Goal: Task Accomplishment & Management: Complete application form

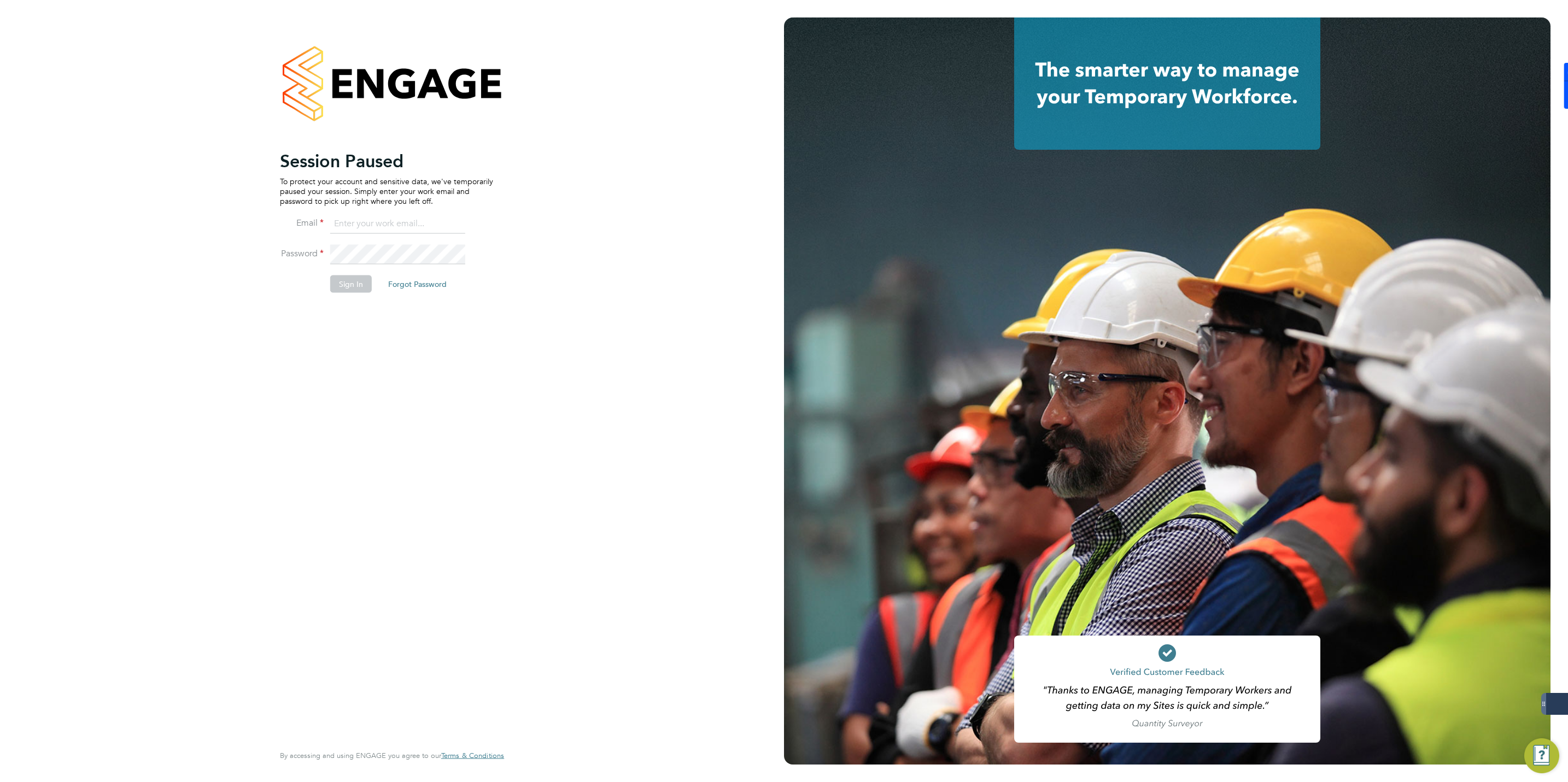
type input "jmcmurray@skilledcareers.co.uk"
click at [348, 279] on button "Sign In" at bounding box center [351, 284] width 41 height 18
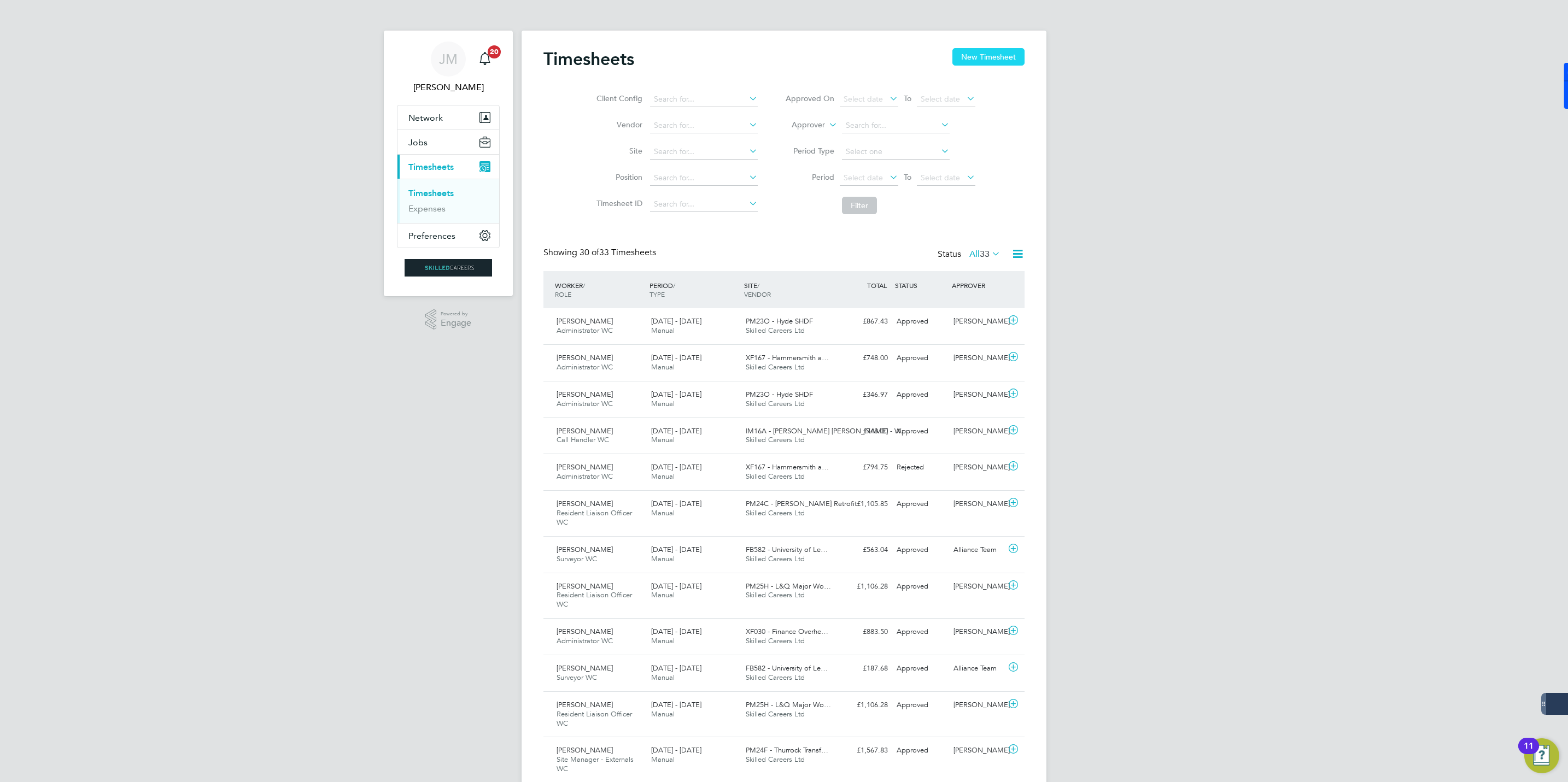
click at [988, 54] on button "New Timesheet" at bounding box center [989, 57] width 72 height 18
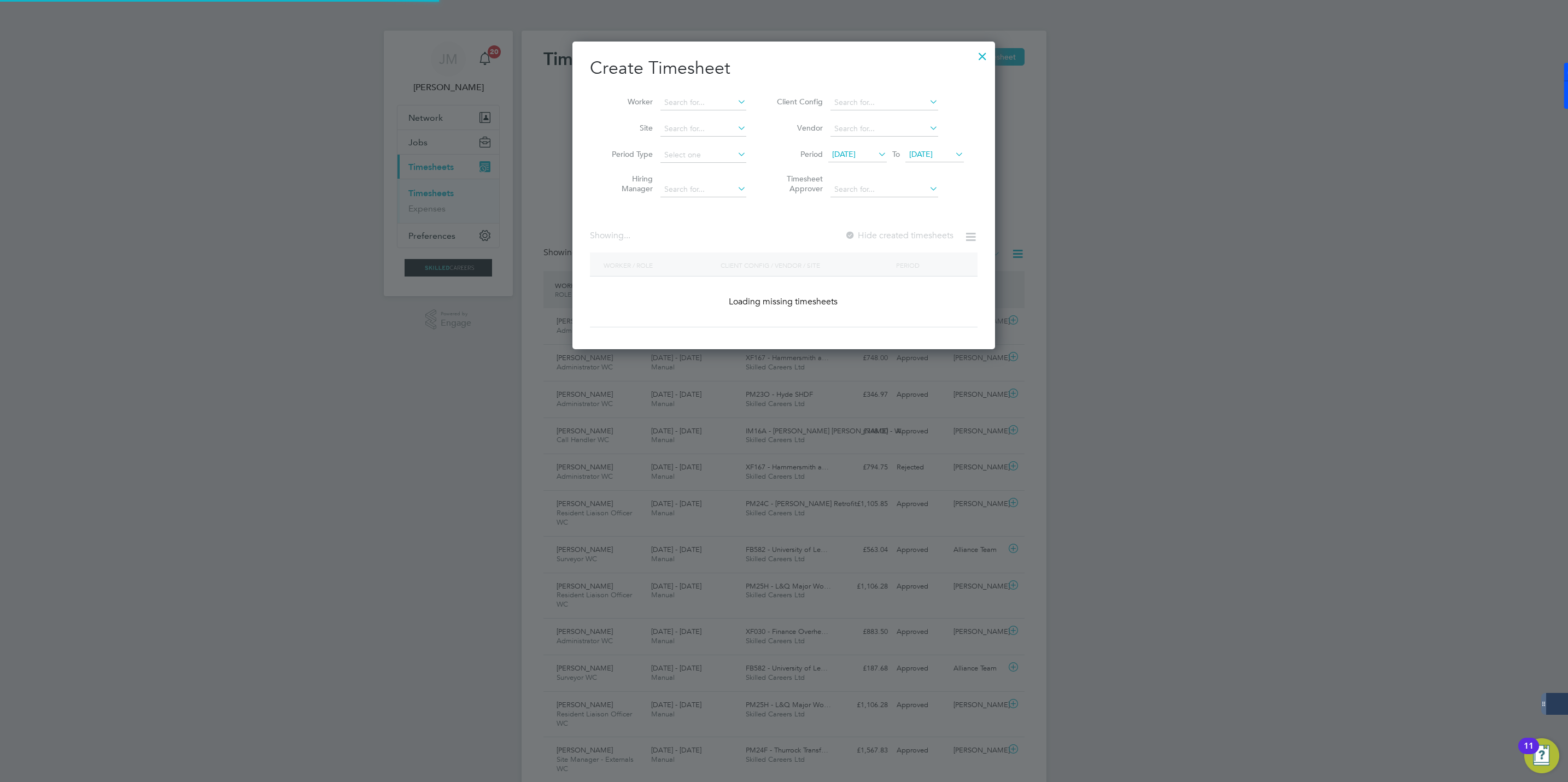
scroll to position [1960, 423]
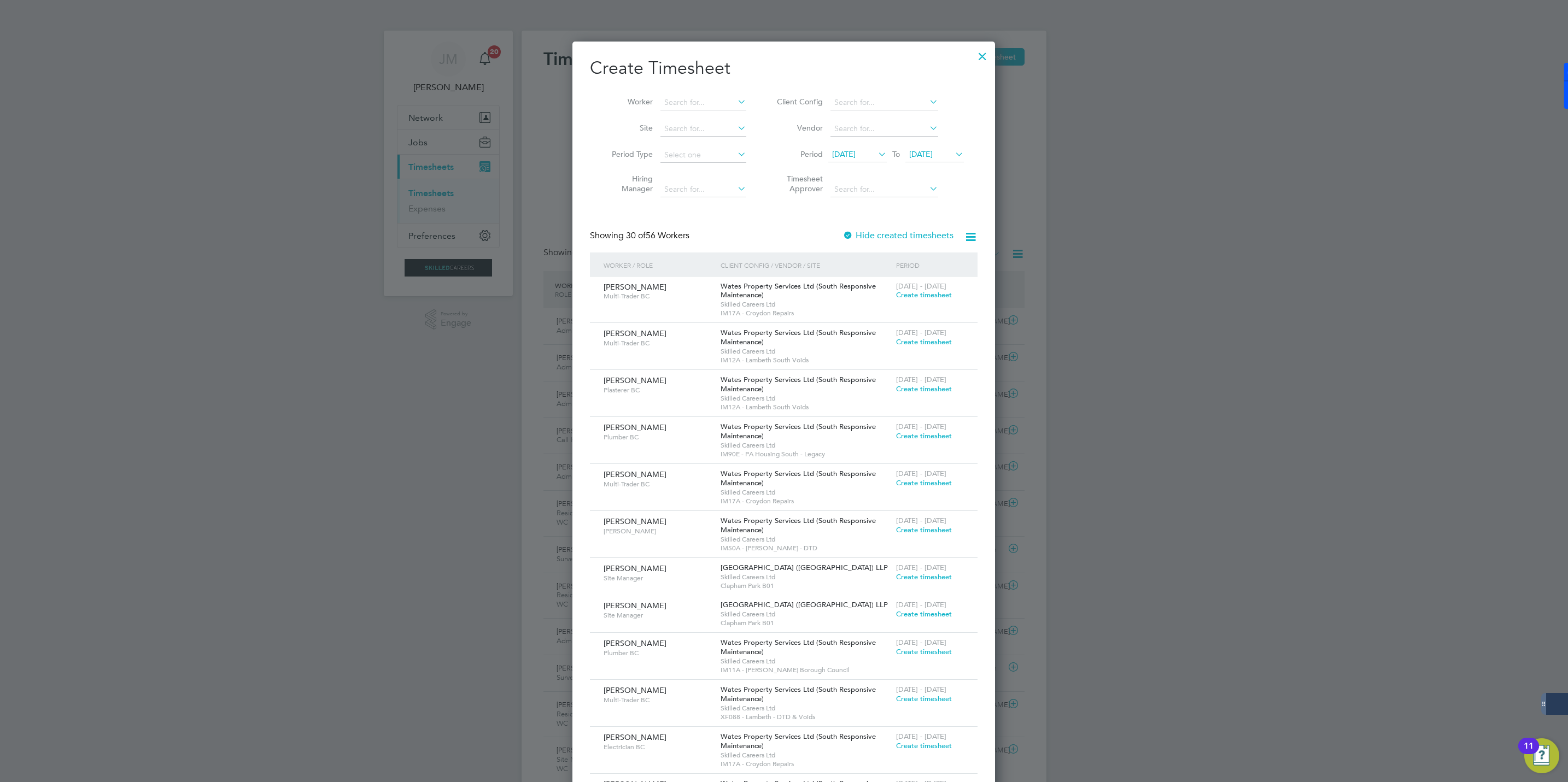
click at [939, 148] on span "20 Aug 2025" at bounding box center [934, 155] width 58 height 15
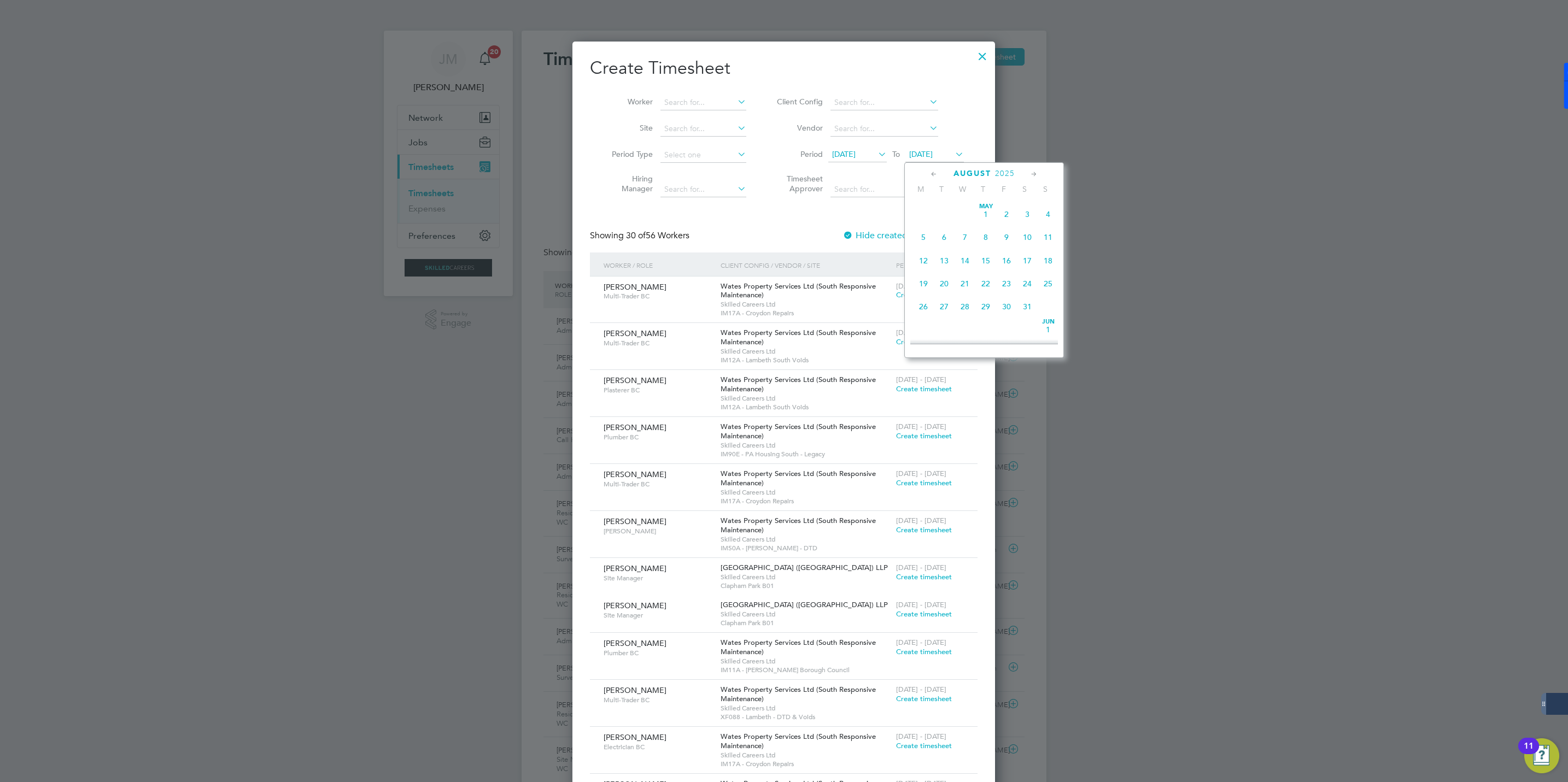
scroll to position [397, 0]
click at [1009, 260] on span "22" at bounding box center [1006, 256] width 21 height 21
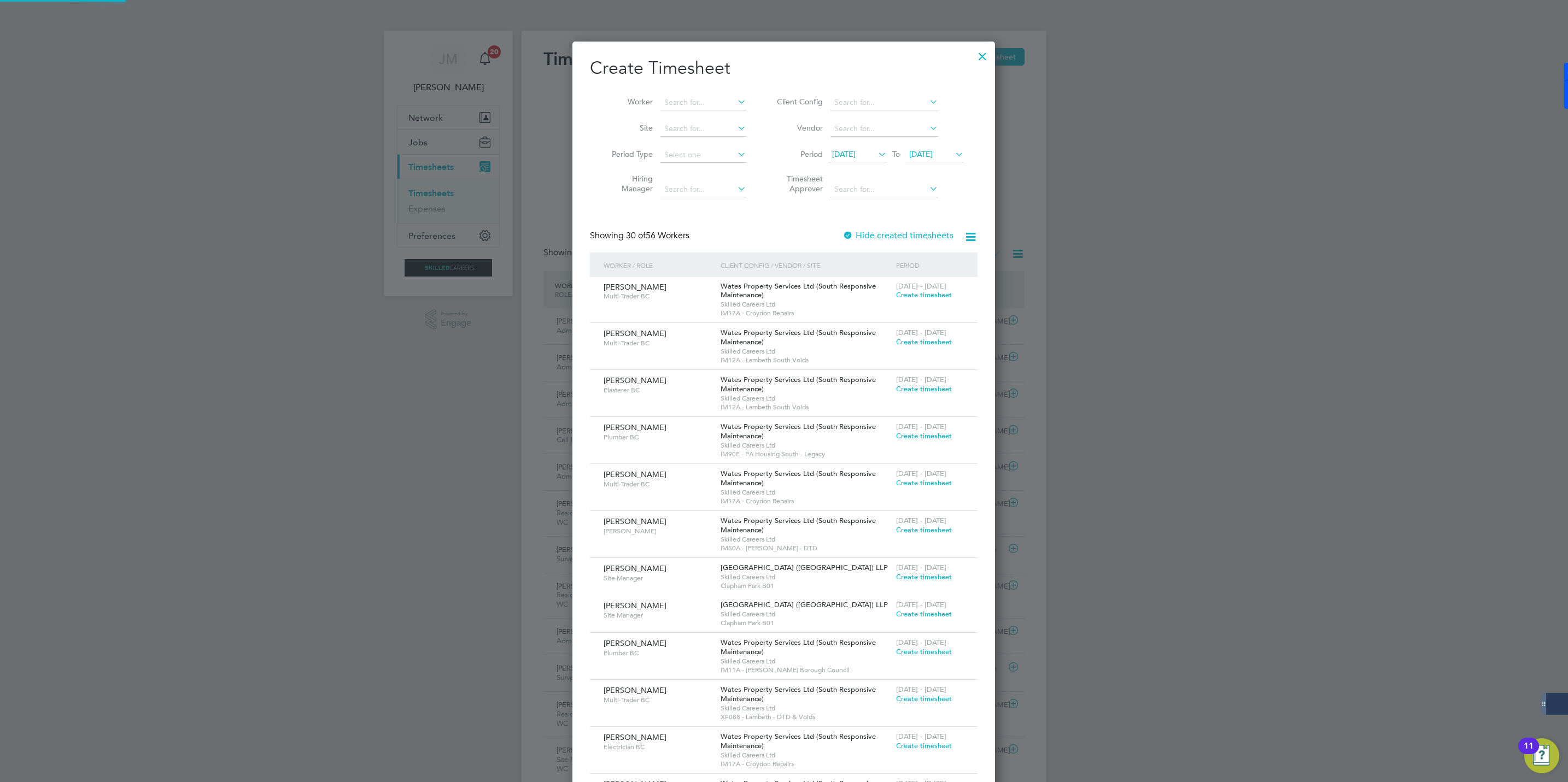
scroll to position [1960, 423]
click at [856, 158] on span "13 Aug 2025" at bounding box center [844, 154] width 24 height 10
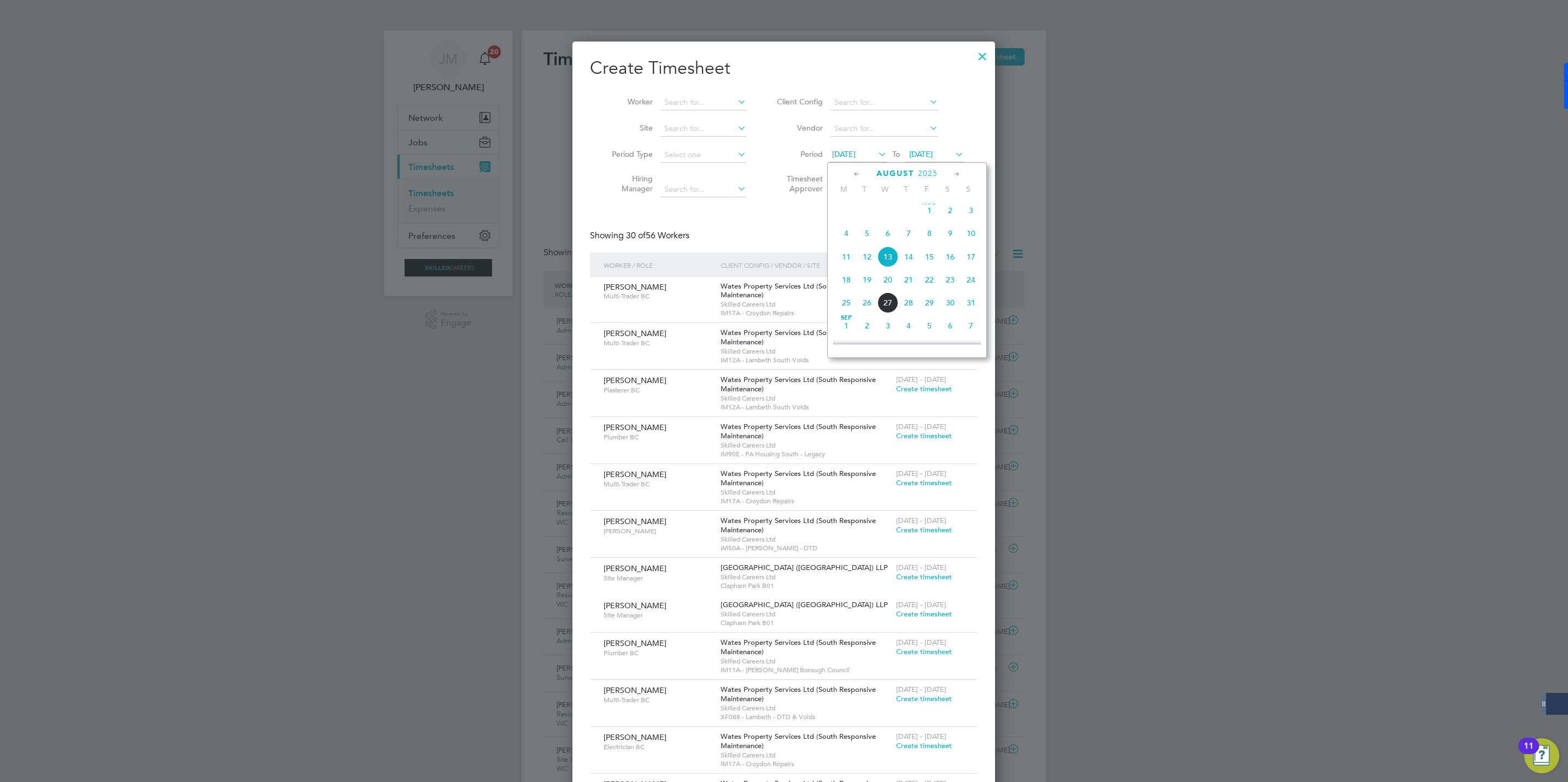
click at [952, 262] on span "16" at bounding box center [950, 257] width 21 height 21
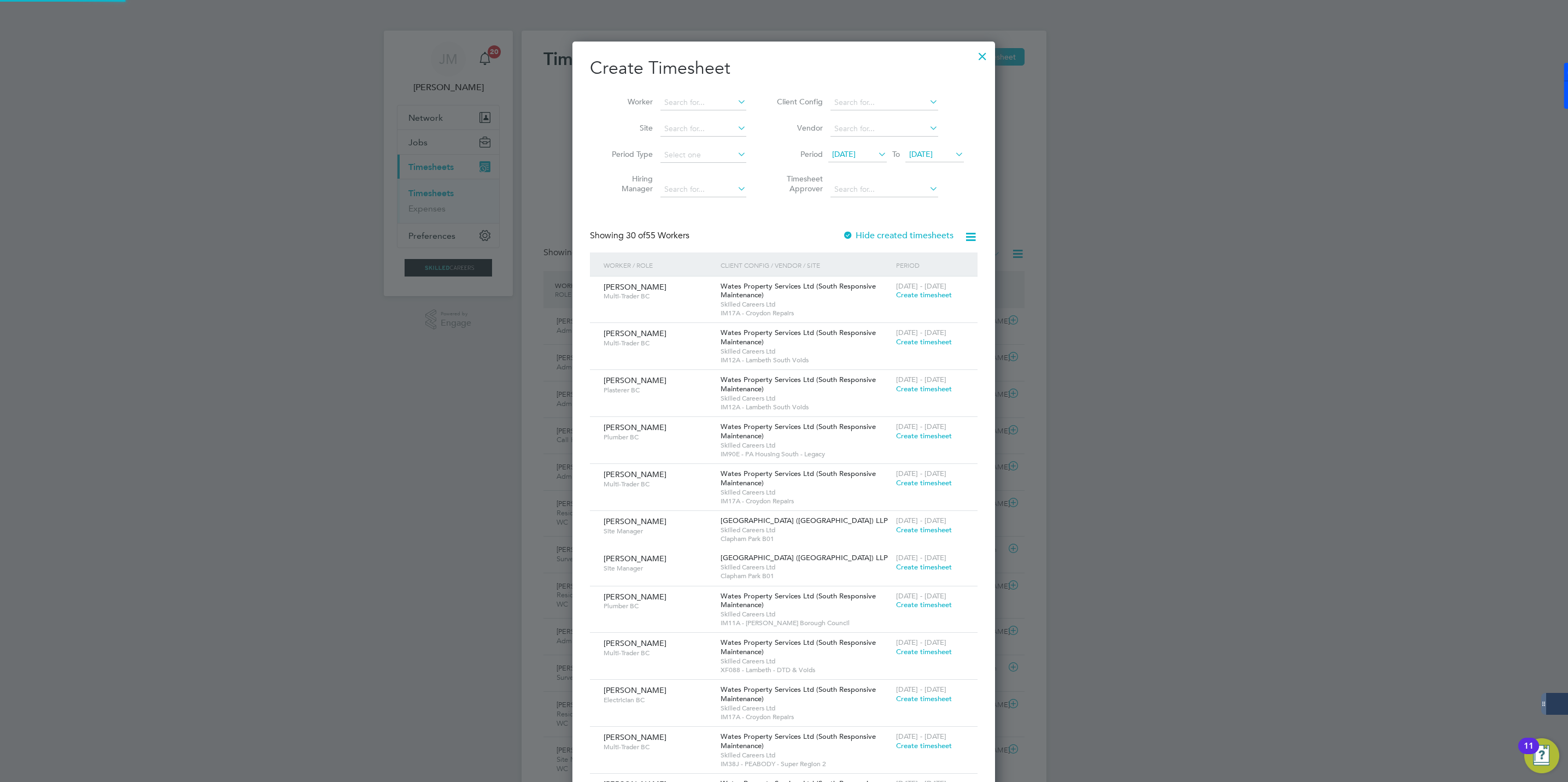
scroll to position [1727, 423]
click at [683, 99] on input at bounding box center [703, 102] width 86 height 15
click at [695, 122] on li "Robert Pen man" at bounding box center [711, 117] width 103 height 15
type input "Robert Penman"
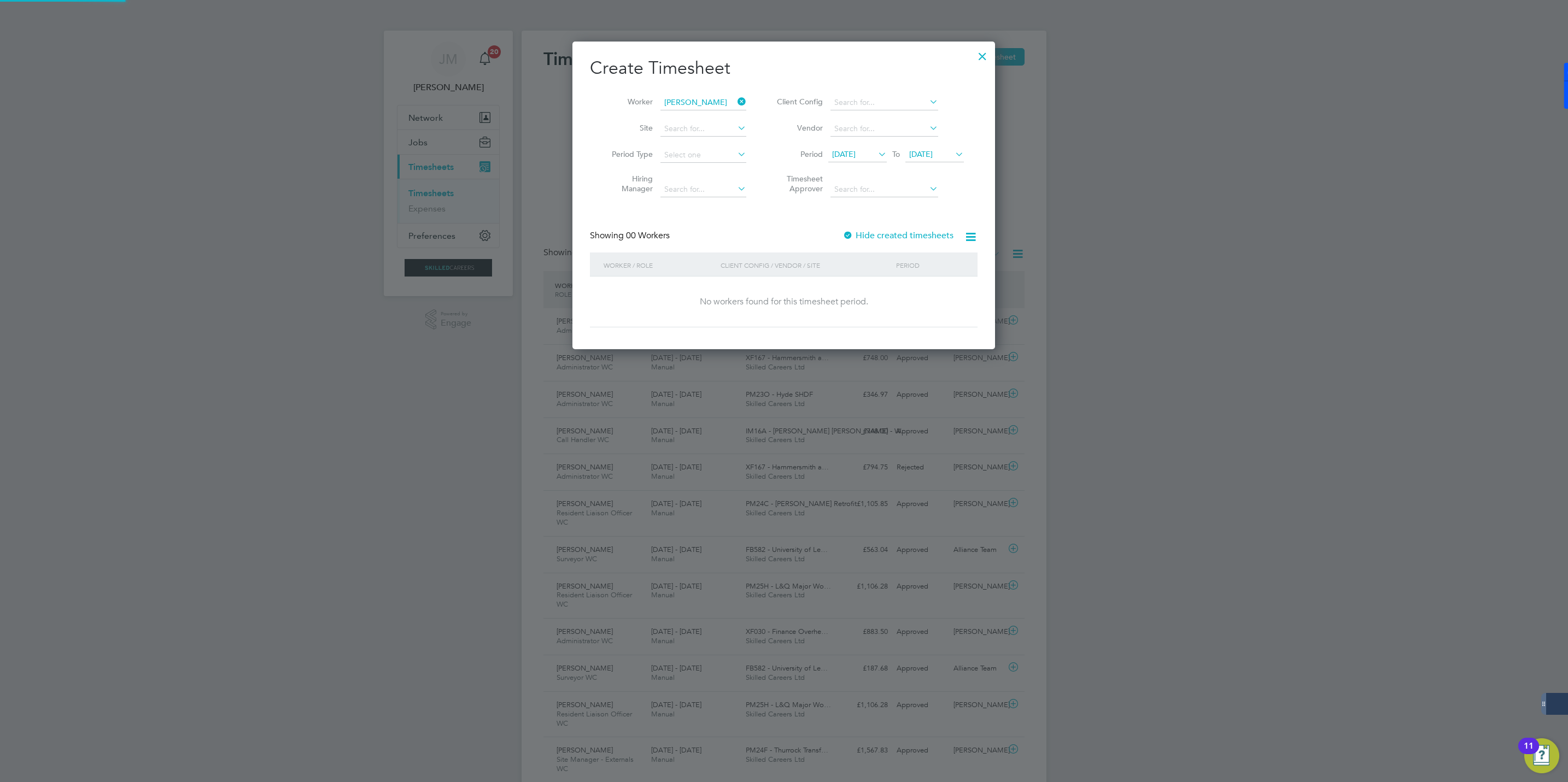
scroll to position [310, 423]
click at [858, 239] on label "Hide created timesheets" at bounding box center [898, 236] width 111 height 11
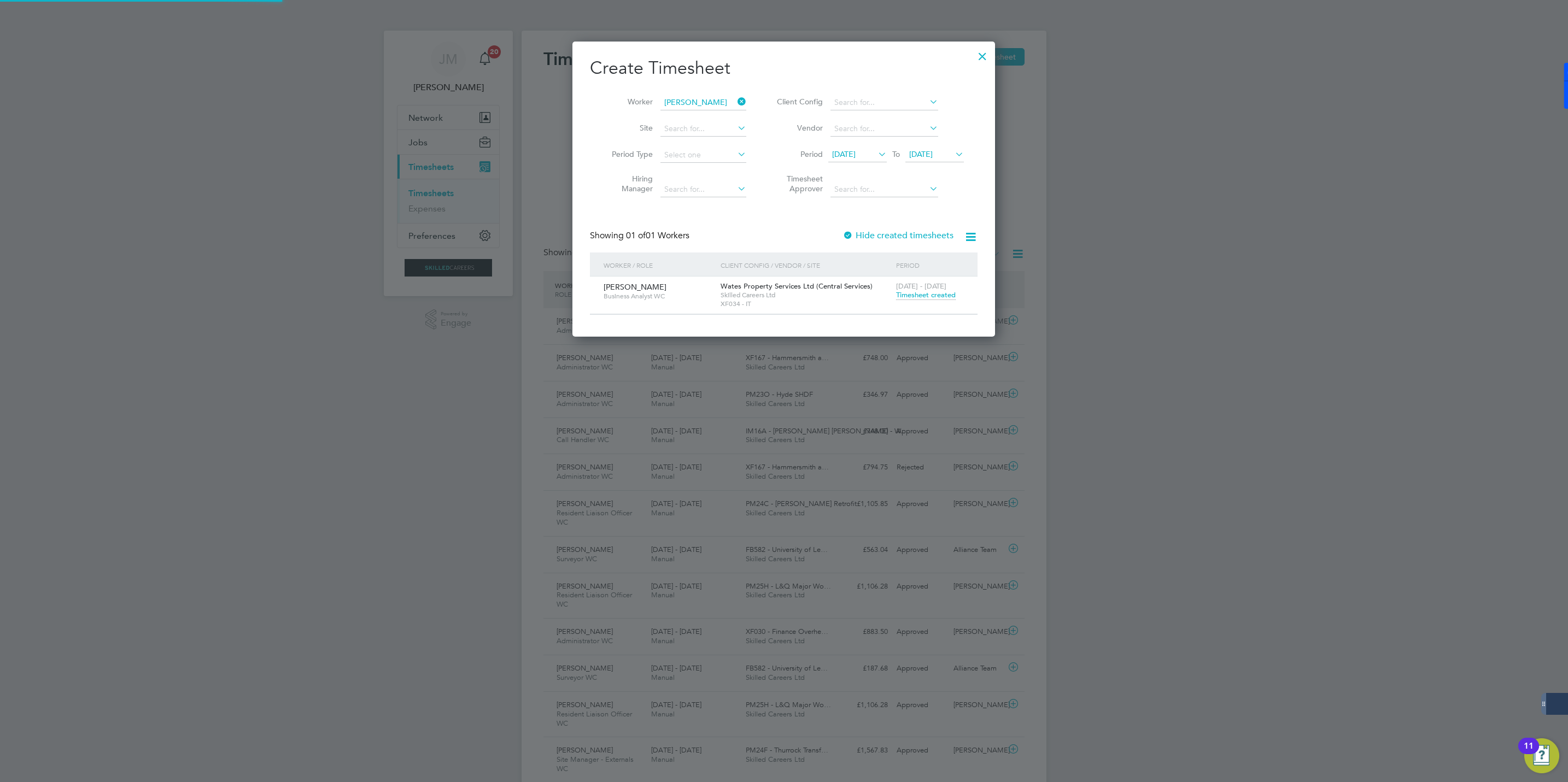
scroll to position [297, 423]
click at [923, 295] on span "Timesheet created" at bounding box center [926, 295] width 60 height 10
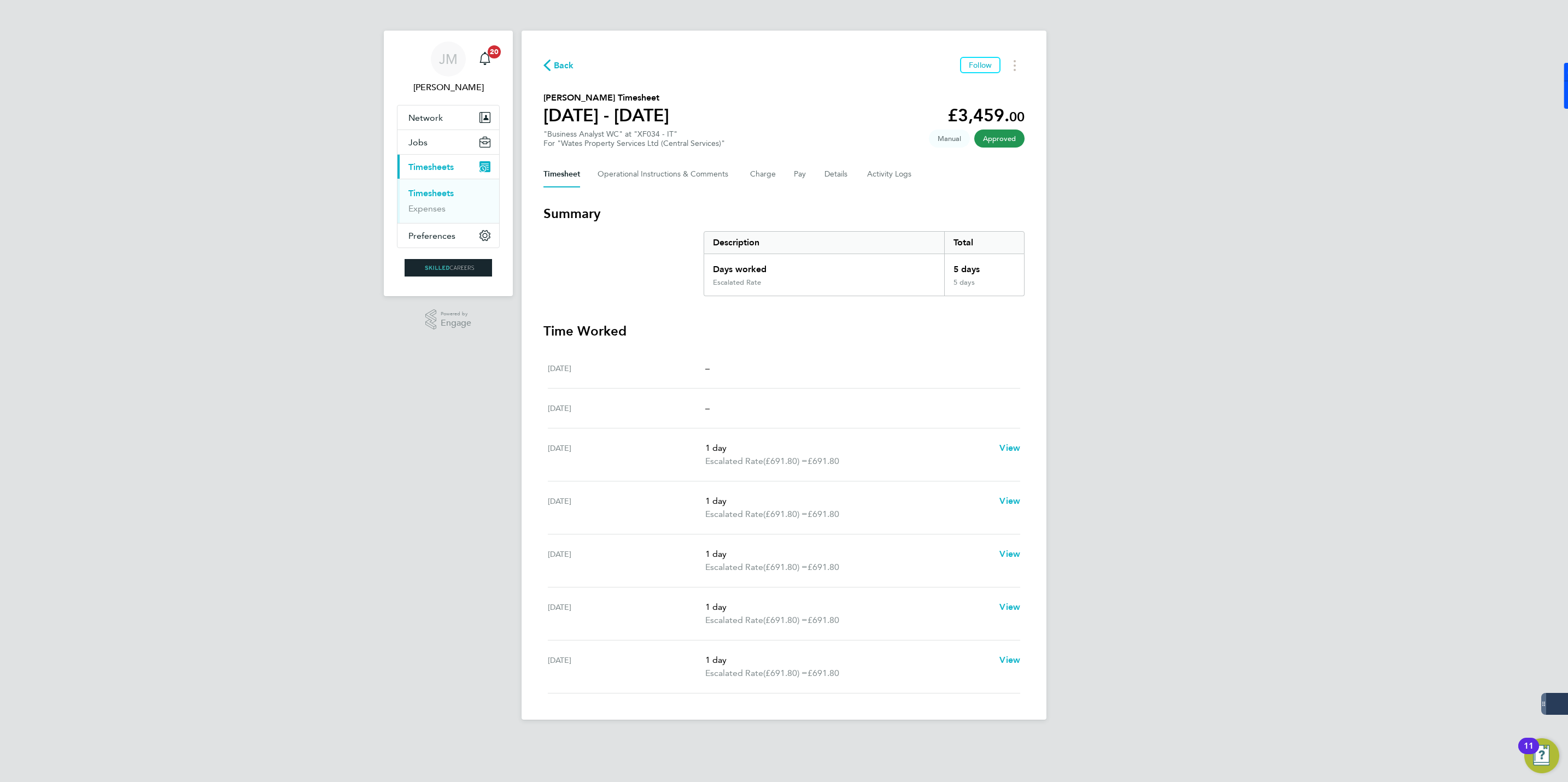
click at [558, 61] on span "Back" at bounding box center [564, 66] width 20 height 13
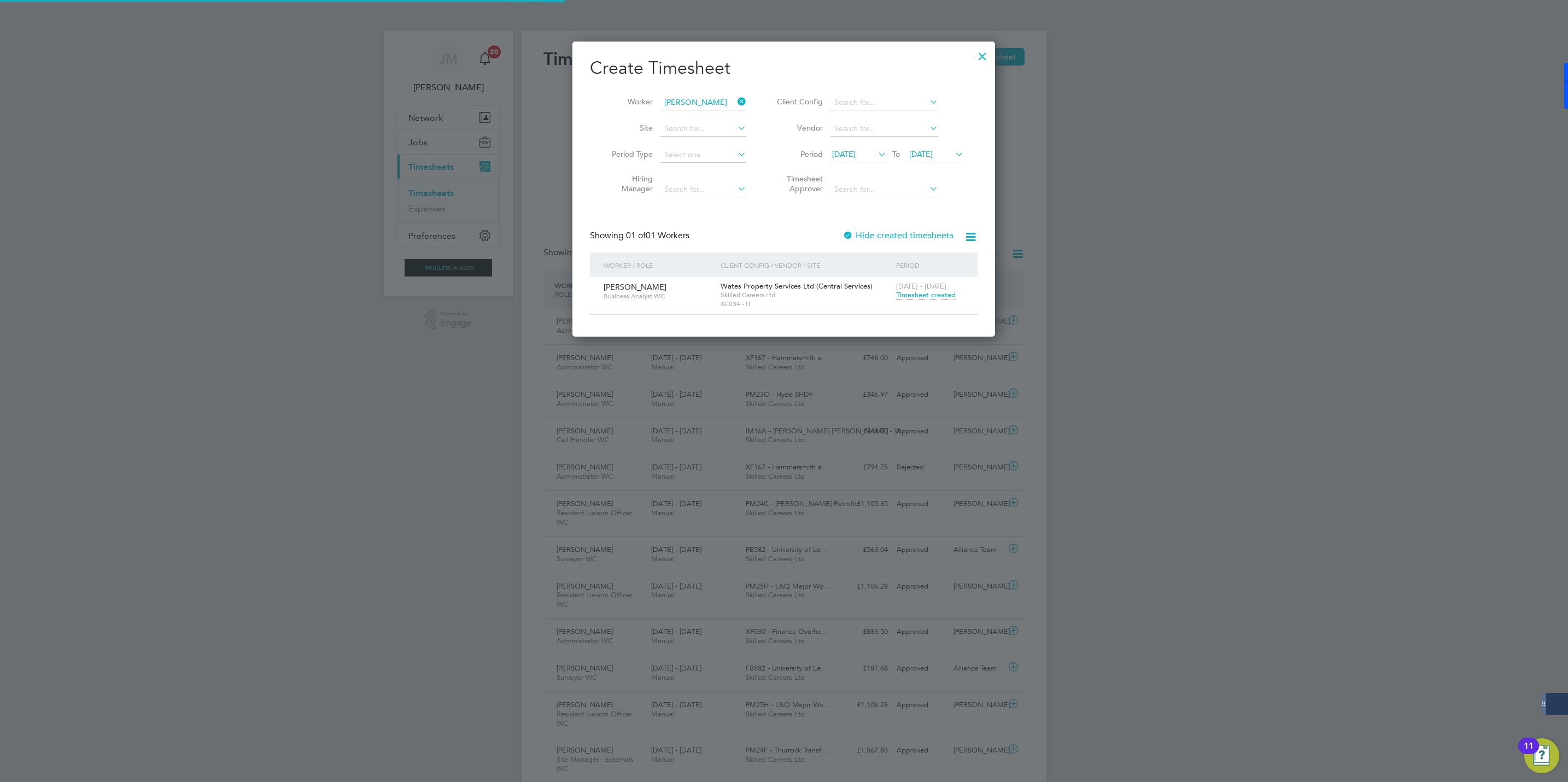
scroll to position [28, 95]
click at [735, 104] on icon at bounding box center [735, 101] width 0 height 15
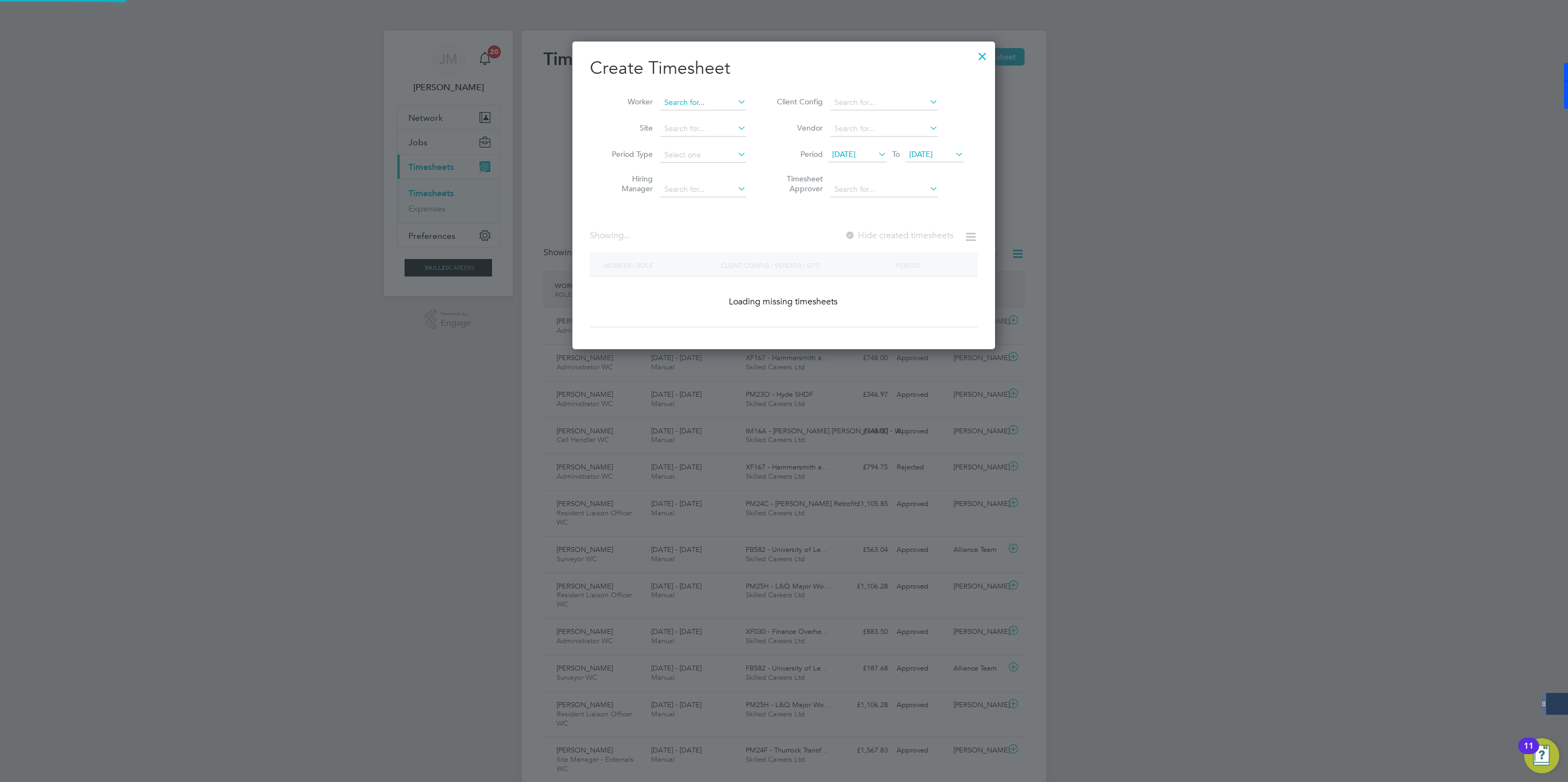
click at [705, 103] on input at bounding box center [703, 102] width 86 height 15
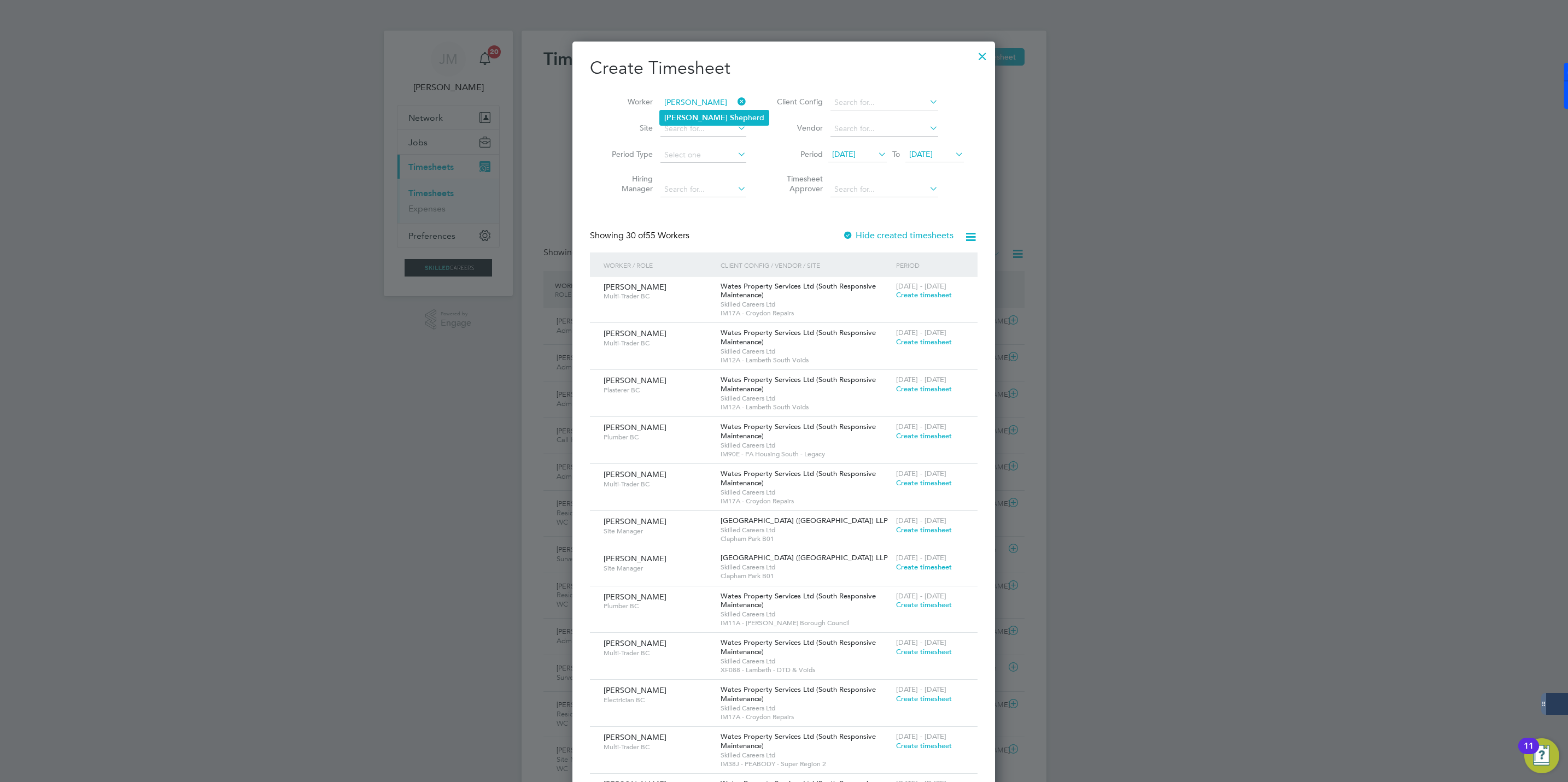
click at [730, 113] on b "Shep" at bounding box center [739, 117] width 18 height 9
type input "Laura Shepherd"
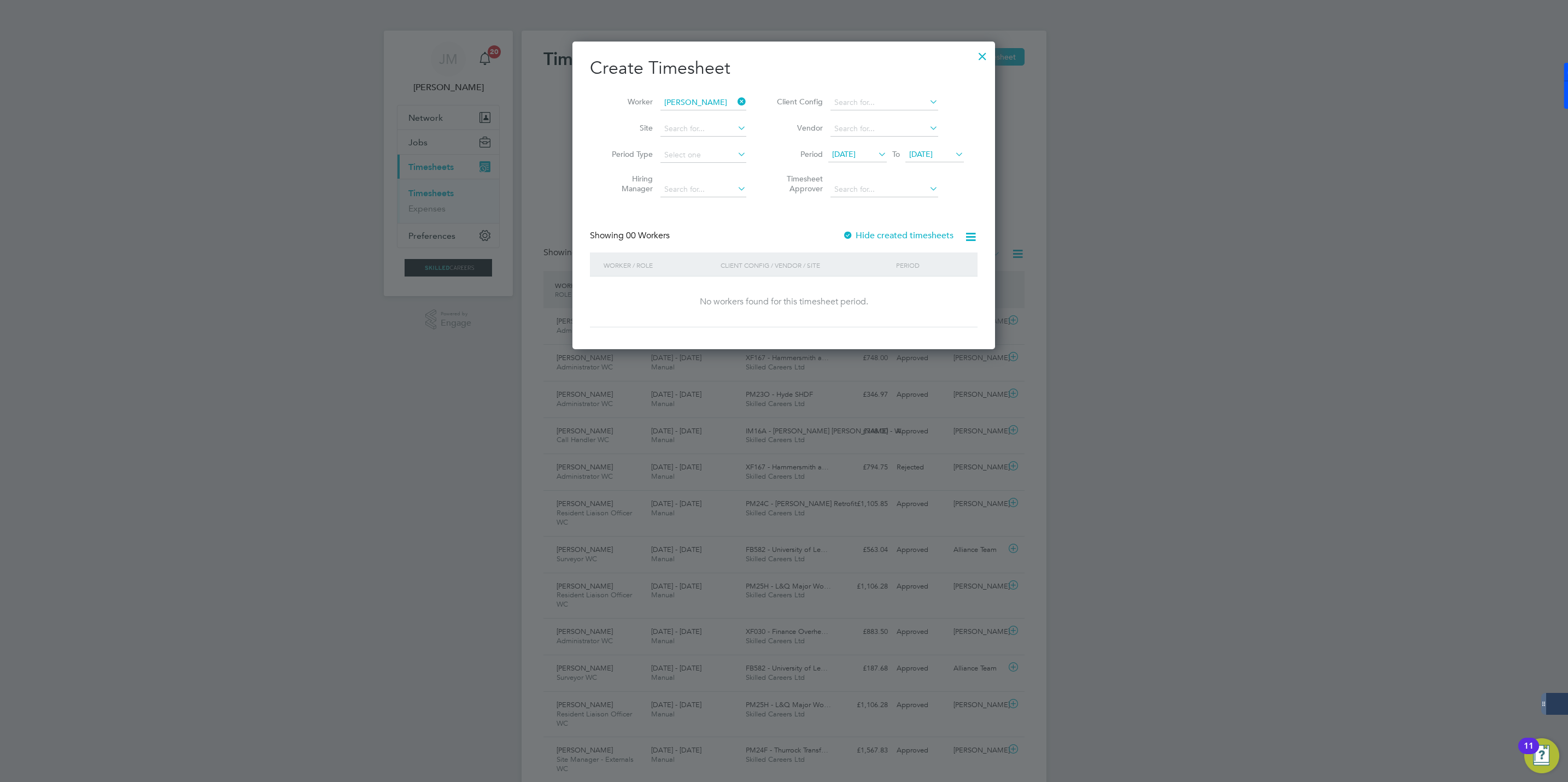
click at [871, 231] on label "Hide created timesheets" at bounding box center [898, 236] width 111 height 11
click at [924, 295] on span "Timesheet created" at bounding box center [926, 295] width 60 height 10
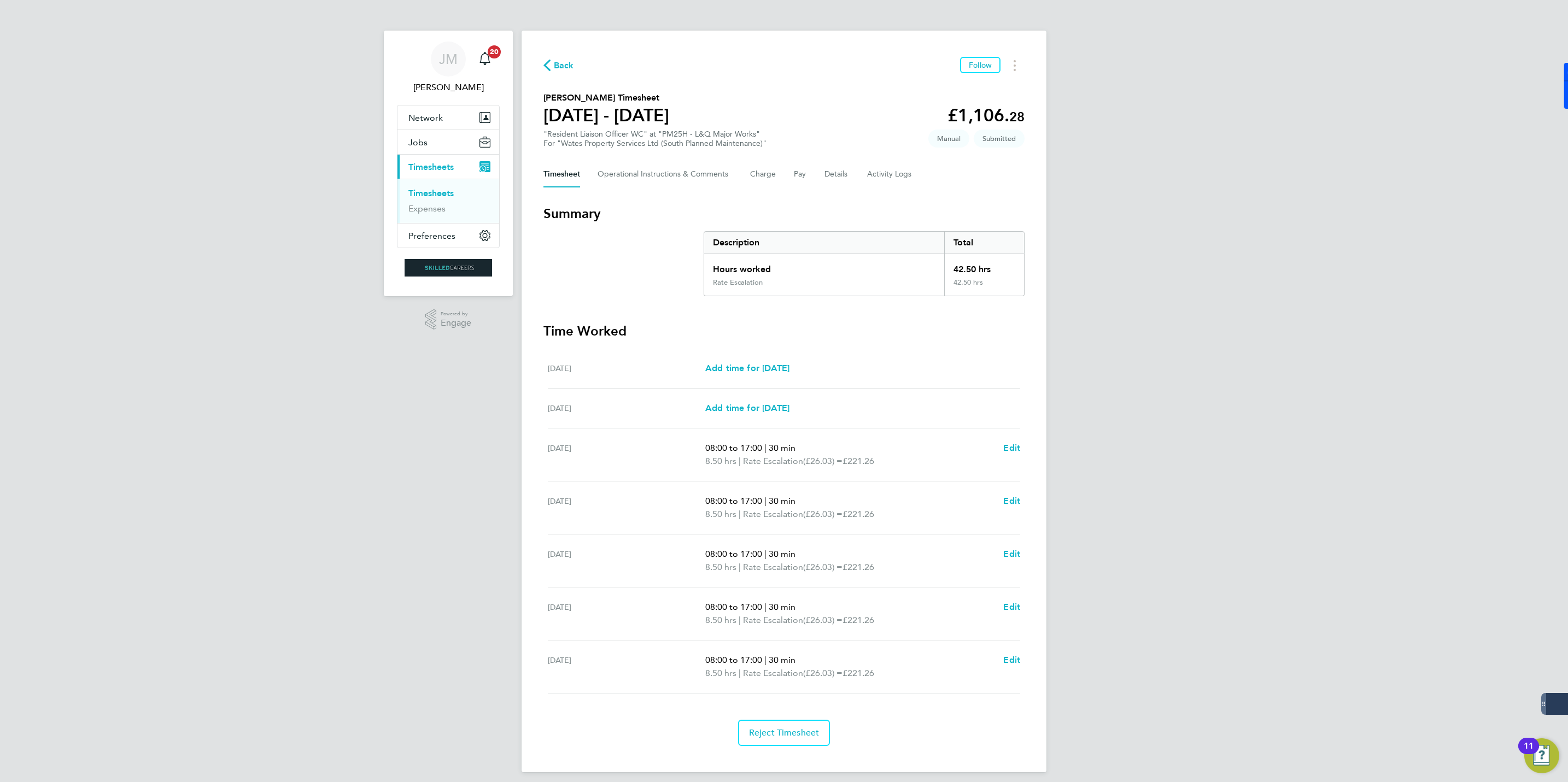
click at [561, 66] on span "Back" at bounding box center [564, 66] width 20 height 13
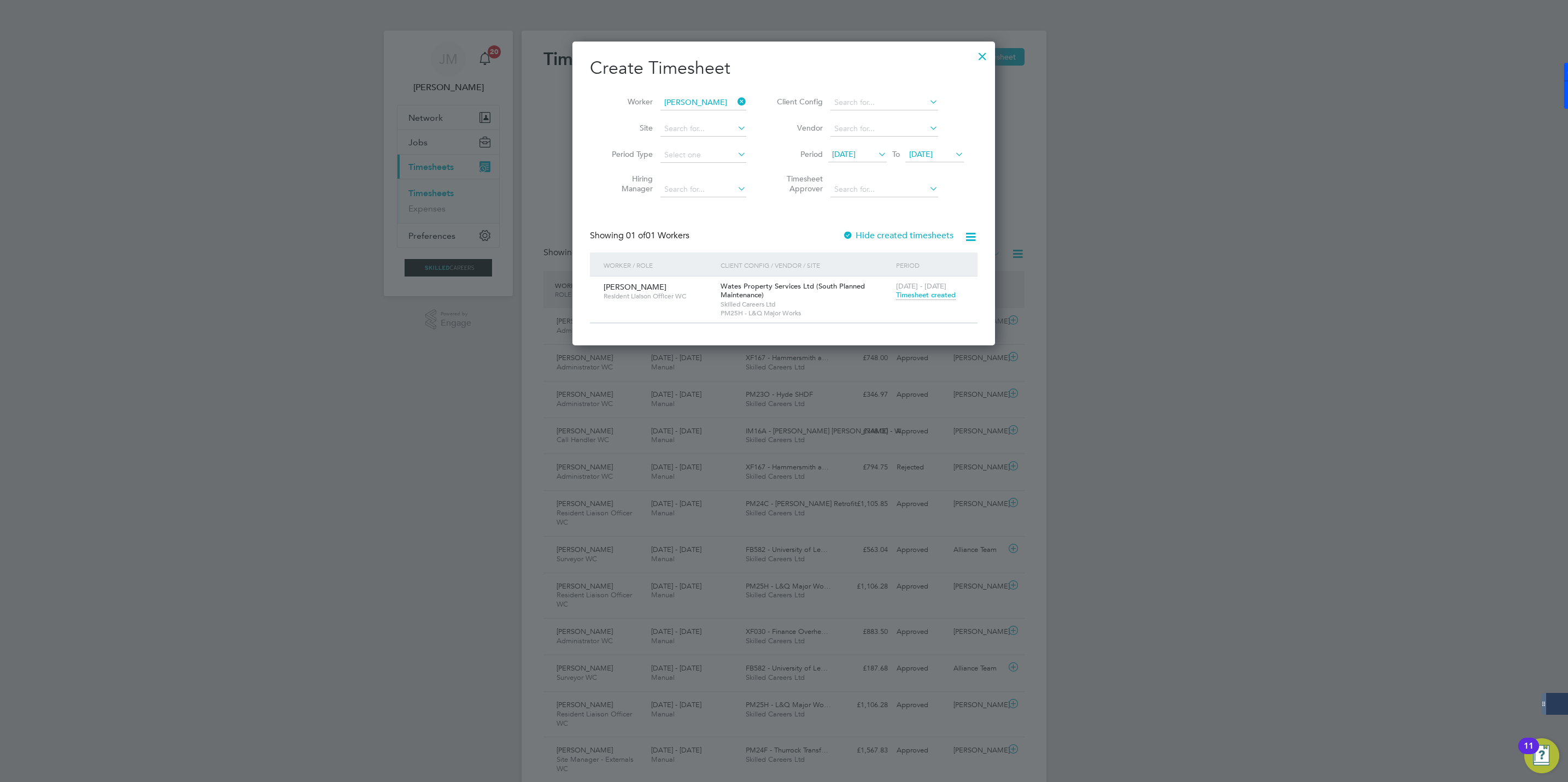
click at [735, 100] on icon at bounding box center [735, 101] width 0 height 15
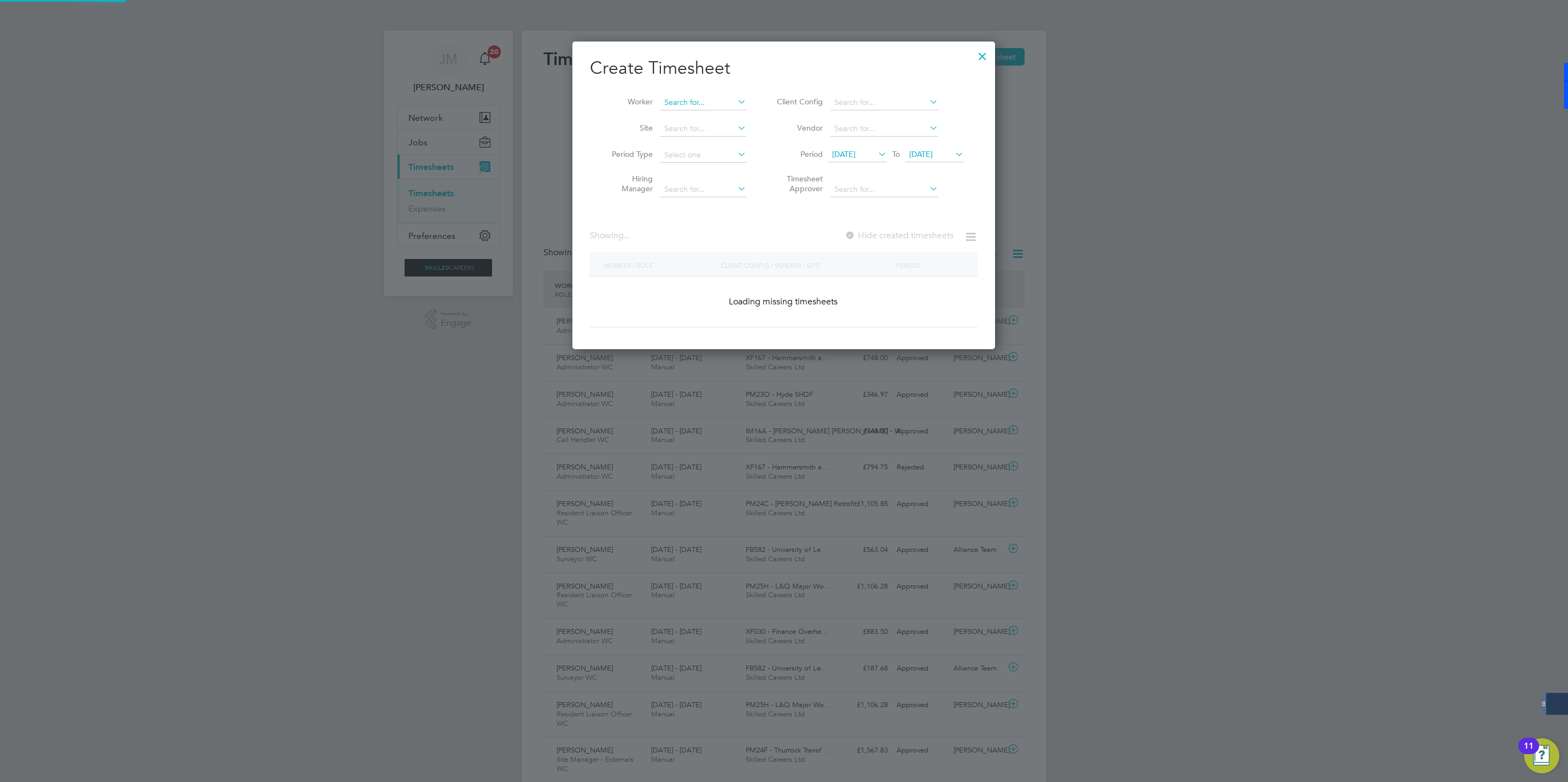
click at [701, 100] on input at bounding box center [703, 102] width 86 height 15
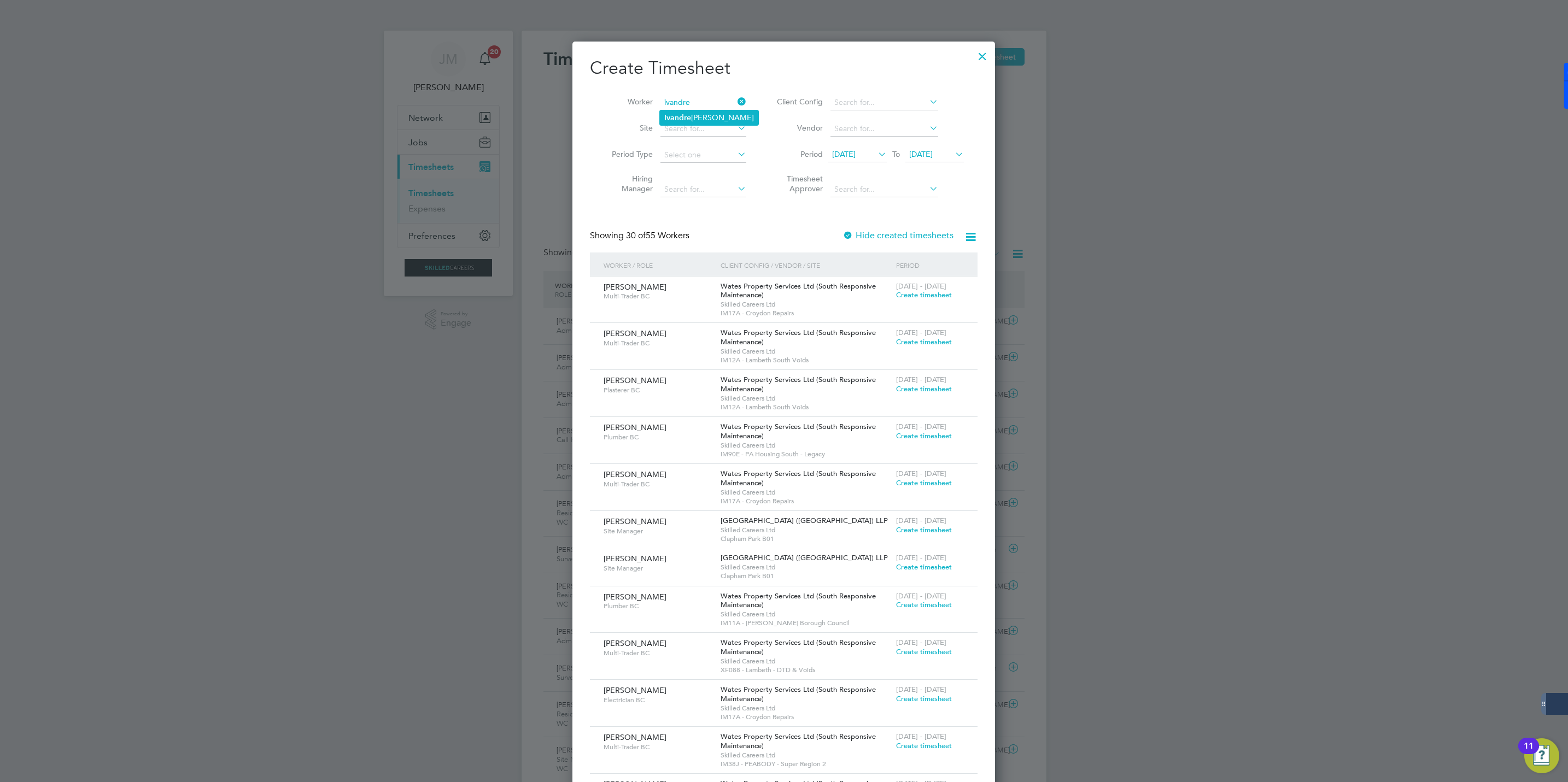
click at [695, 116] on li "Ivandre Sardinha" at bounding box center [709, 117] width 99 height 15
type input "Ivandre Sardinha"
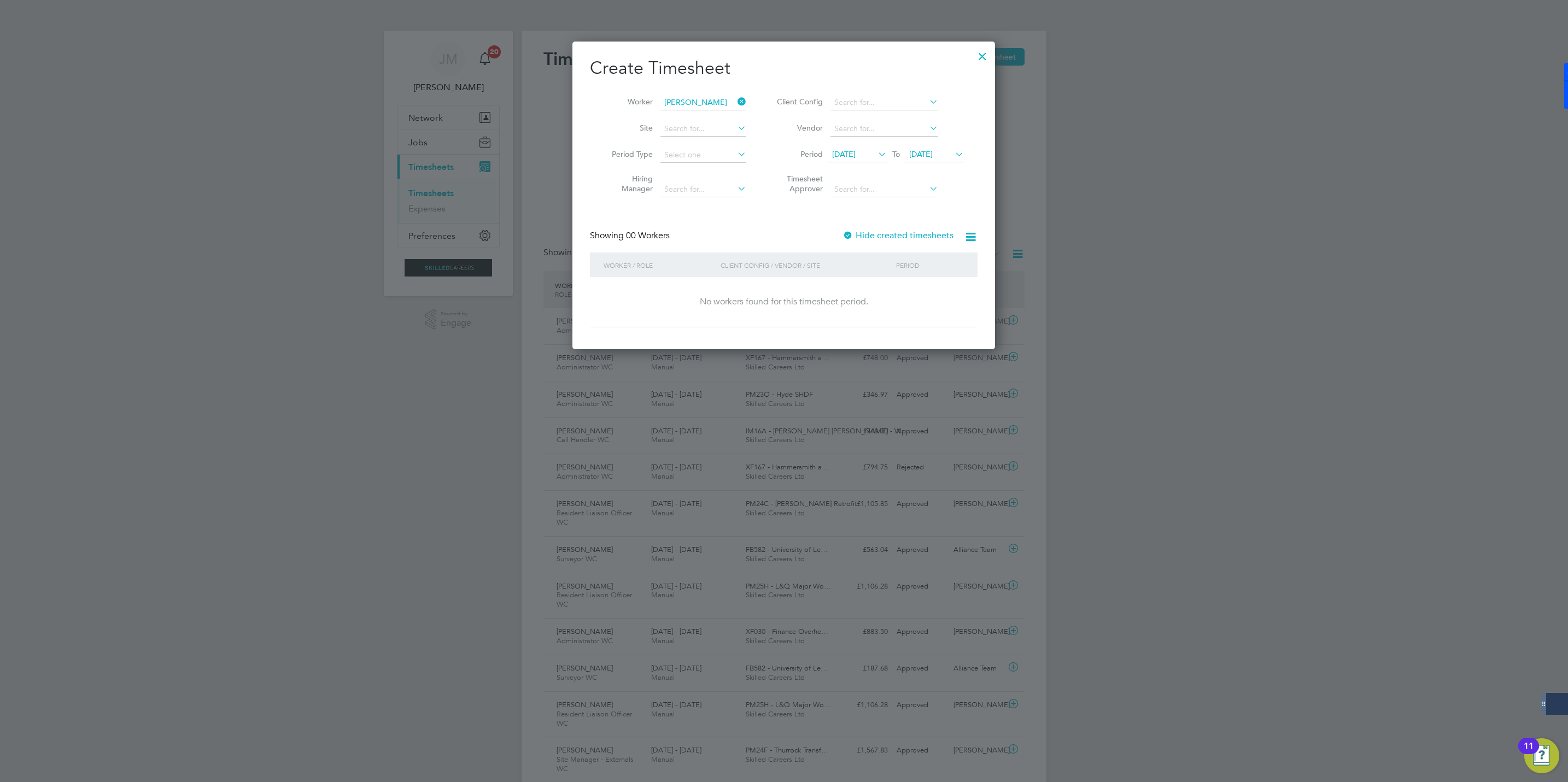
click at [865, 238] on label "Hide created timesheets" at bounding box center [898, 236] width 111 height 11
click at [865, 238] on label "Hide created timesheets" at bounding box center [899, 236] width 109 height 11
click at [864, 238] on label "Hide created timesheets" at bounding box center [898, 236] width 111 height 11
click at [909, 291] on div "16 - 22 Aug 2025 Timesheet created" at bounding box center [930, 291] width 73 height 30
click at [908, 293] on span "Timesheet created" at bounding box center [926, 295] width 60 height 10
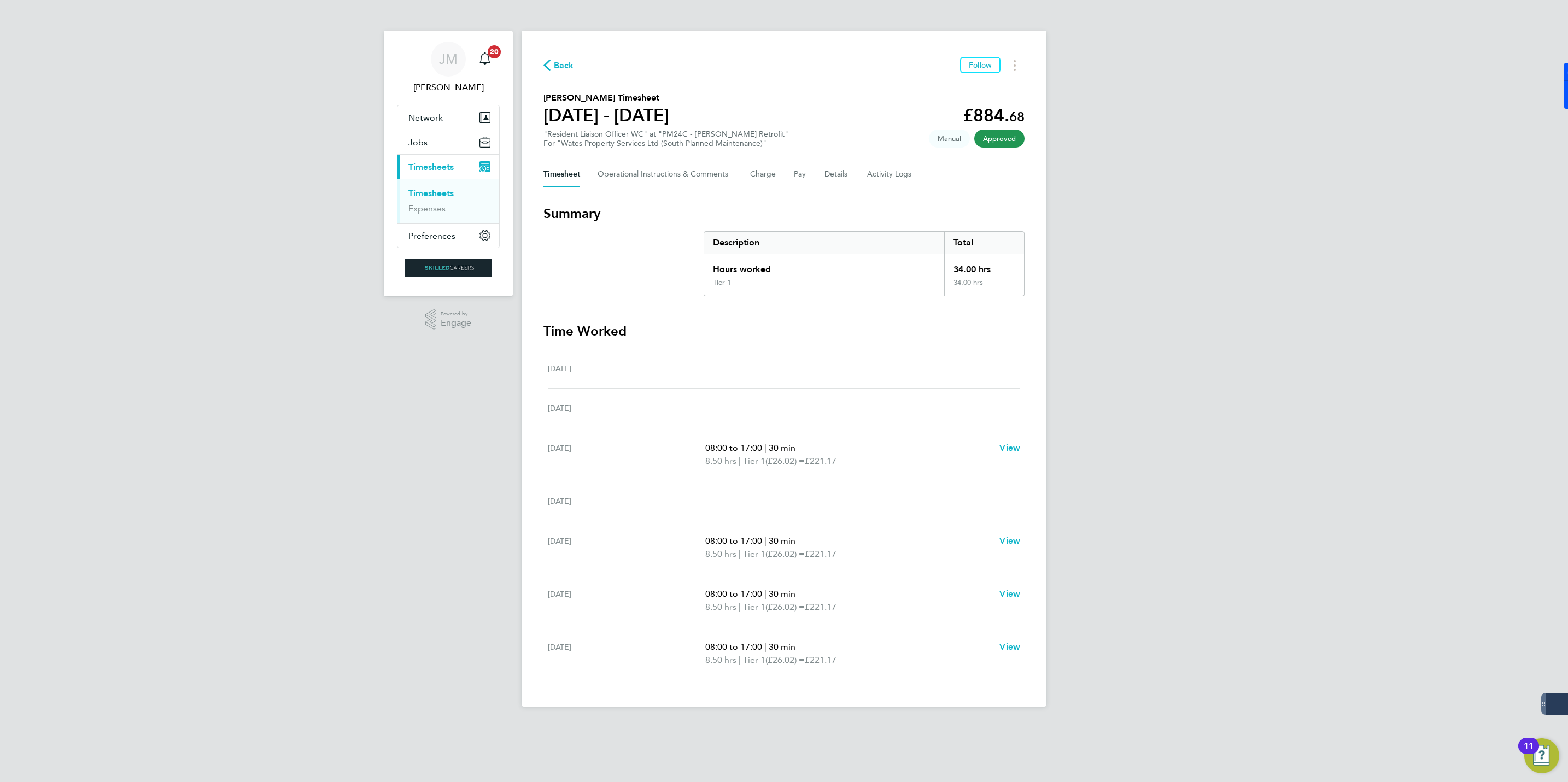
click at [564, 63] on span "Back" at bounding box center [564, 66] width 20 height 13
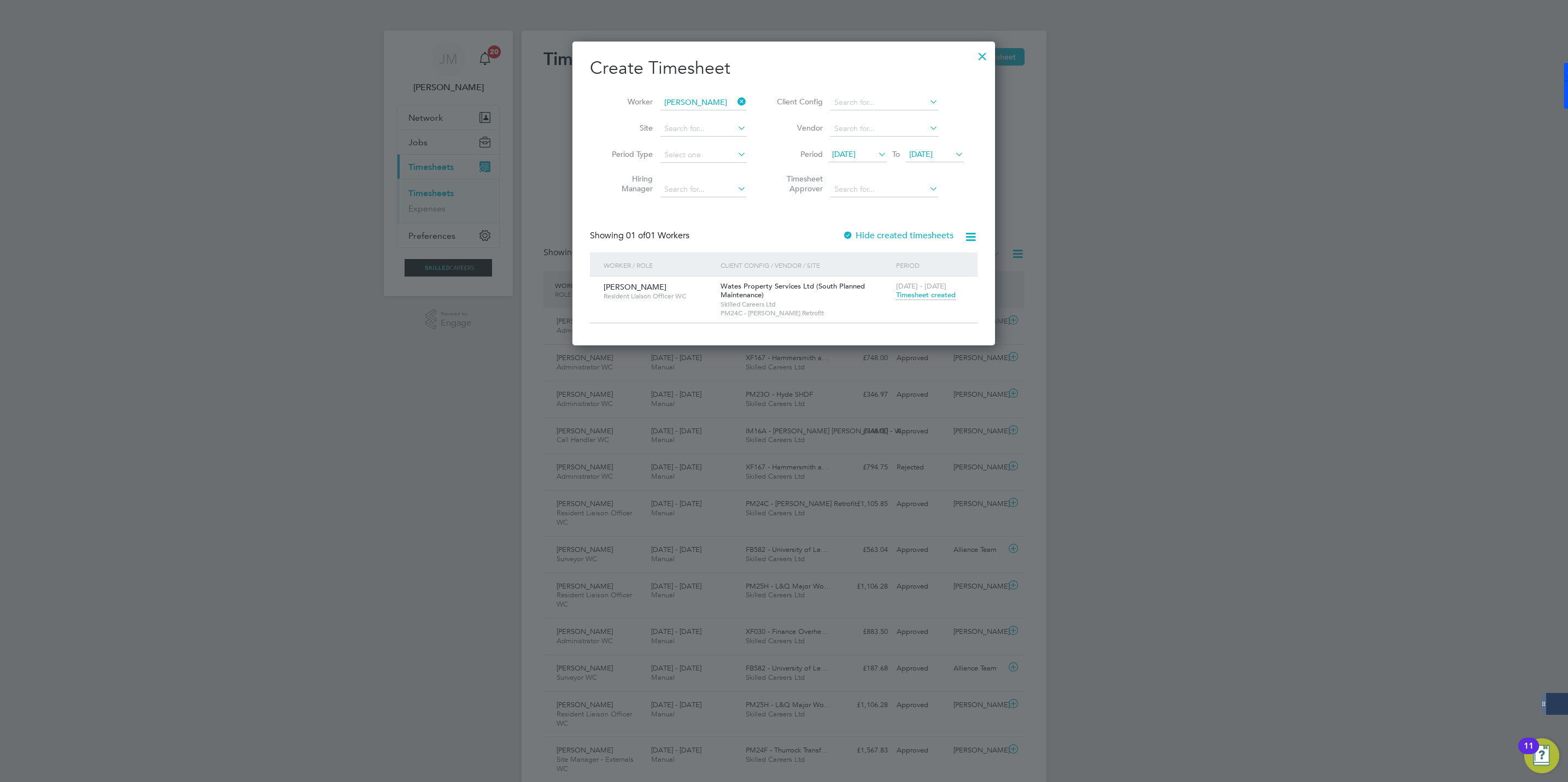
click at [735, 100] on icon at bounding box center [735, 101] width 0 height 15
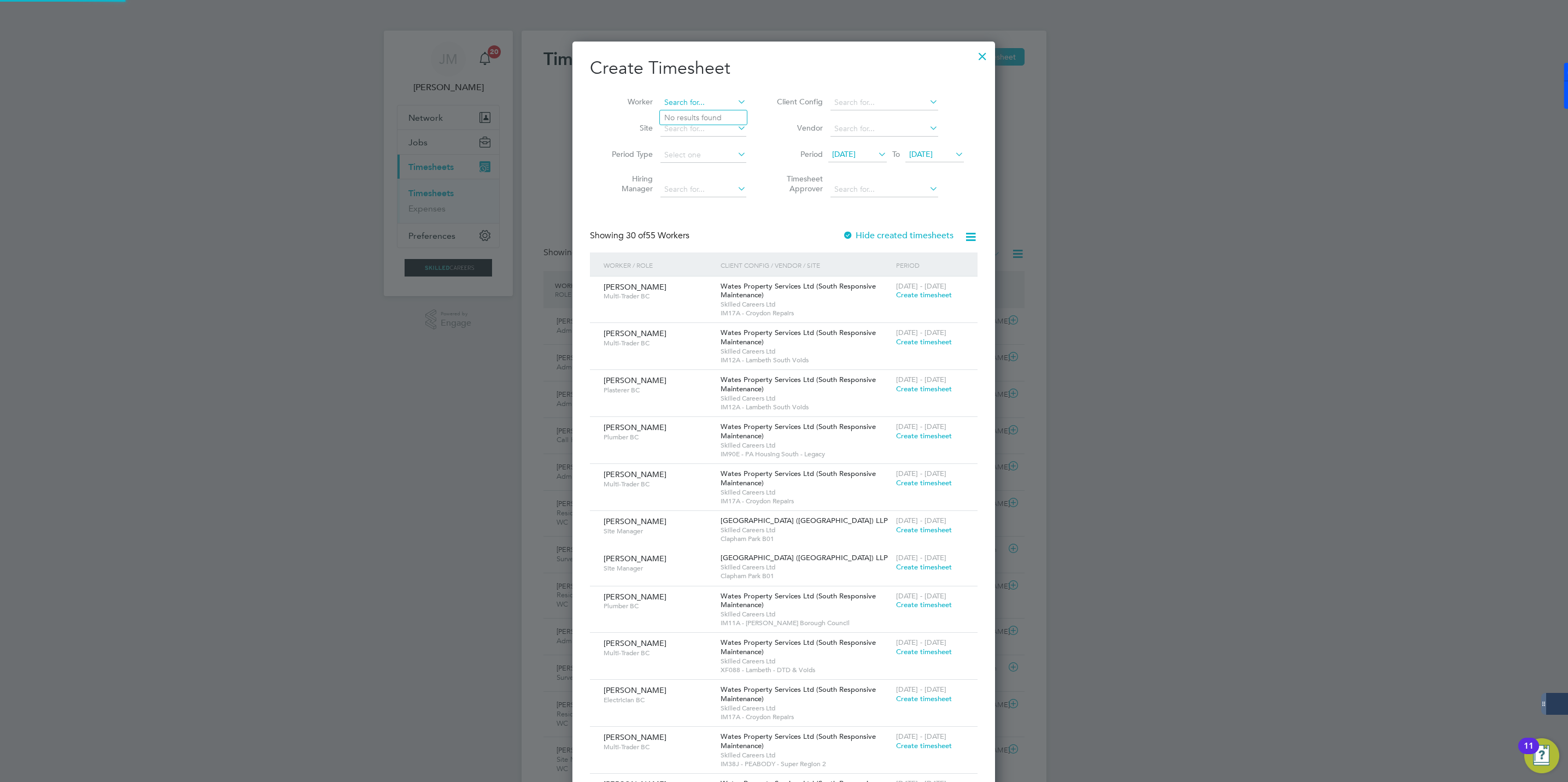
click at [702, 108] on input at bounding box center [703, 102] width 86 height 15
click at [689, 116] on b "Tashana" at bounding box center [696, 117] width 63 height 9
type input "Tashana Smith"
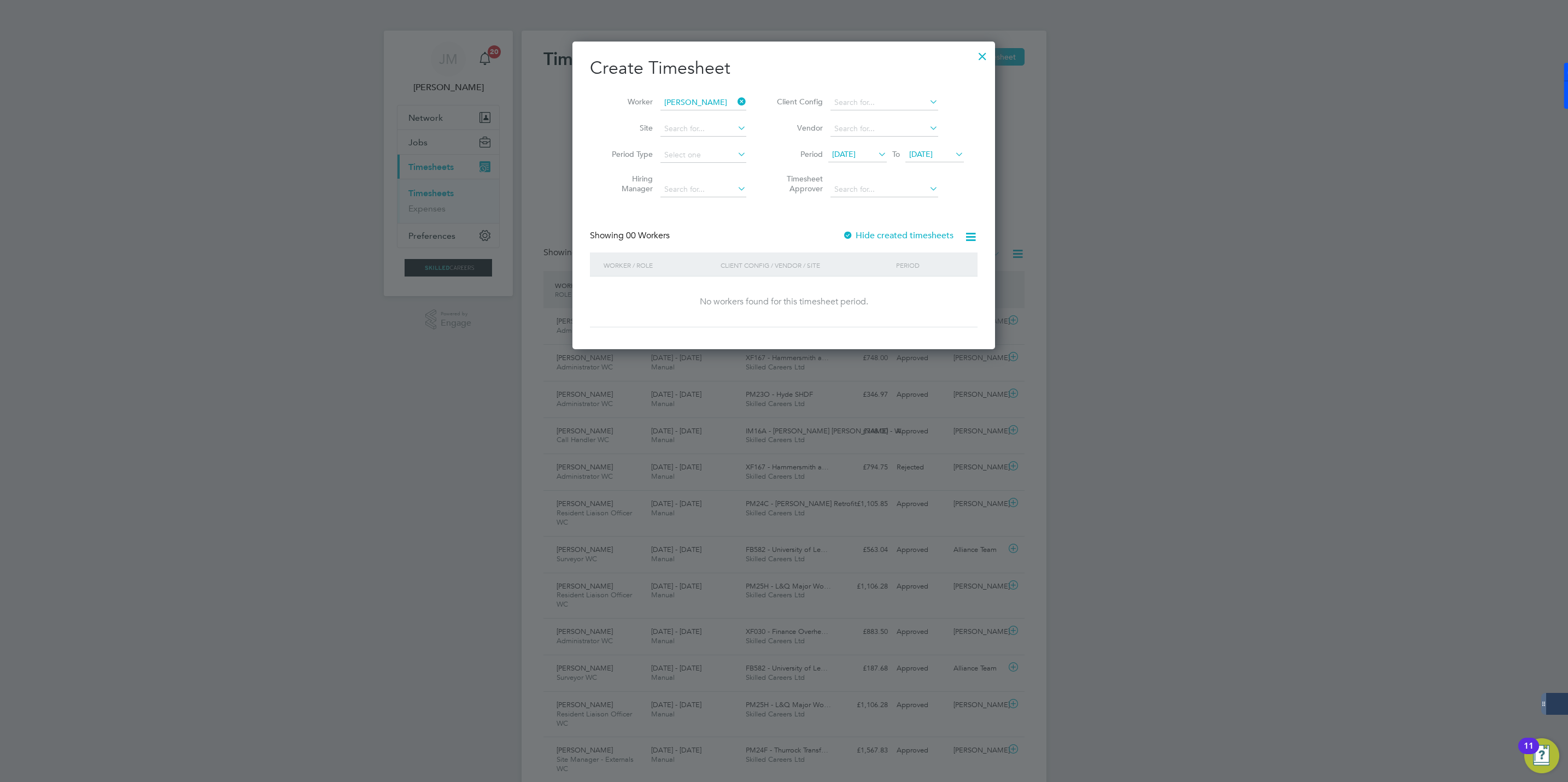
click at [898, 232] on label "Hide created timesheets" at bounding box center [898, 236] width 111 height 11
click at [862, 237] on label "Hide created timesheets" at bounding box center [898, 236] width 111 height 11
click at [923, 299] on span "Timesheet created" at bounding box center [926, 295] width 60 height 10
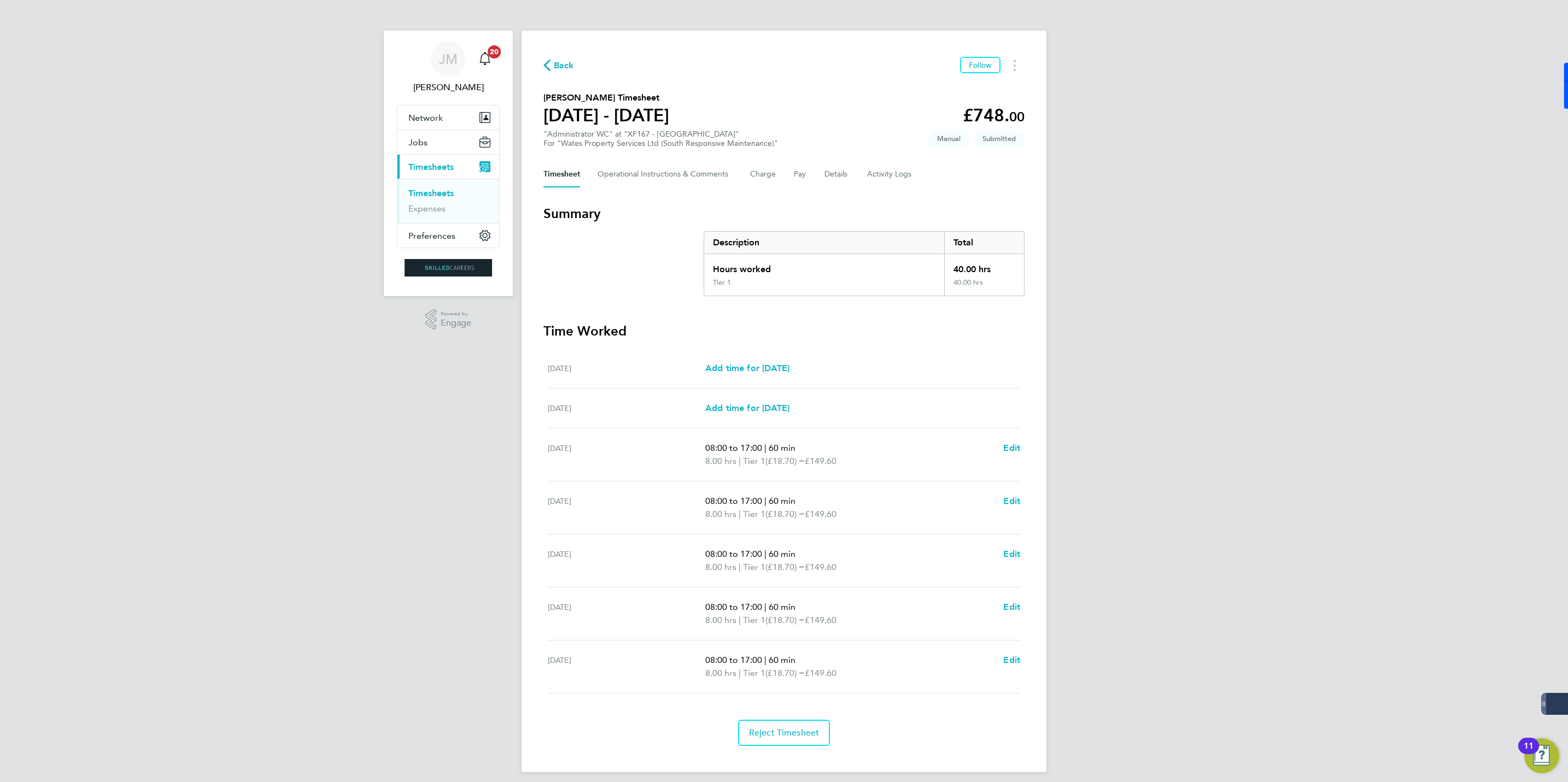
click at [567, 61] on span "Back" at bounding box center [564, 66] width 20 height 13
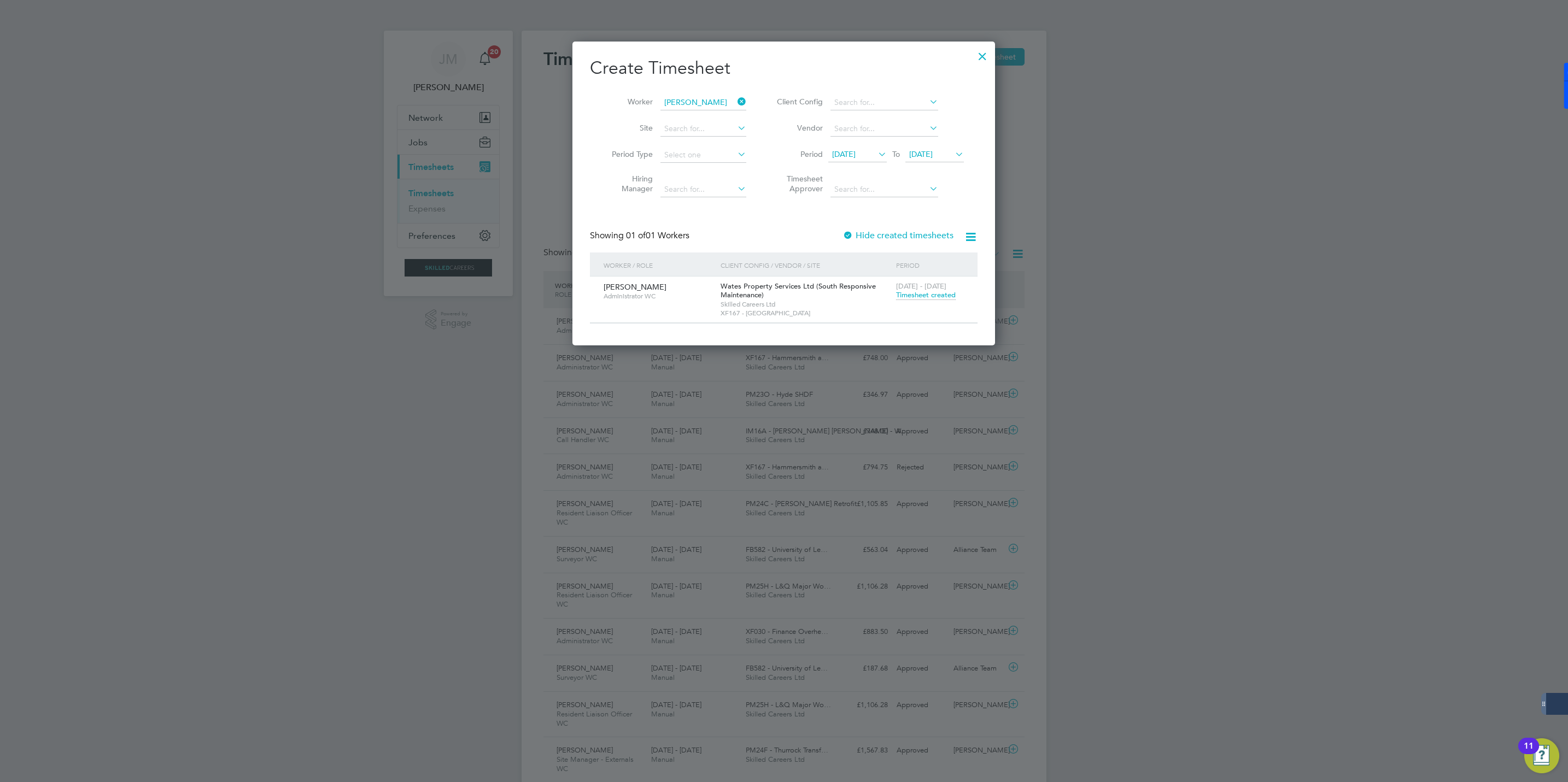
click at [735, 102] on icon at bounding box center [735, 101] width 0 height 15
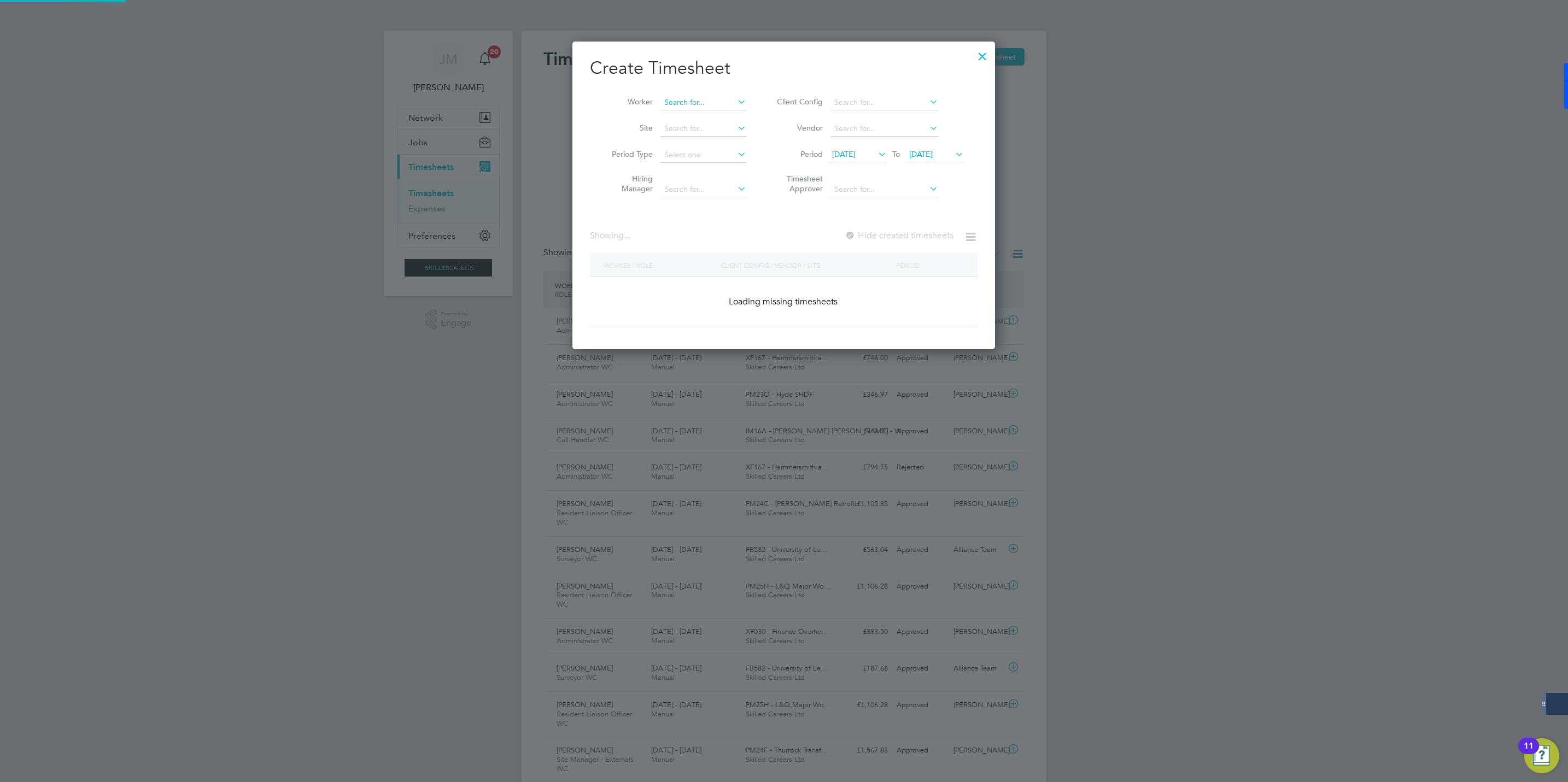
click at [697, 100] on input at bounding box center [703, 102] width 86 height 15
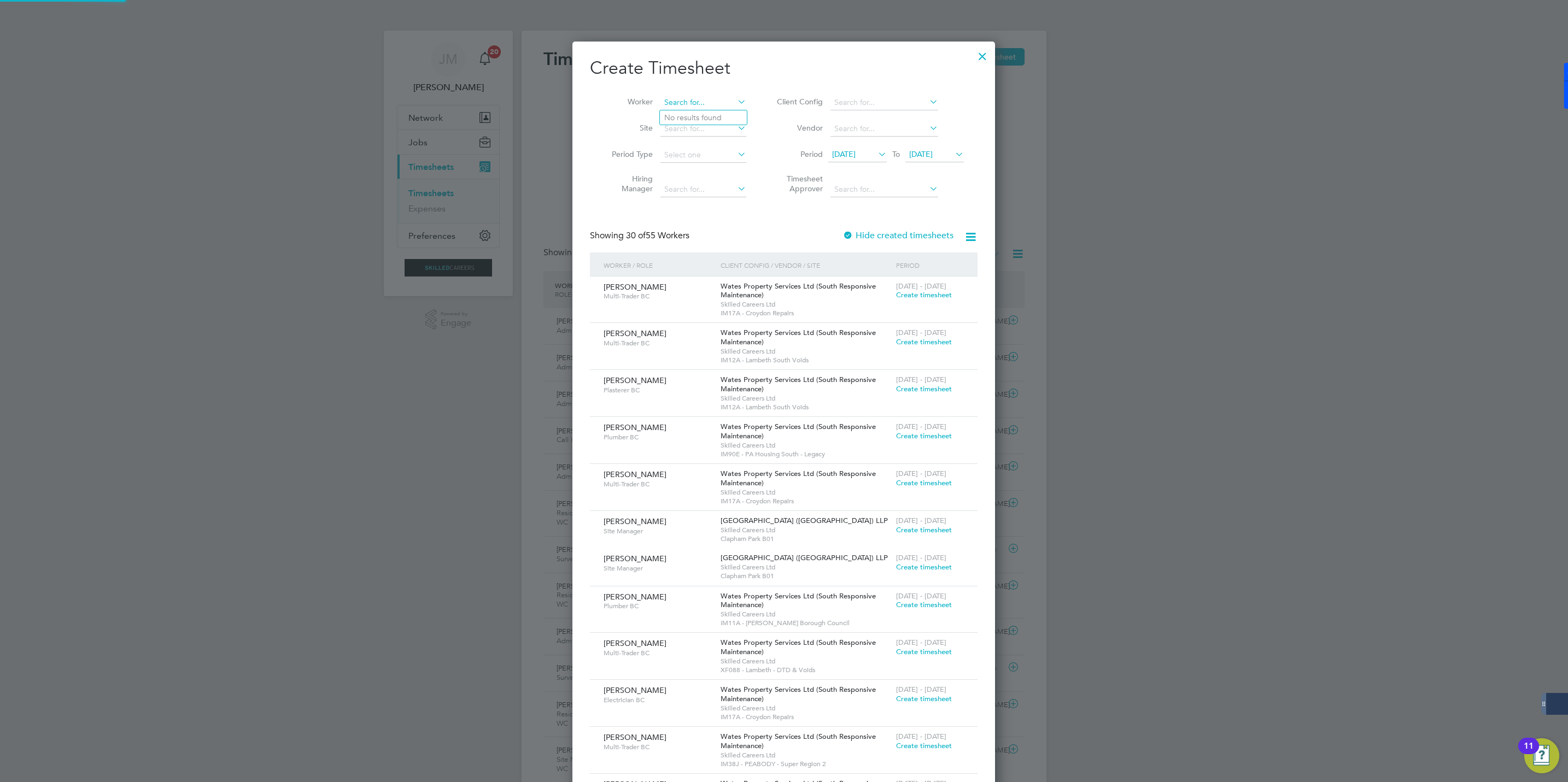
scroll to position [1727, 423]
type input "{"
click at [696, 118] on li "Tak Cheung Wong" at bounding box center [727, 117] width 135 height 15
type input "Tak Cheung Wong"
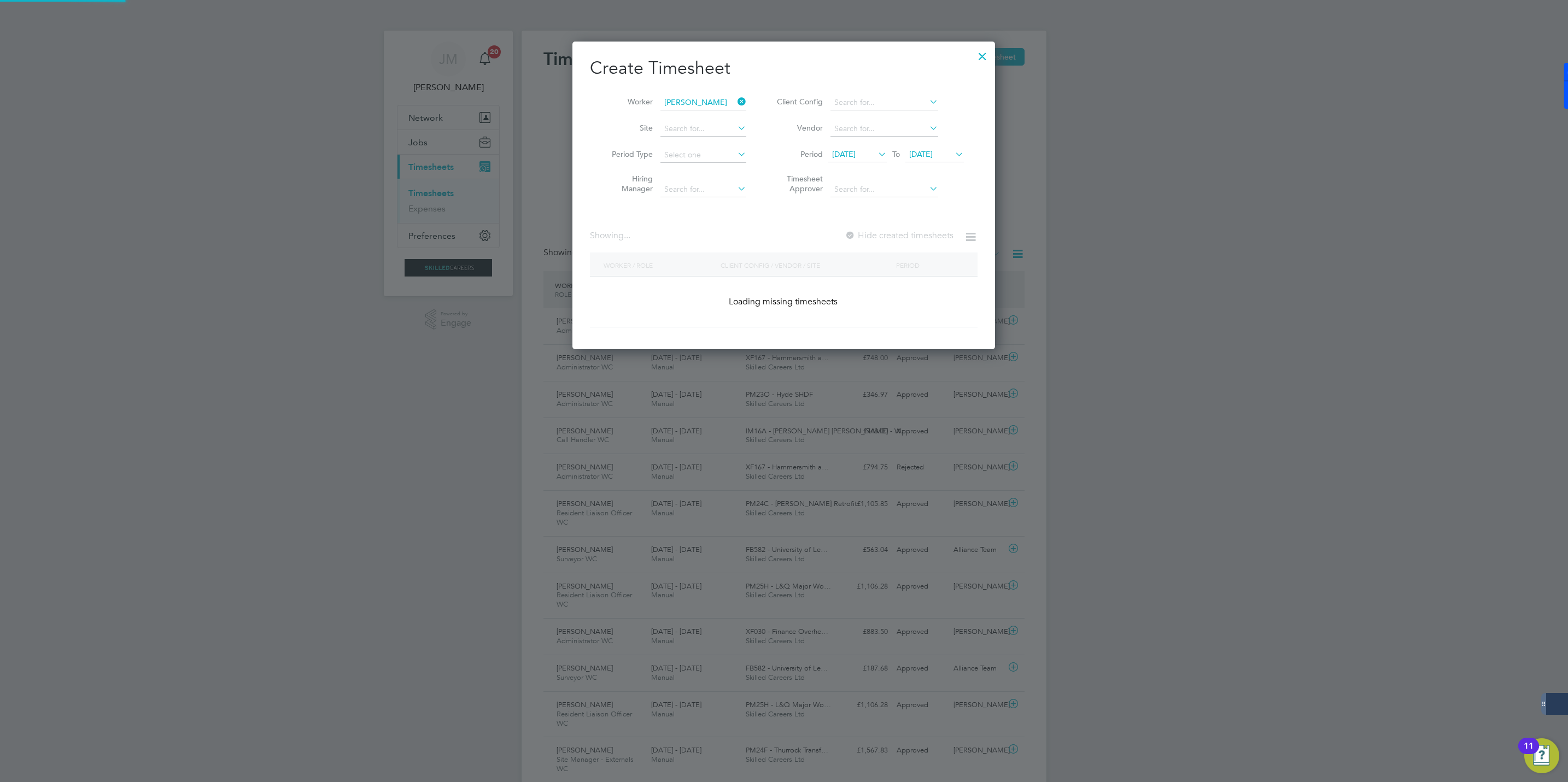
scroll to position [310, 423]
click at [881, 226] on div "Create Timesheet Worker Tak Cheung Wong Site Period Type Hiring Manager Client …" at bounding box center [783, 192] width 388 height 271
click at [881, 235] on label "Hide created timesheets" at bounding box center [898, 236] width 111 height 11
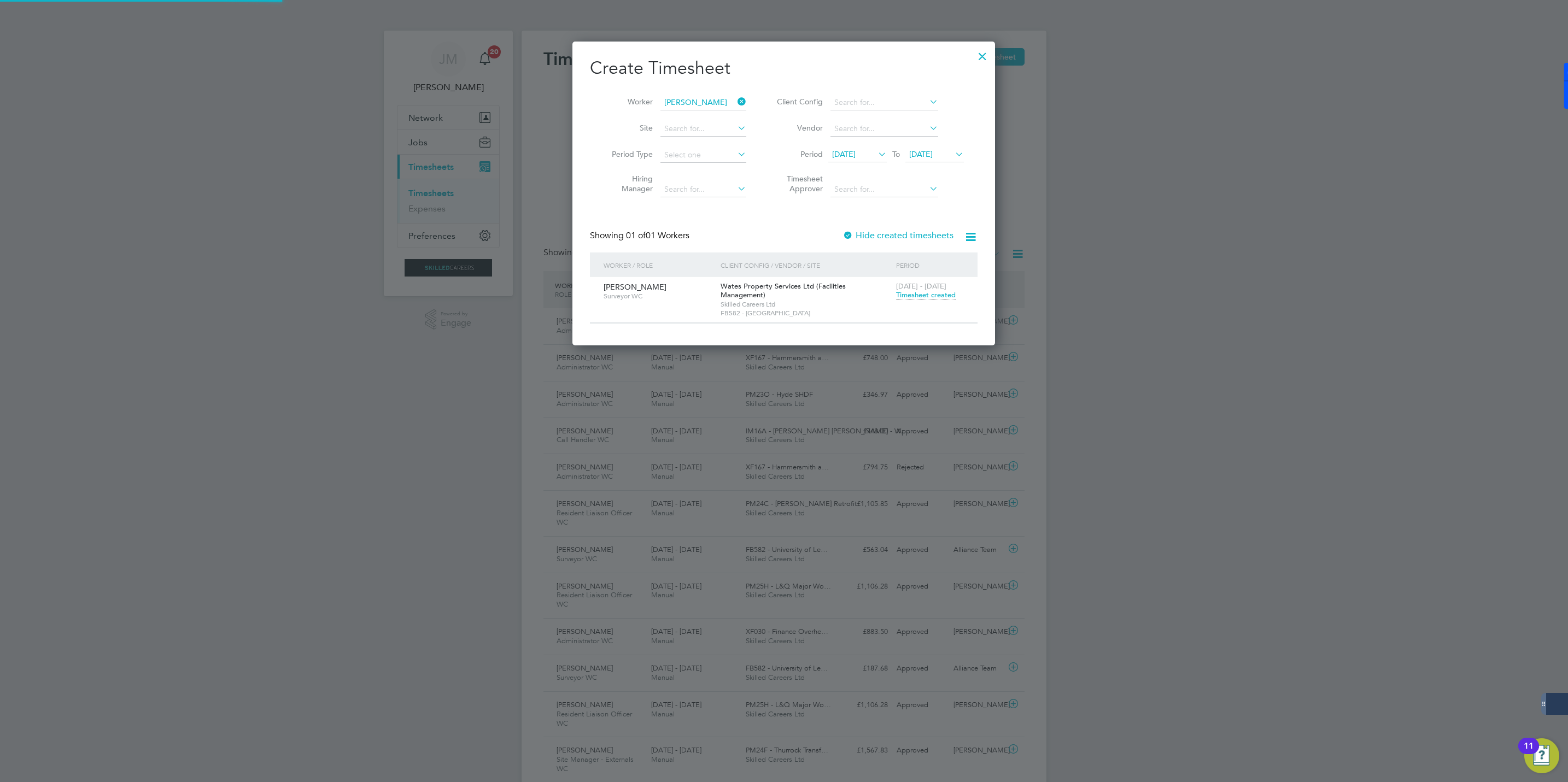
scroll to position [297, 423]
click at [926, 299] on span "Timesheet created" at bounding box center [926, 295] width 60 height 10
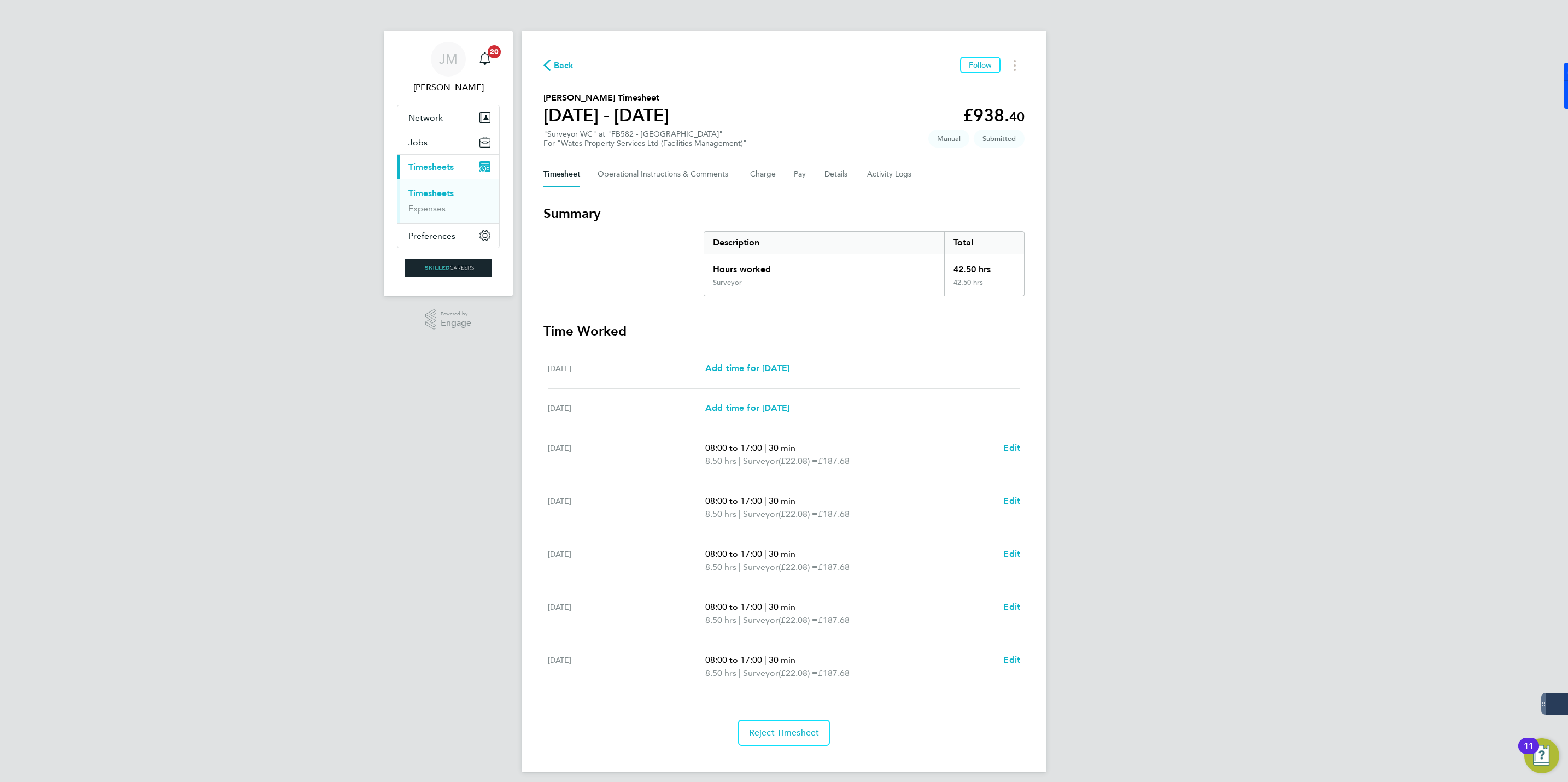
click at [754, 48] on div "Back Follow Tak Cheung Wong's Timesheet 16 - 22 Aug 2025 £938. 40 "Surveyor WC"…" at bounding box center [784, 401] width 525 height 742
click at [427, 164] on span "Timesheets" at bounding box center [431, 167] width 46 height 10
click at [430, 164] on span "Timesheets" at bounding box center [431, 167] width 46 height 10
click at [430, 144] on button "Jobs" at bounding box center [448, 142] width 102 height 24
click at [432, 180] on link "Vacancies" at bounding box center [428, 184] width 39 height 10
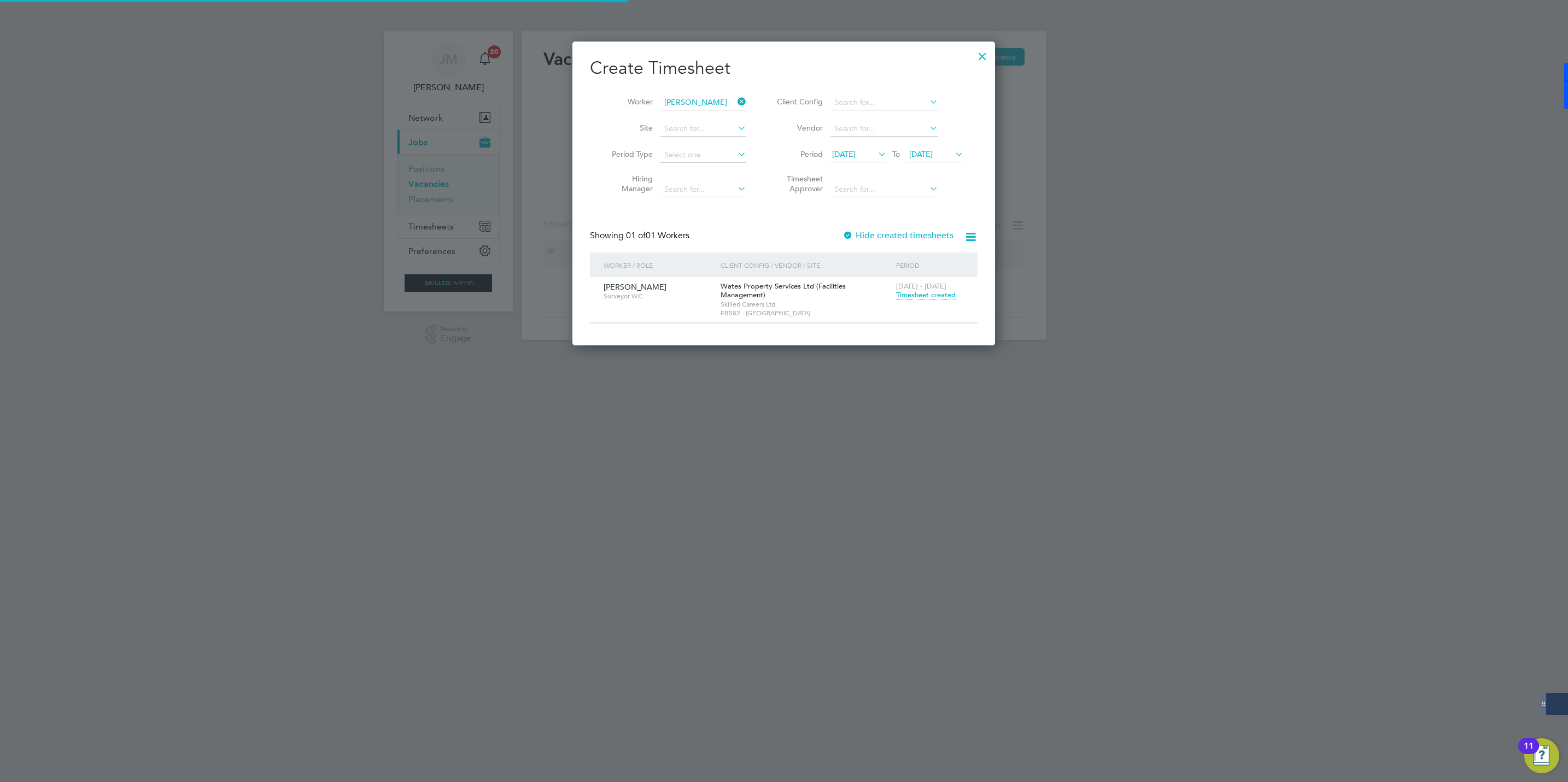
scroll to position [297, 423]
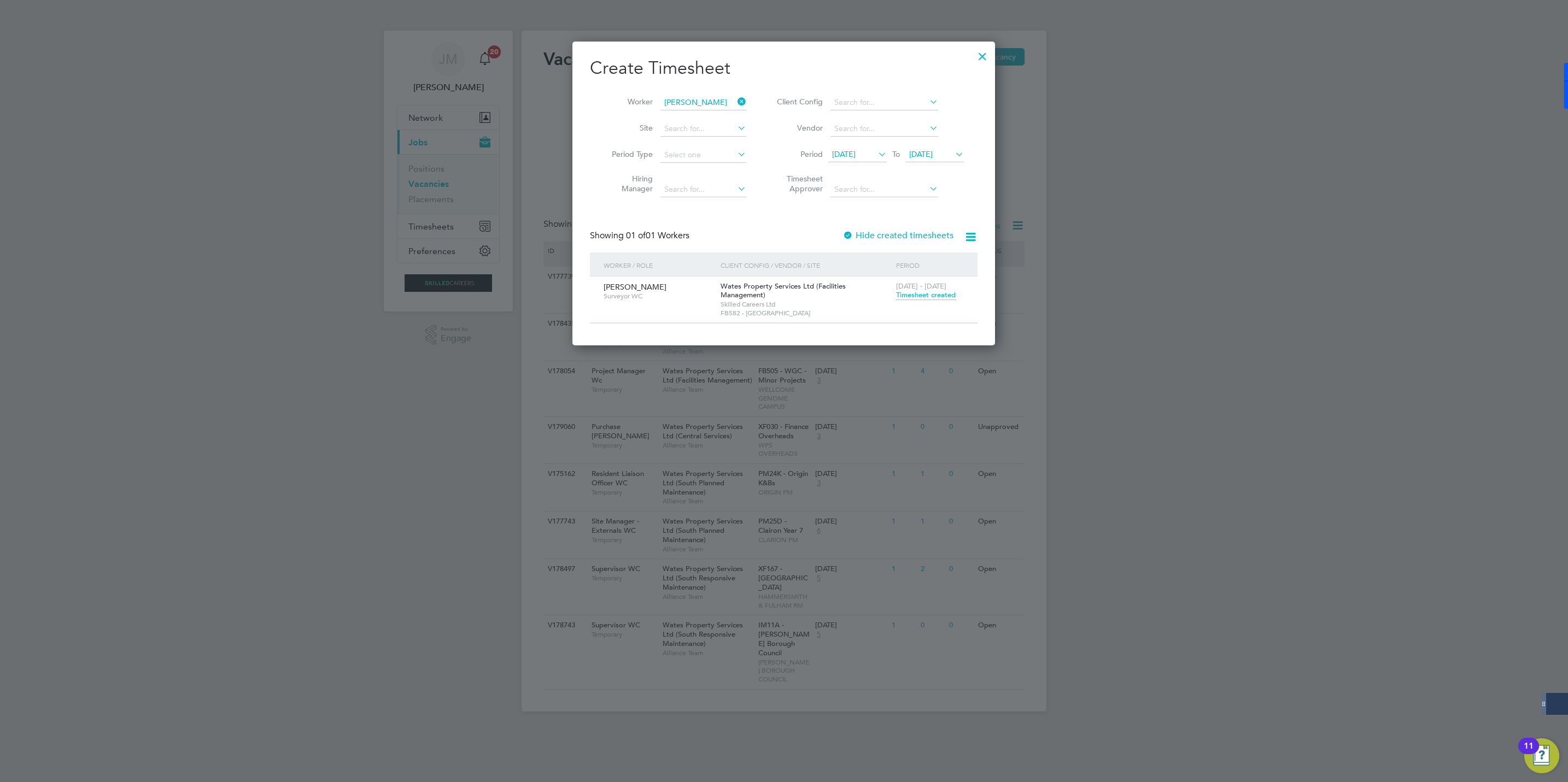
click at [971, 47] on div "Create Timesheet Worker Tak Cheung Wong Site Period Type Hiring Manager Client …" at bounding box center [783, 193] width 422 height 304
click at [980, 56] on div at bounding box center [982, 54] width 19 height 19
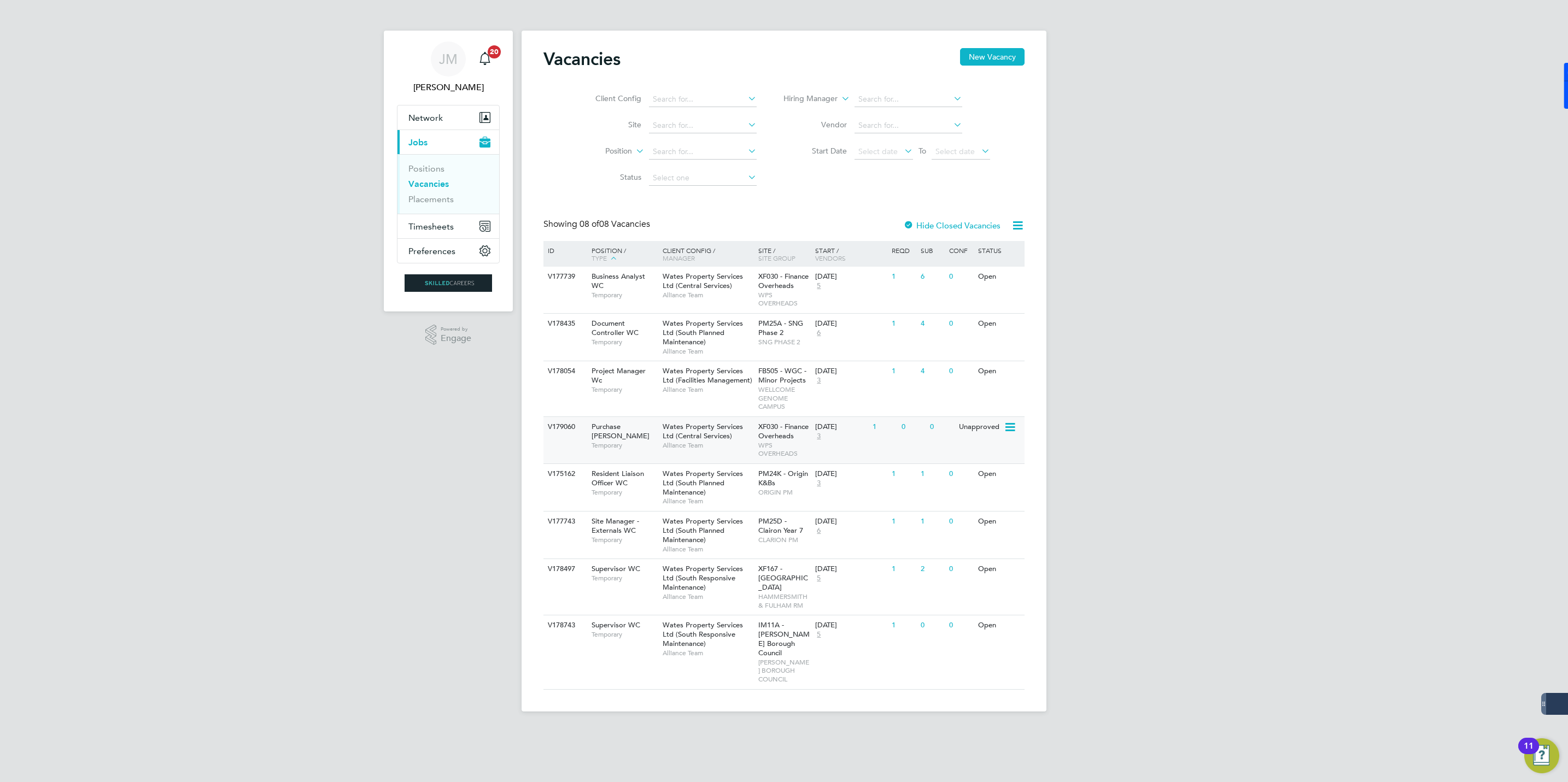
click at [607, 431] on span "Purchase Ledger WC" at bounding box center [620, 431] width 58 height 19
click at [1011, 434] on icon at bounding box center [1009, 428] width 11 height 13
click at [978, 455] on li "View Details" at bounding box center [982, 454] width 63 height 15
click at [429, 232] on span "Timesheets" at bounding box center [431, 226] width 46 height 10
click at [428, 211] on ul "Positions Vacancies Placements" at bounding box center [448, 184] width 102 height 60
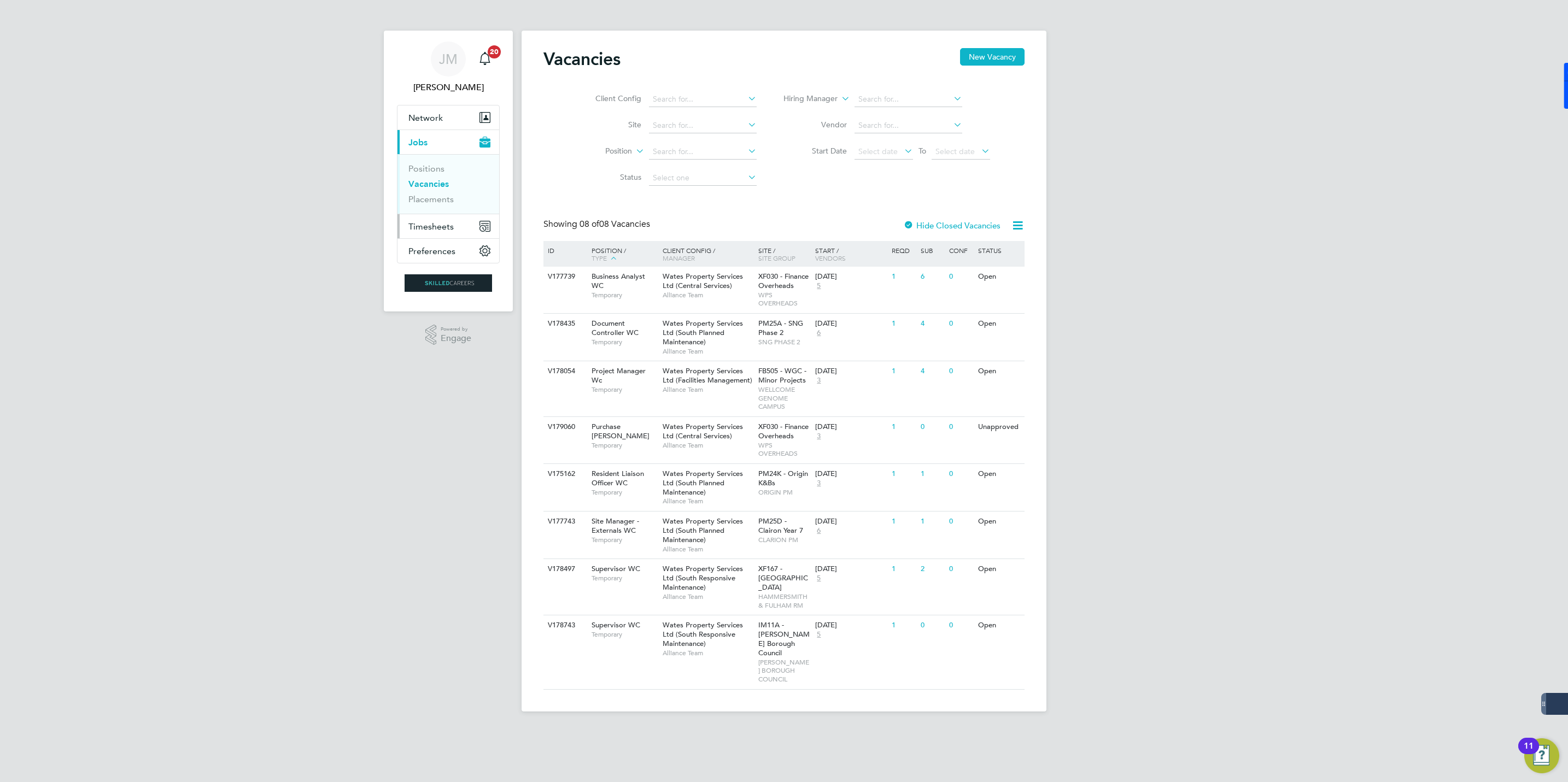
click at [433, 225] on span "Timesheets" at bounding box center [431, 226] width 46 height 10
click at [438, 194] on link "Timesheets" at bounding box center [431, 193] width 46 height 10
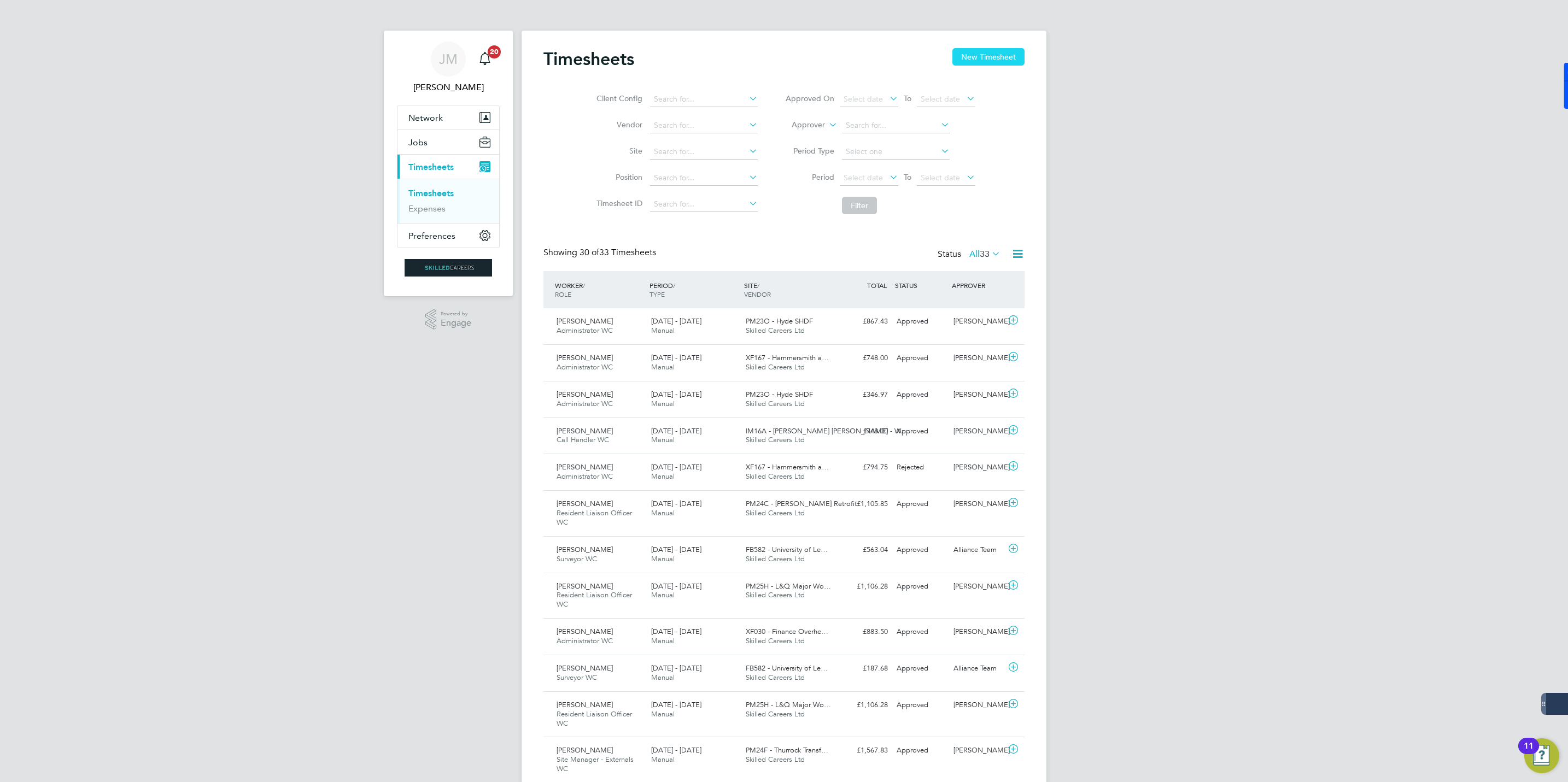
scroll to position [28, 95]
click at [991, 51] on button "New Timesheet" at bounding box center [989, 57] width 72 height 18
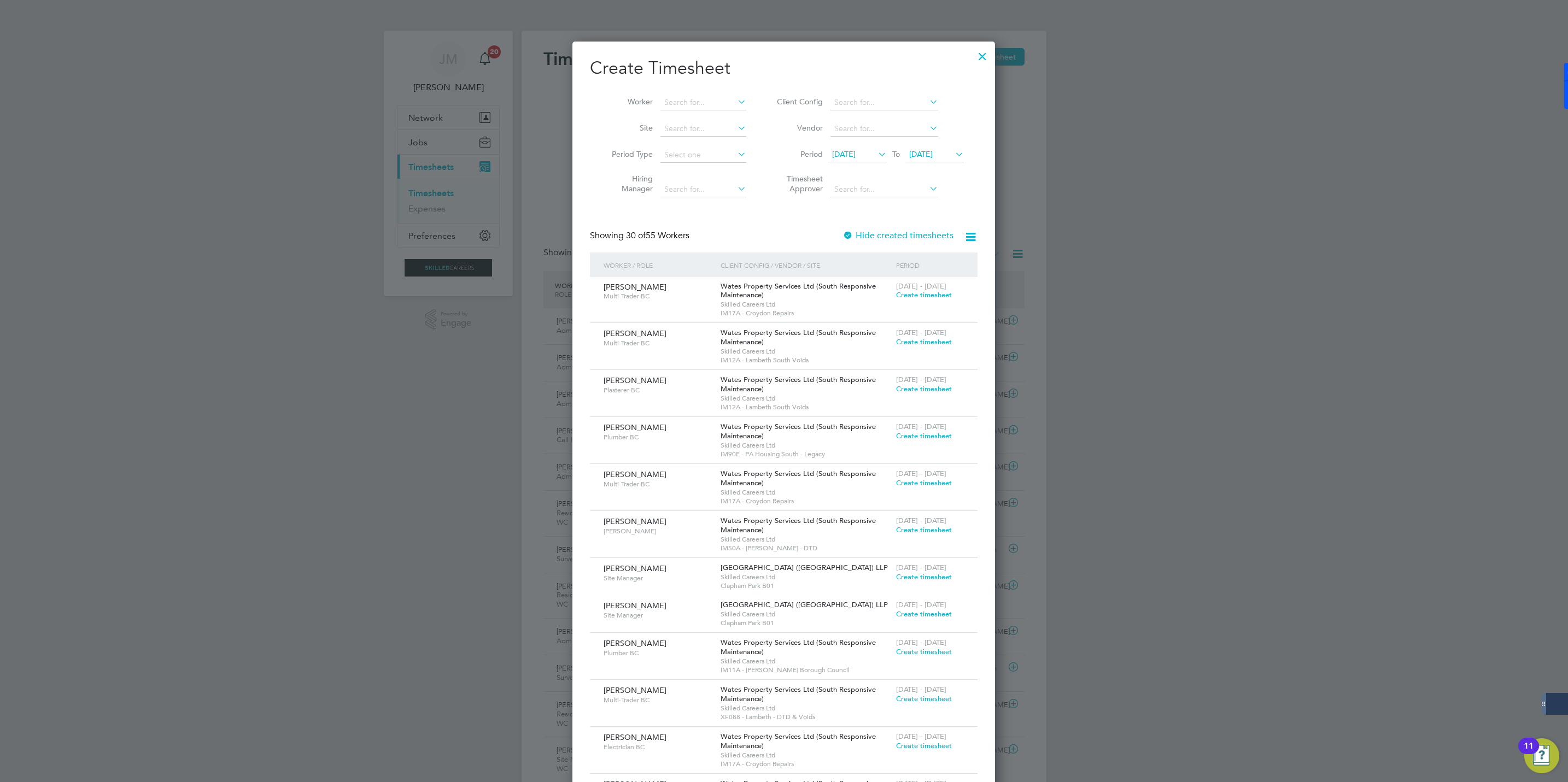
click at [924, 153] on span "20 Aug 2025" at bounding box center [921, 154] width 24 height 10
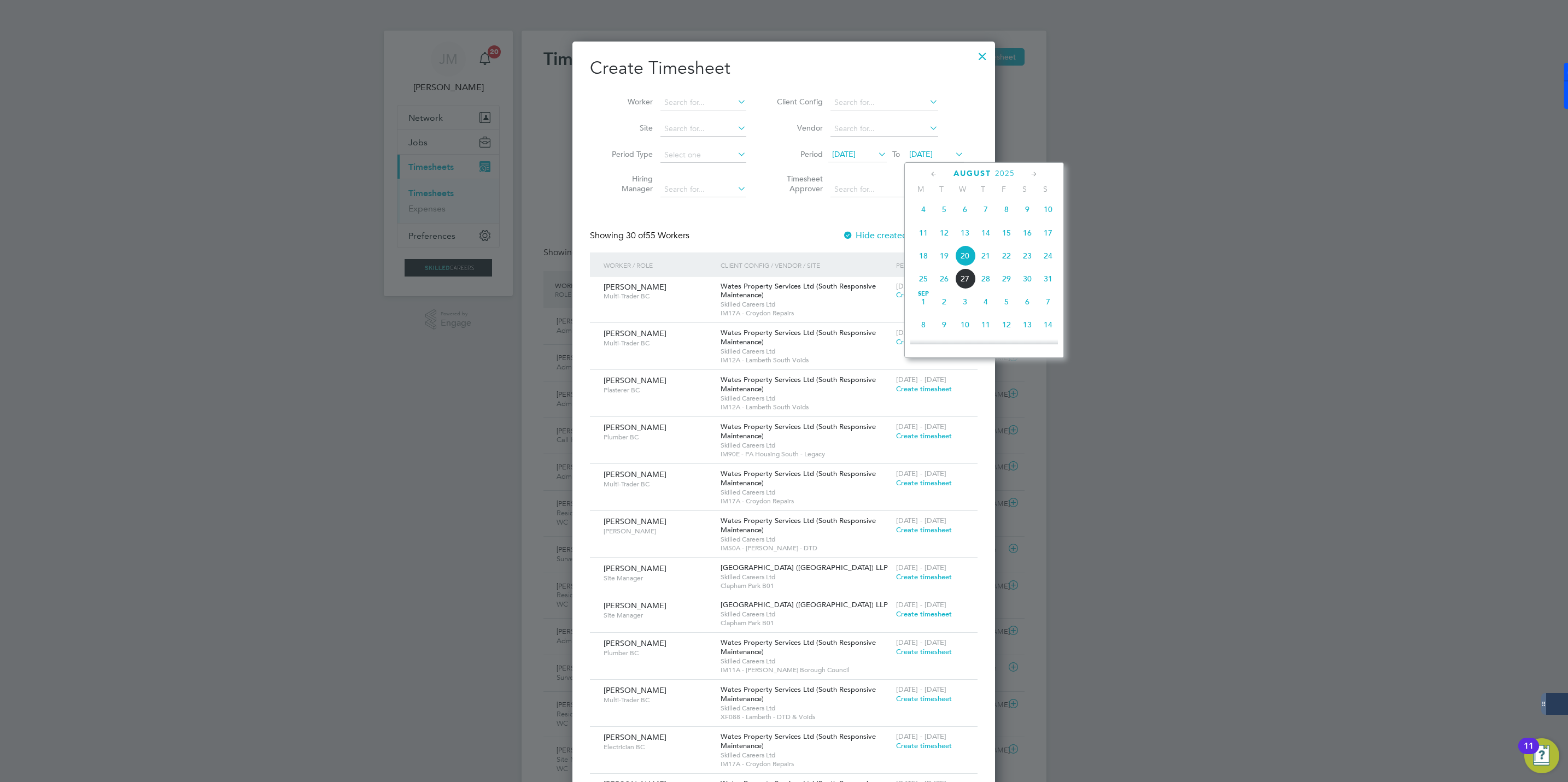
click at [1007, 256] on span "22" at bounding box center [1006, 256] width 21 height 21
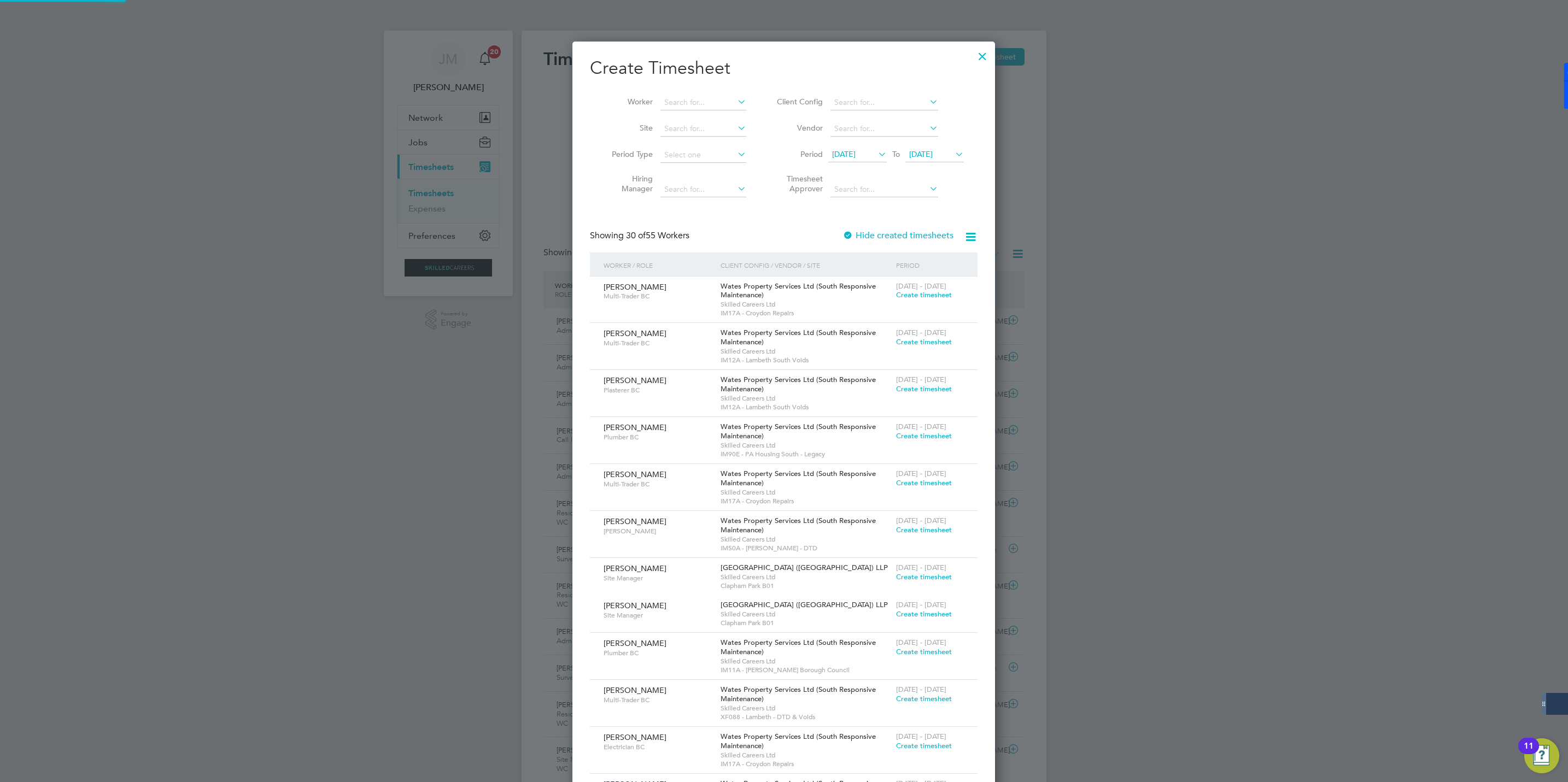
click at [856, 153] on span "13 Aug 2025" at bounding box center [844, 154] width 24 height 10
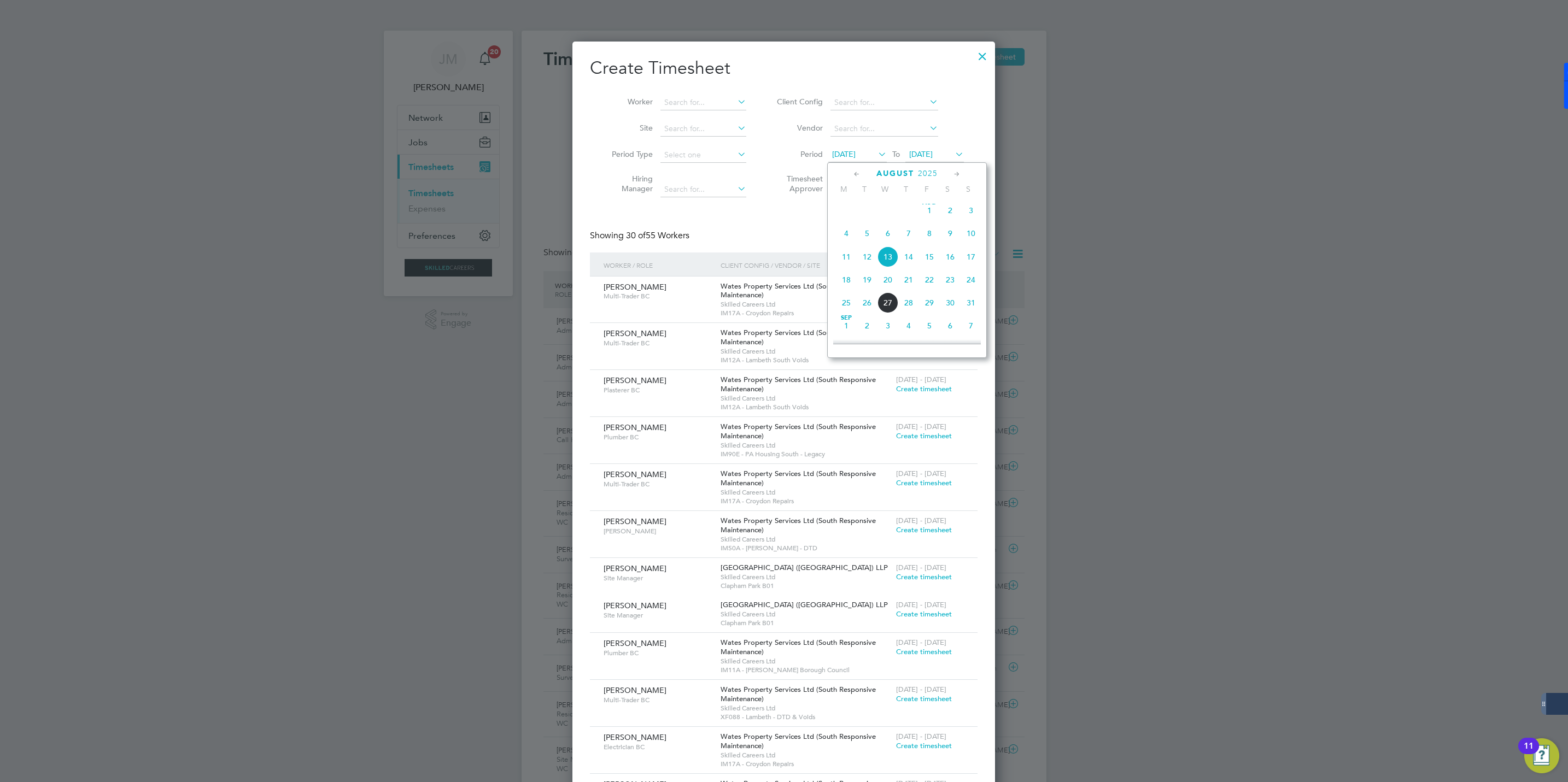
drag, startPoint x: 959, startPoint y: 261, endPoint x: 945, endPoint y: 256, distance: 14.9
click at [953, 260] on span "16" at bounding box center [950, 257] width 21 height 21
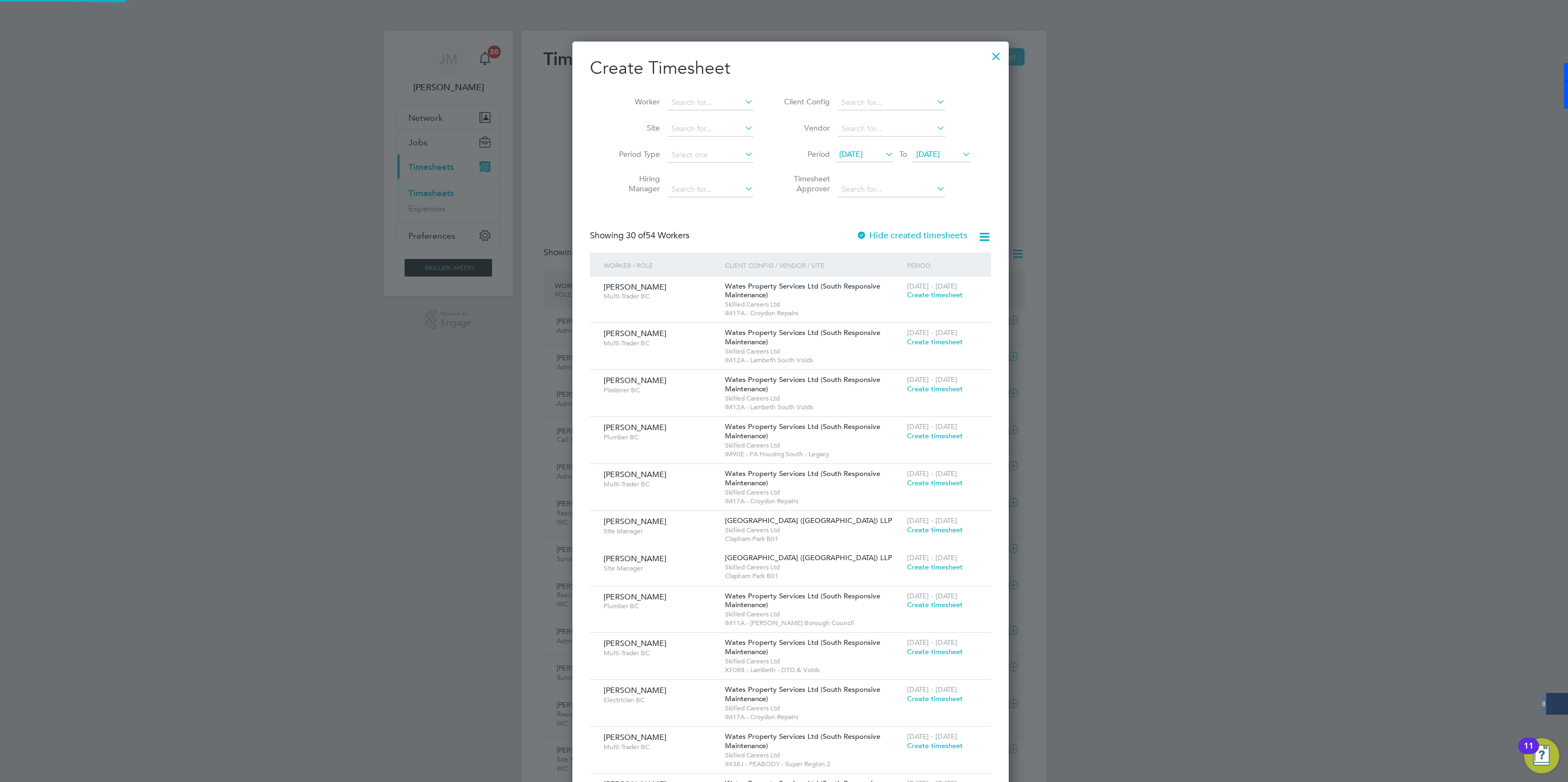
click at [682, 88] on div "Worker Site Period Type Hiring Manager Client Config Vendor Period 16 Aug 2025 …" at bounding box center [790, 143] width 401 height 119
click at [688, 99] on input at bounding box center [710, 102] width 86 height 15
click at [704, 117] on li "Tashan a Smith" at bounding box center [710, 117] width 102 height 15
type input "Tashana Smith"
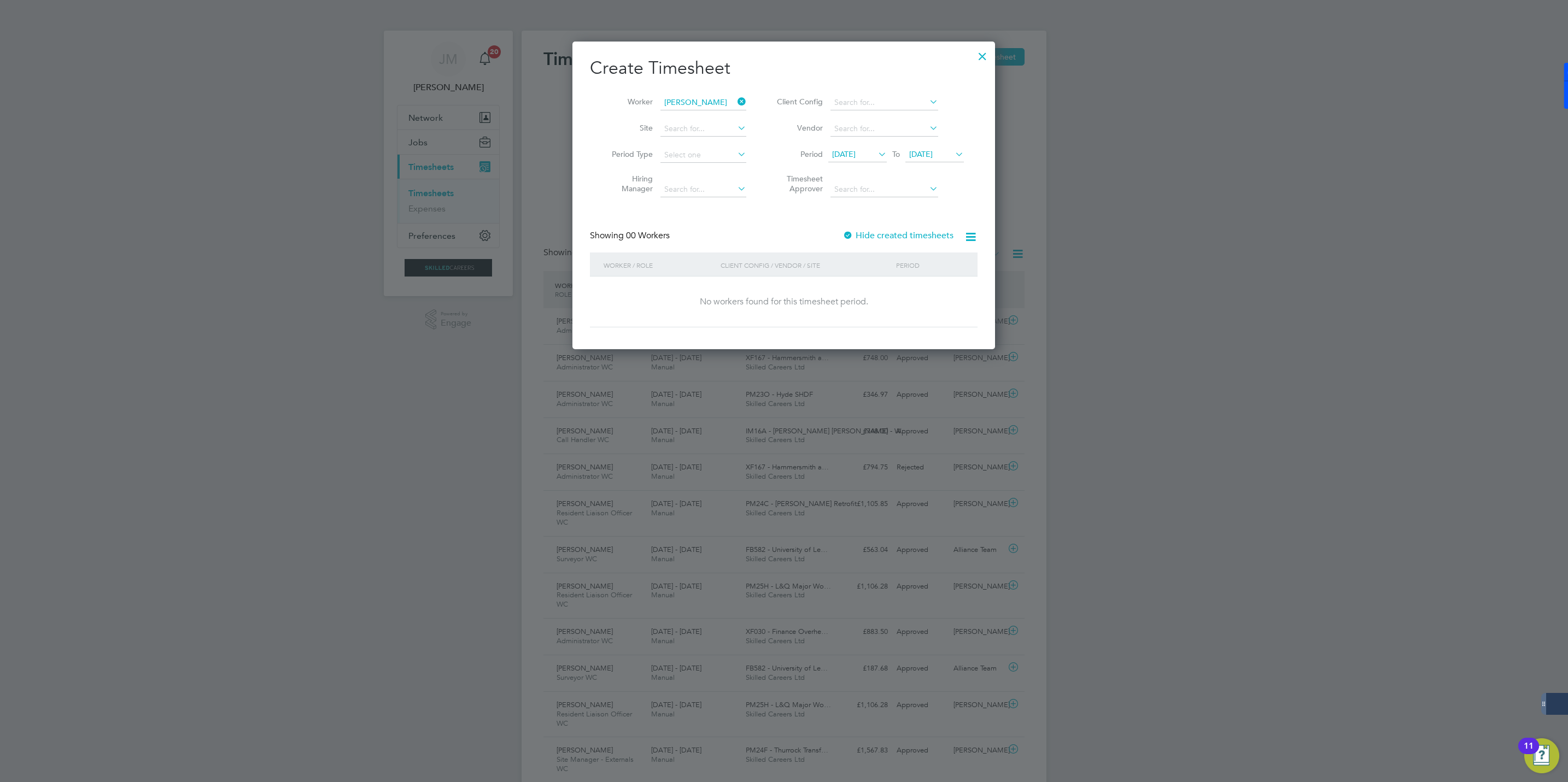
click at [880, 231] on label "Hide created timesheets" at bounding box center [898, 236] width 111 height 11
click at [876, 237] on label "Hide created timesheets" at bounding box center [898, 236] width 111 height 11
click at [920, 298] on span "Timesheet created" at bounding box center [926, 295] width 60 height 10
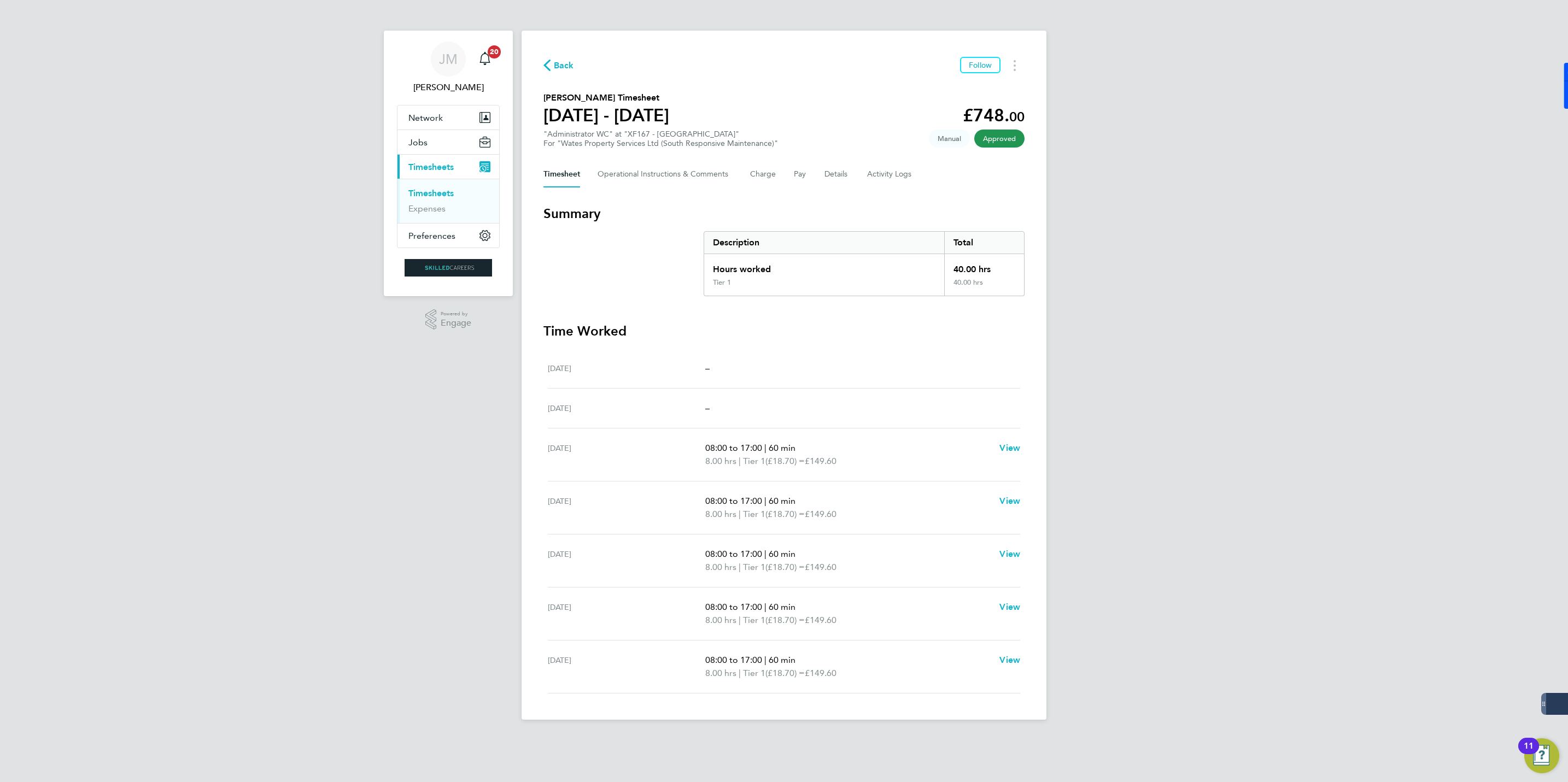
drag, startPoint x: 559, startPoint y: 62, endPoint x: 573, endPoint y: 77, distance: 20.5
click at [559, 62] on span "Back" at bounding box center [564, 66] width 20 height 13
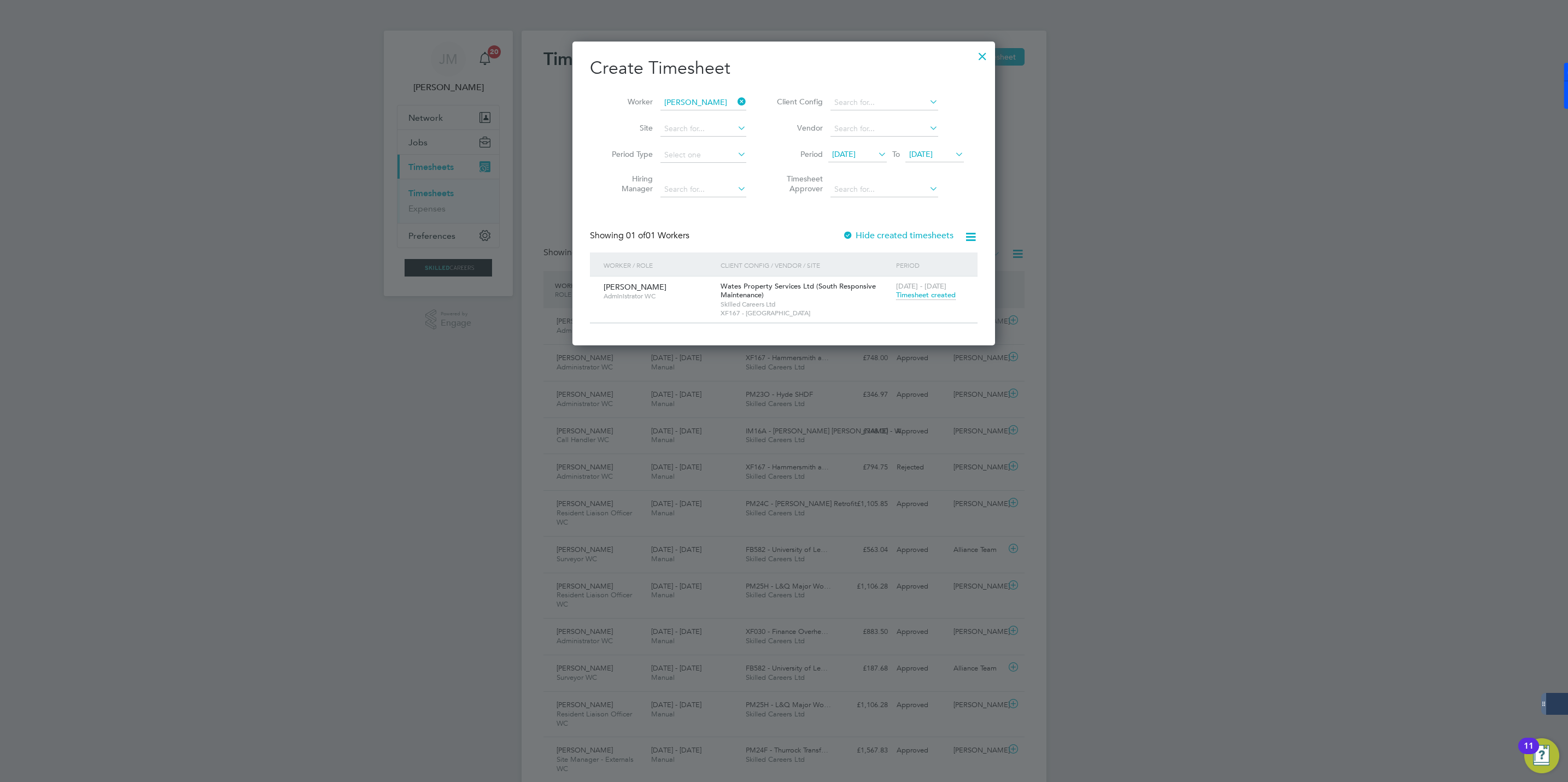
click at [735, 99] on icon at bounding box center [735, 101] width 0 height 15
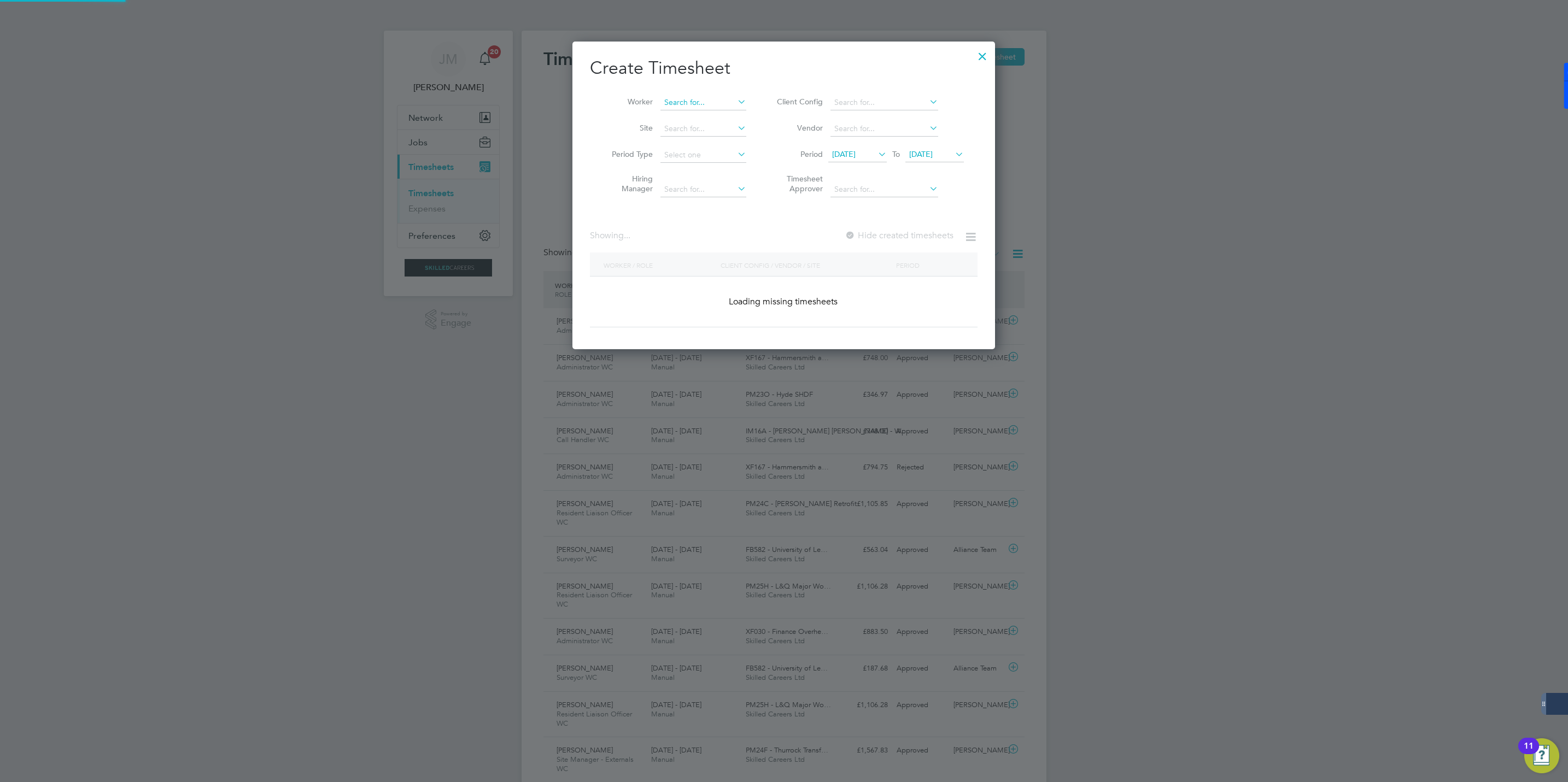
click at [683, 105] on input at bounding box center [703, 102] width 86 height 15
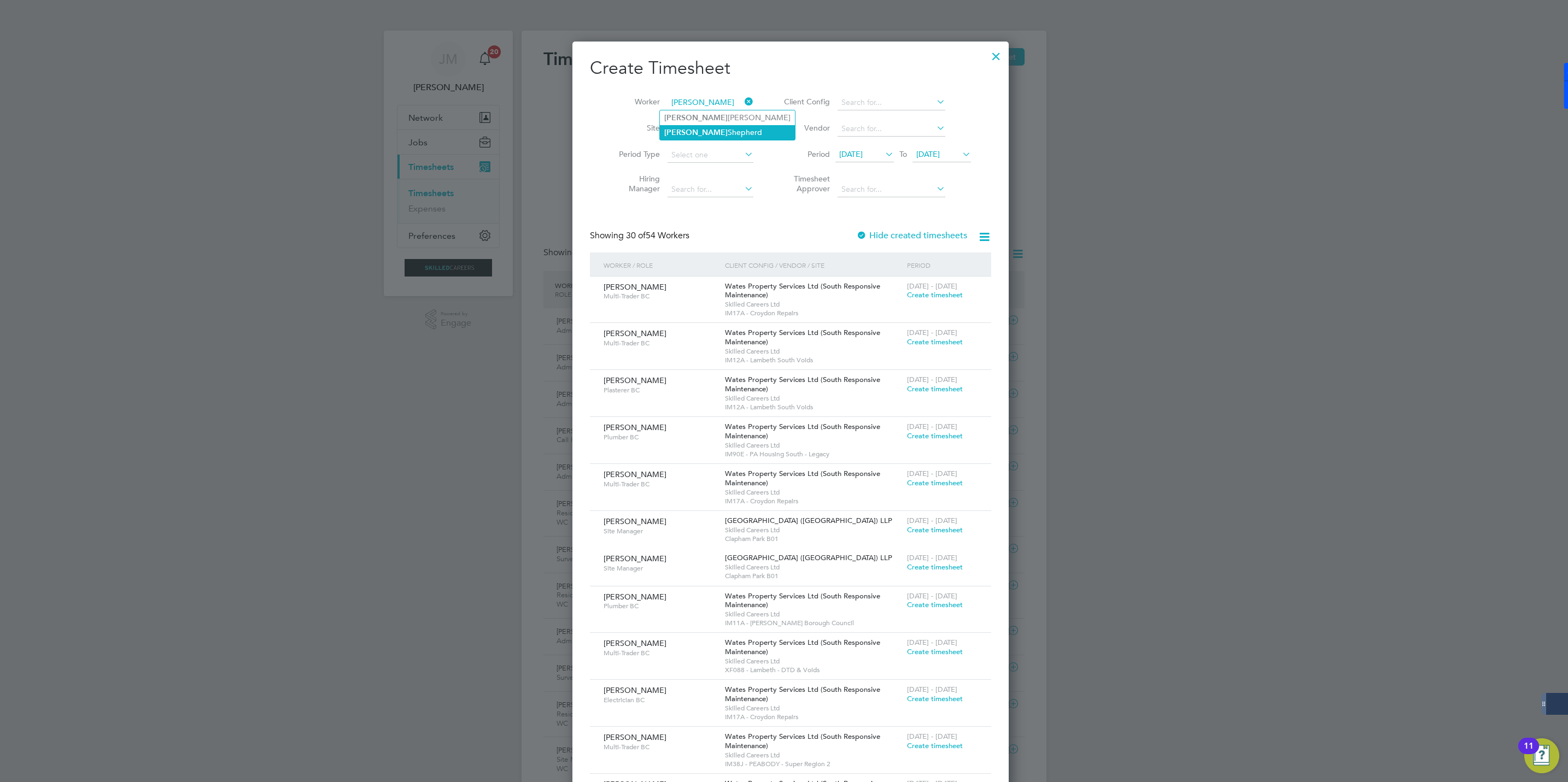
click at [696, 133] on li "Laura Shepherd" at bounding box center [727, 133] width 135 height 15
type input "Laura Shepherd"
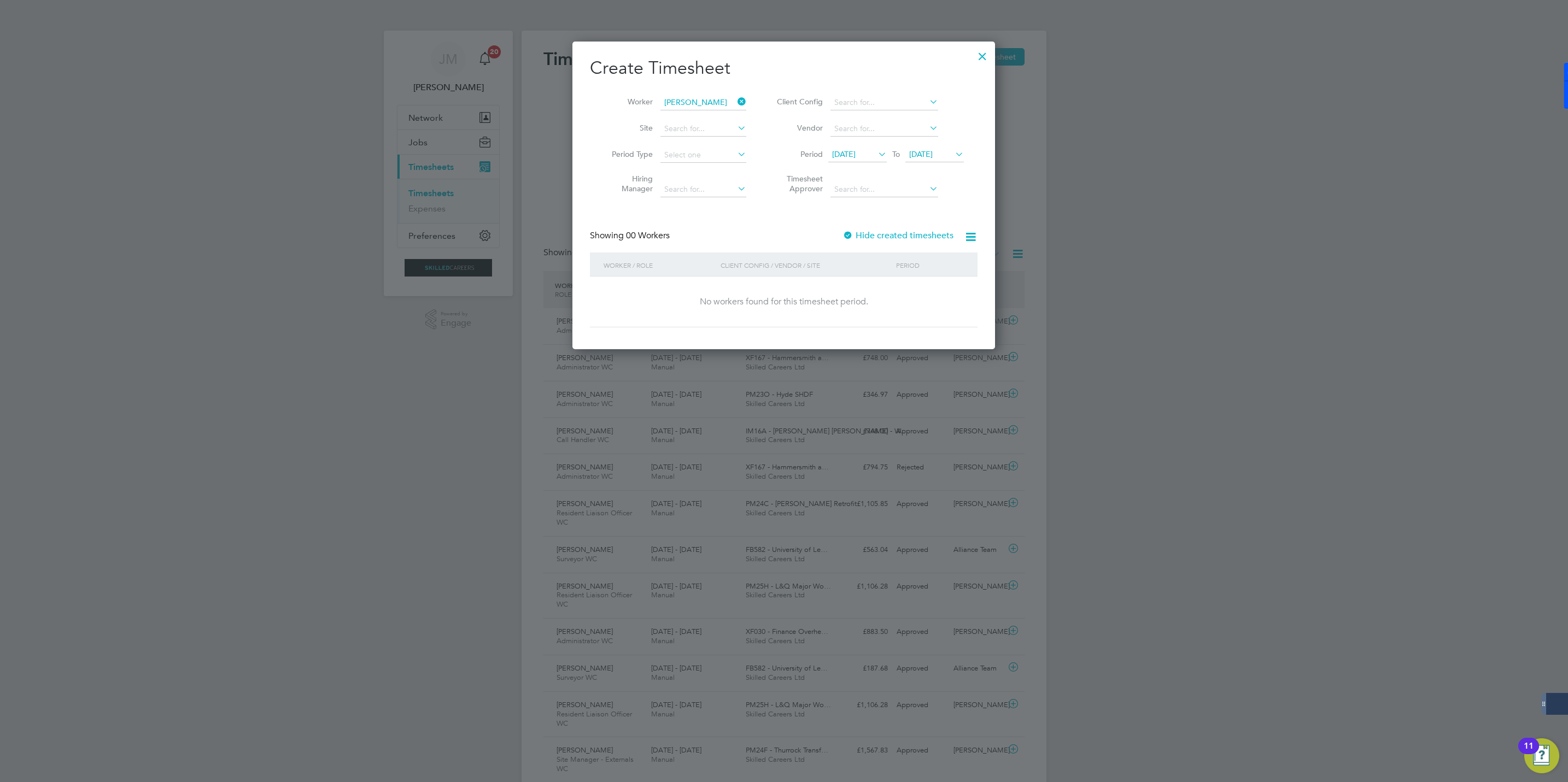
click at [881, 242] on div "Hide created timesheets" at bounding box center [899, 236] width 113 height 12
click at [879, 234] on label "Hide created timesheets" at bounding box center [898, 236] width 111 height 11
click at [926, 294] on span "Timesheet created" at bounding box center [926, 295] width 60 height 10
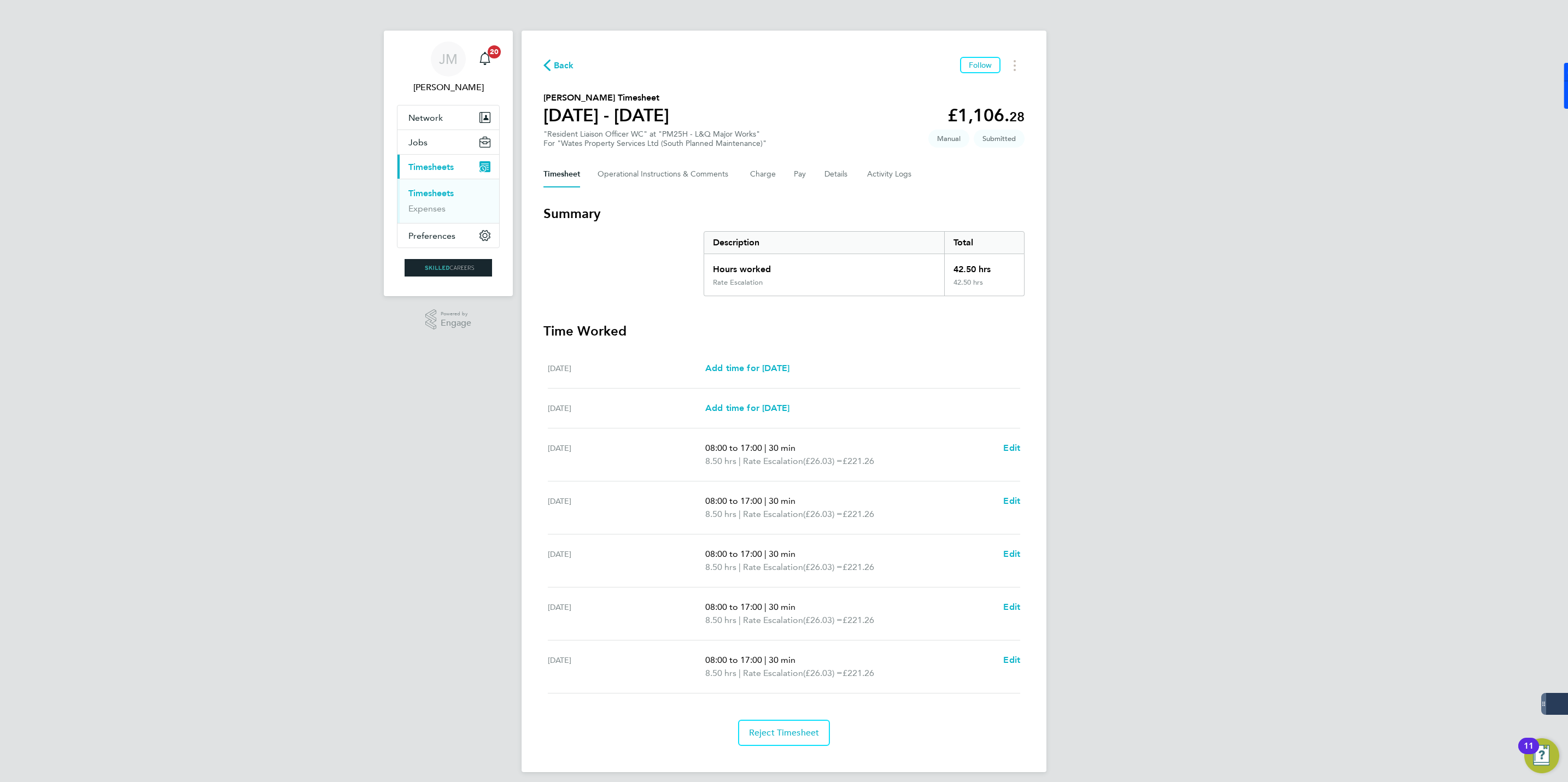
click at [1004, 141] on span "Submitted" at bounding box center [999, 139] width 51 height 18
click at [563, 66] on span "Back" at bounding box center [564, 66] width 20 height 13
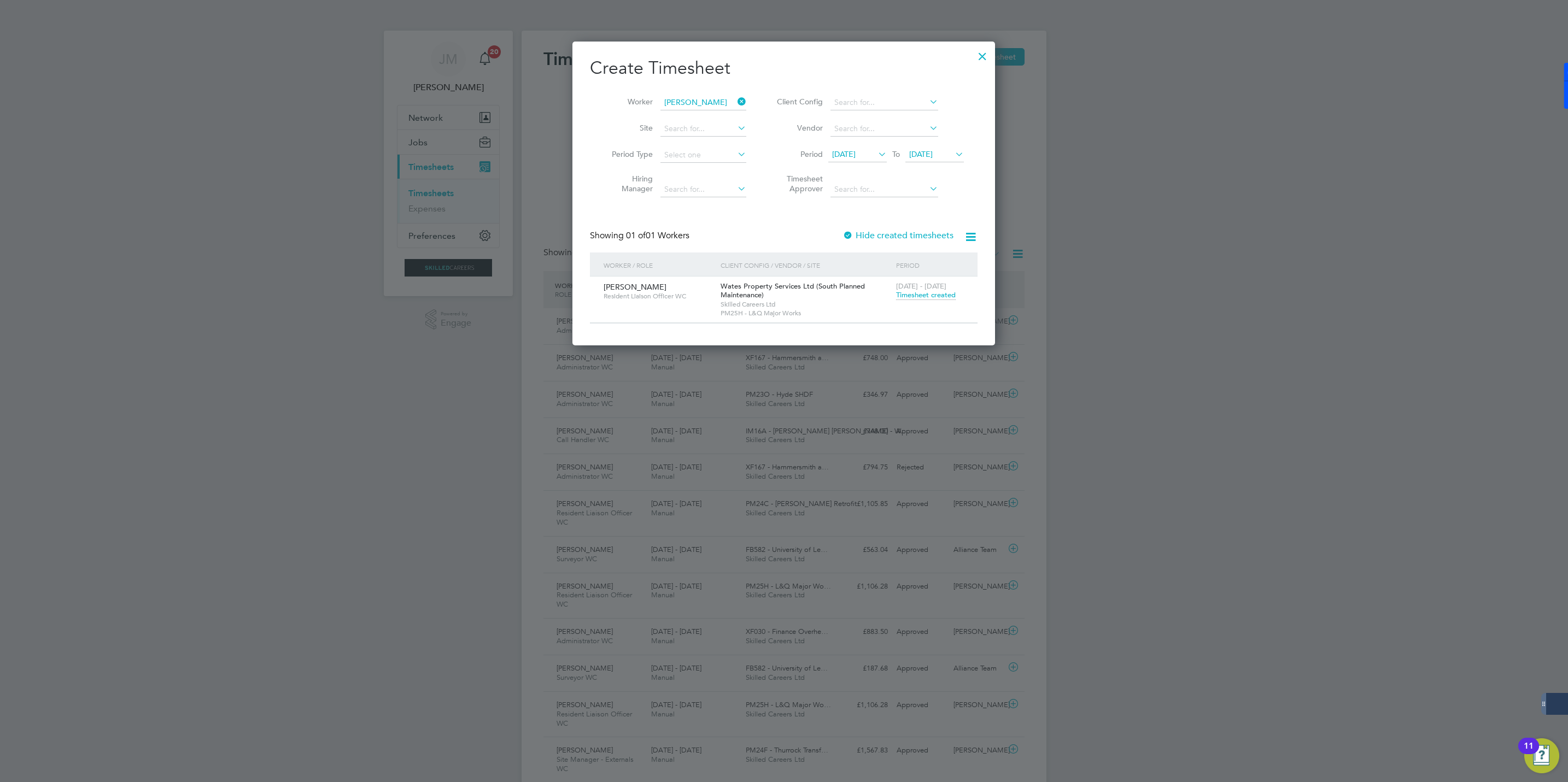
click at [735, 100] on icon at bounding box center [735, 101] width 0 height 15
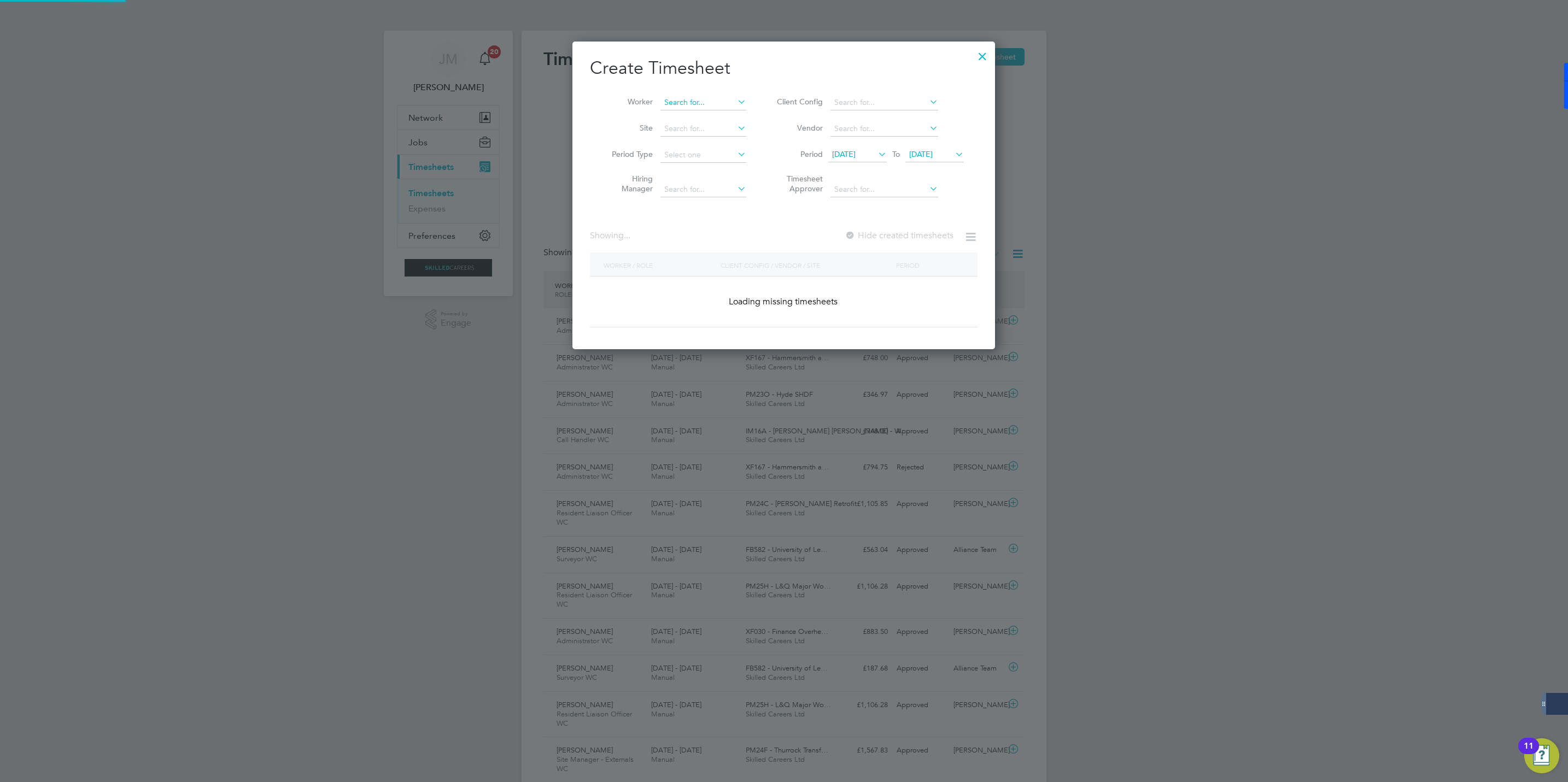
click at [689, 99] on input at bounding box center [703, 102] width 86 height 15
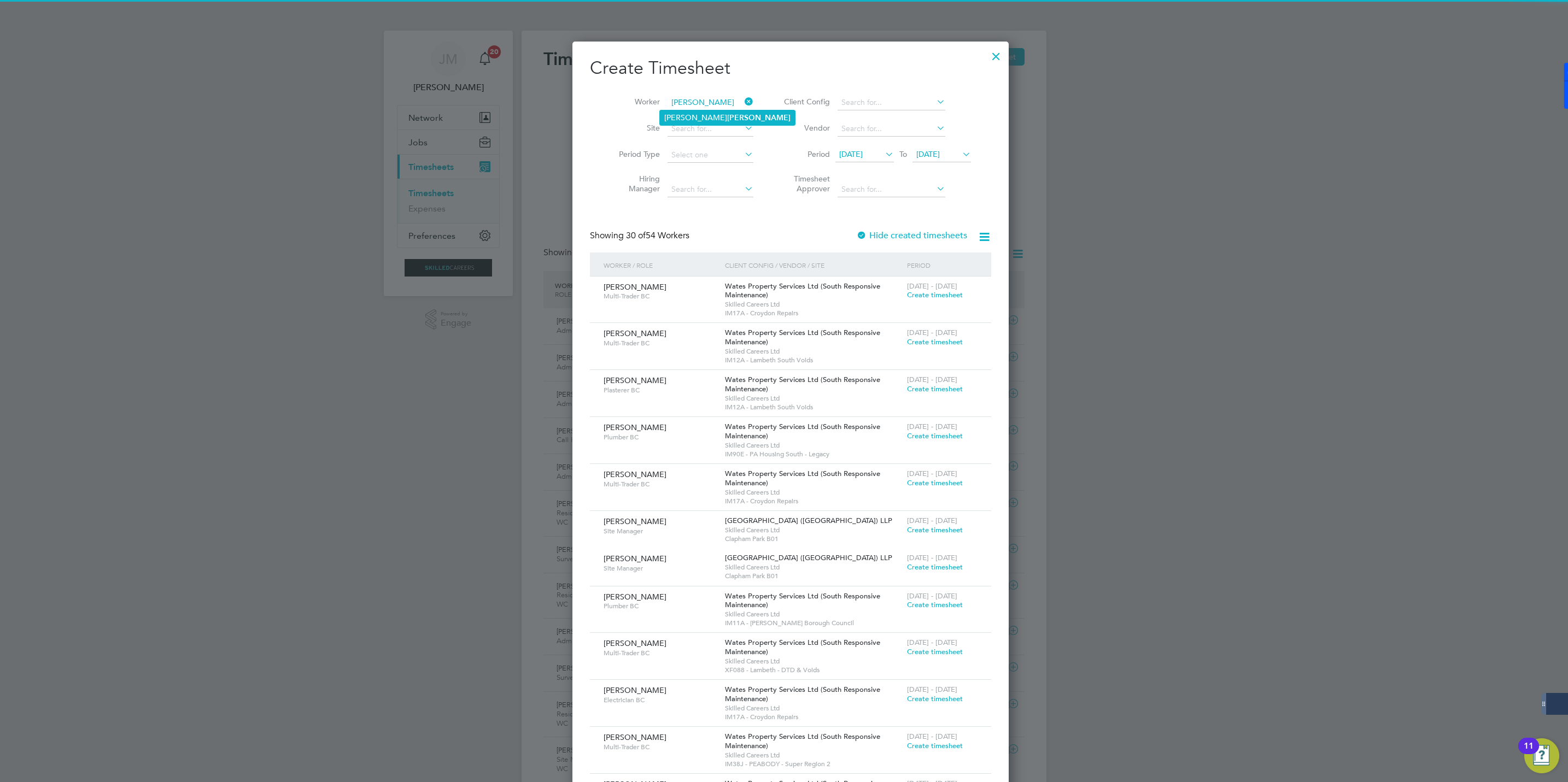
click at [694, 116] on li "Tak Cheung Wong" at bounding box center [727, 117] width 135 height 15
type input "Tak Cheung Wong"
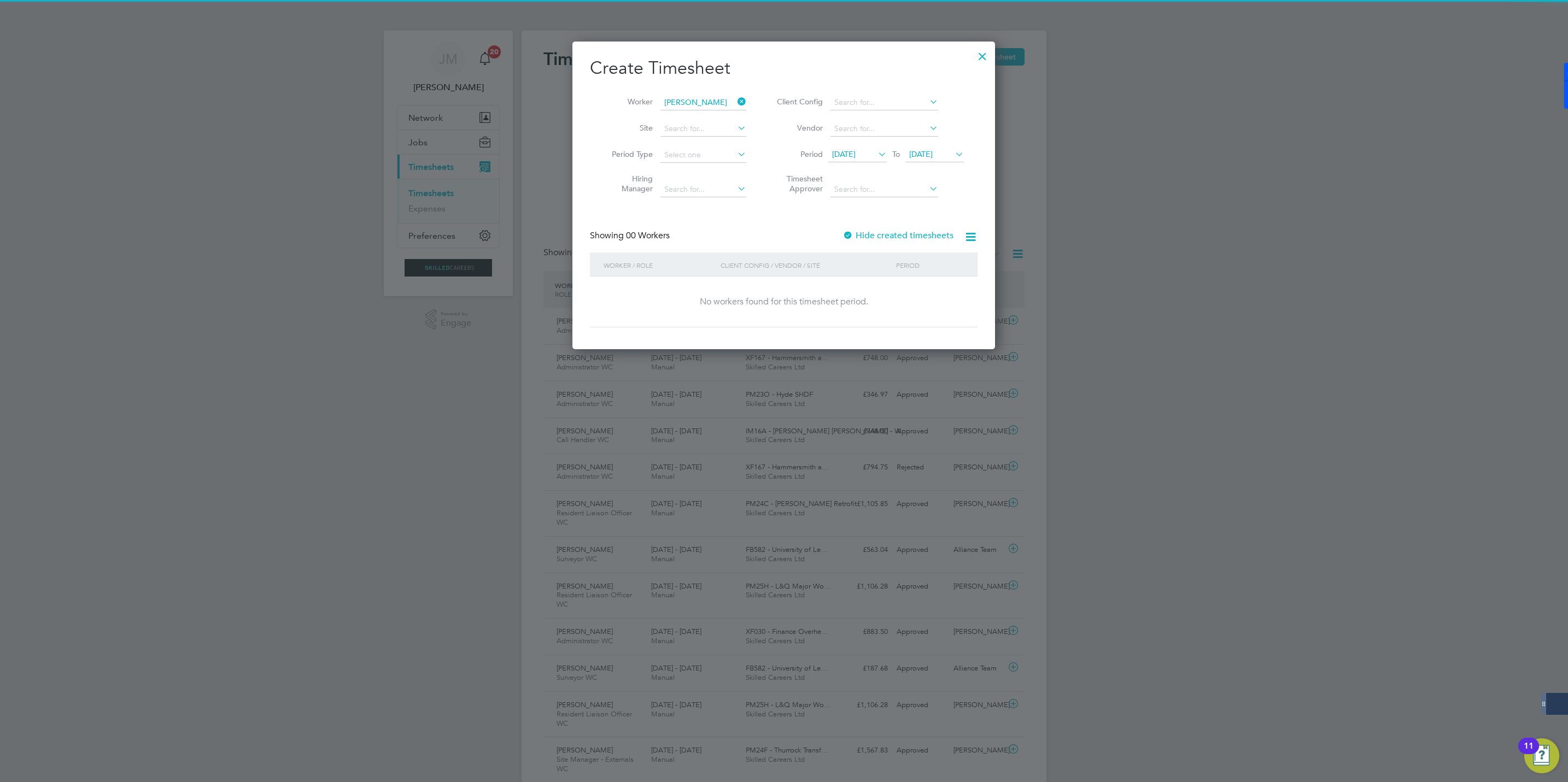
click at [879, 226] on div "Create Timesheet Worker Tak Cheung Wong Site Period Type Hiring Manager Client …" at bounding box center [783, 192] width 388 height 271
click at [878, 232] on label "Hide created timesheets" at bounding box center [898, 236] width 111 height 11
click at [914, 293] on span "Timesheet created" at bounding box center [926, 295] width 60 height 10
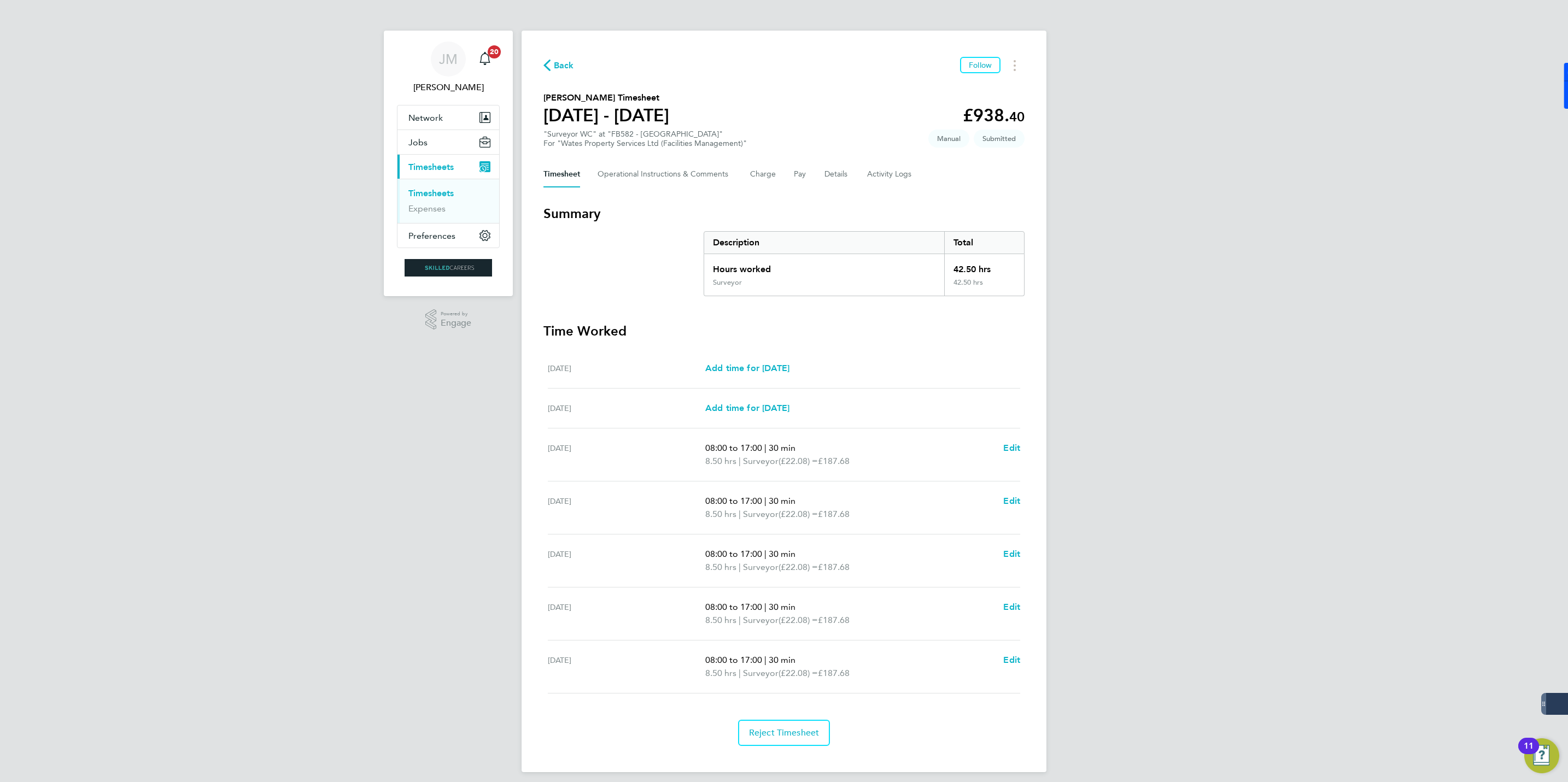
click at [991, 137] on span "Submitted" at bounding box center [999, 139] width 51 height 18
click at [566, 67] on span "Back" at bounding box center [564, 66] width 20 height 13
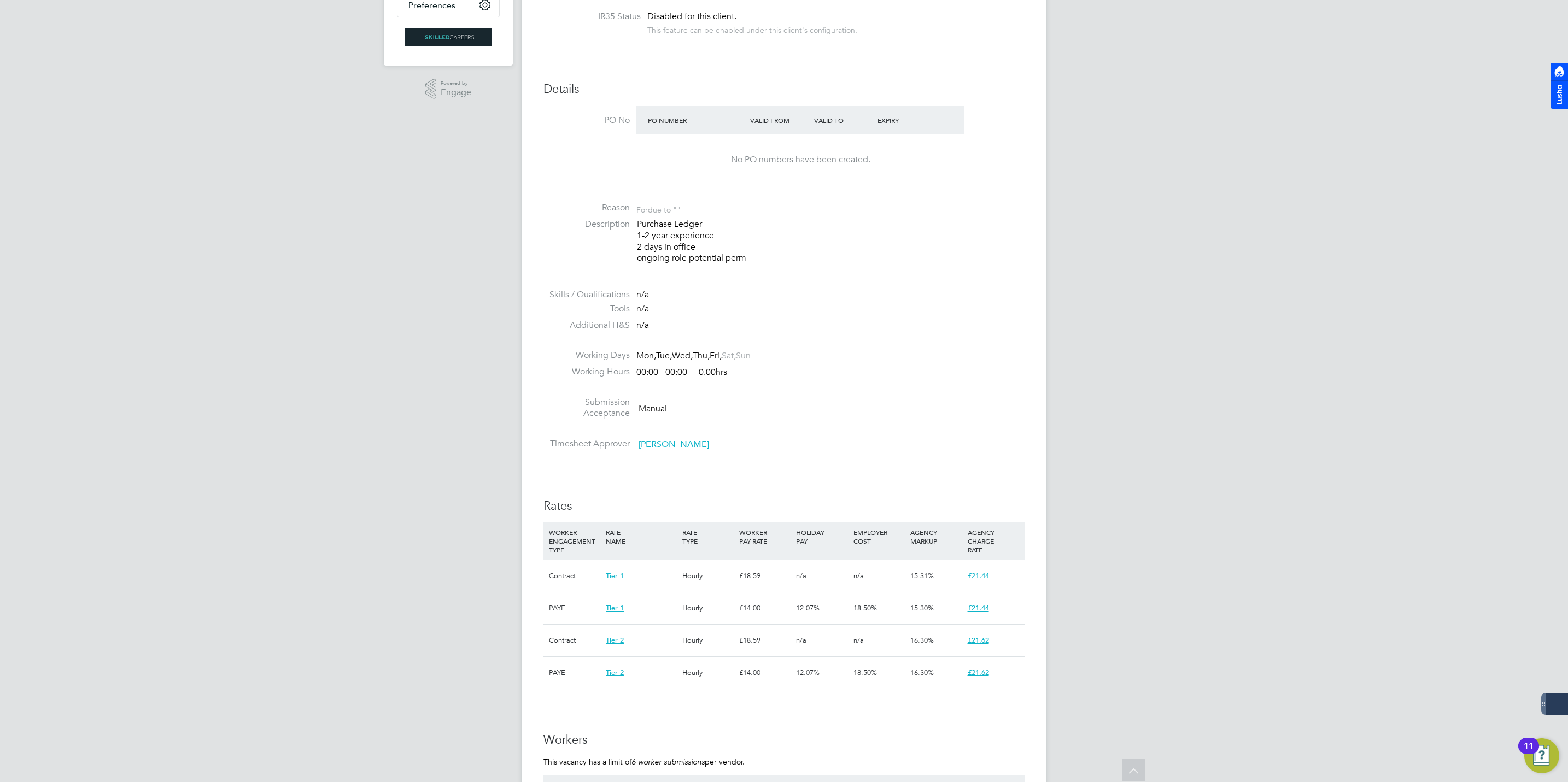
click at [658, 452] on li "Timesheet Approver Lorraine Smith" at bounding box center [784, 446] width 481 height 16
click at [658, 450] on li "Timesheet Approver Lorraine Smith" at bounding box center [784, 446] width 481 height 16
click at [658, 444] on span "Lorraine Smith" at bounding box center [674, 444] width 71 height 11
click at [1006, 394] on li at bounding box center [784, 389] width 481 height 14
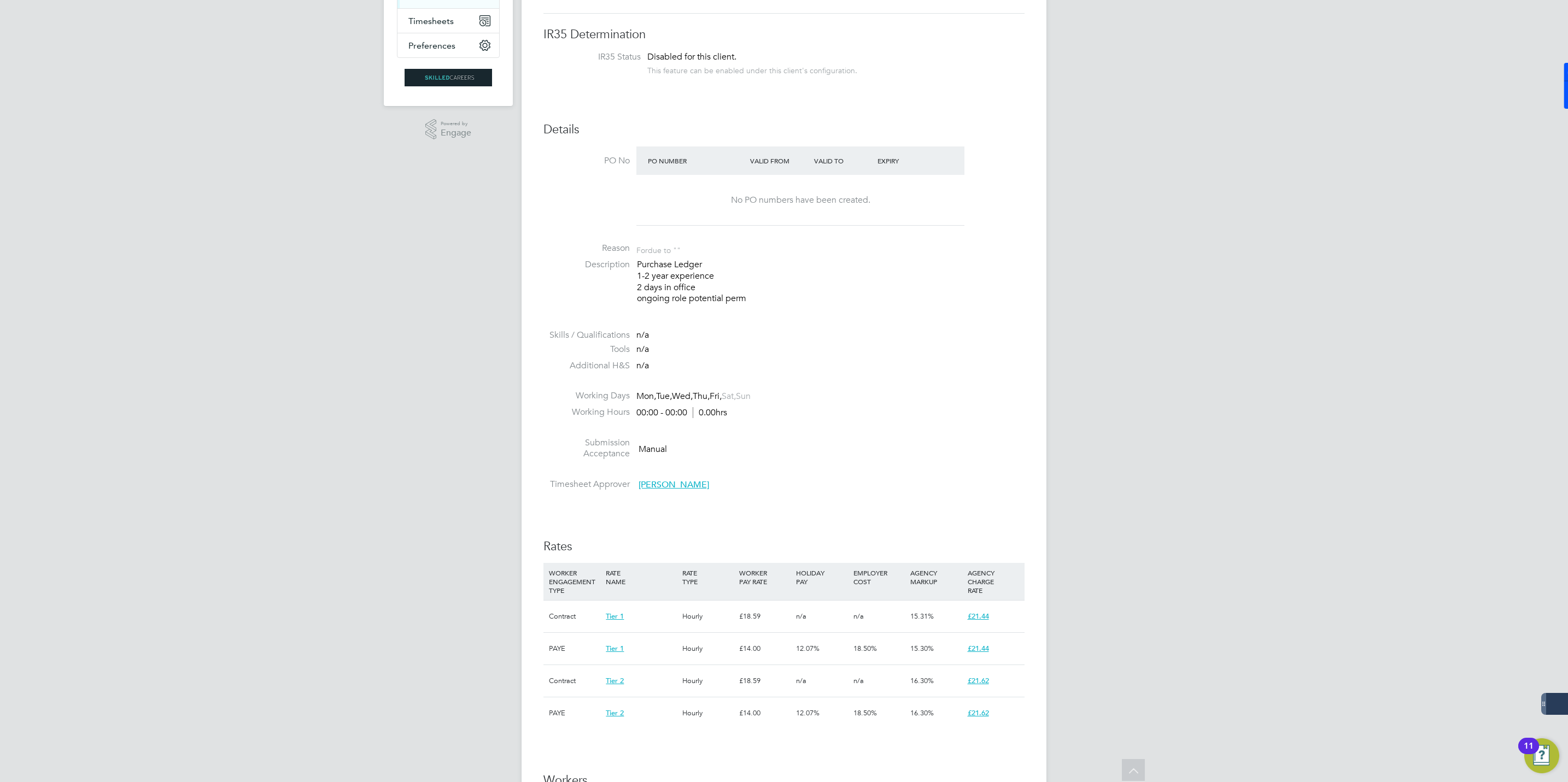
scroll to position [0, 0]
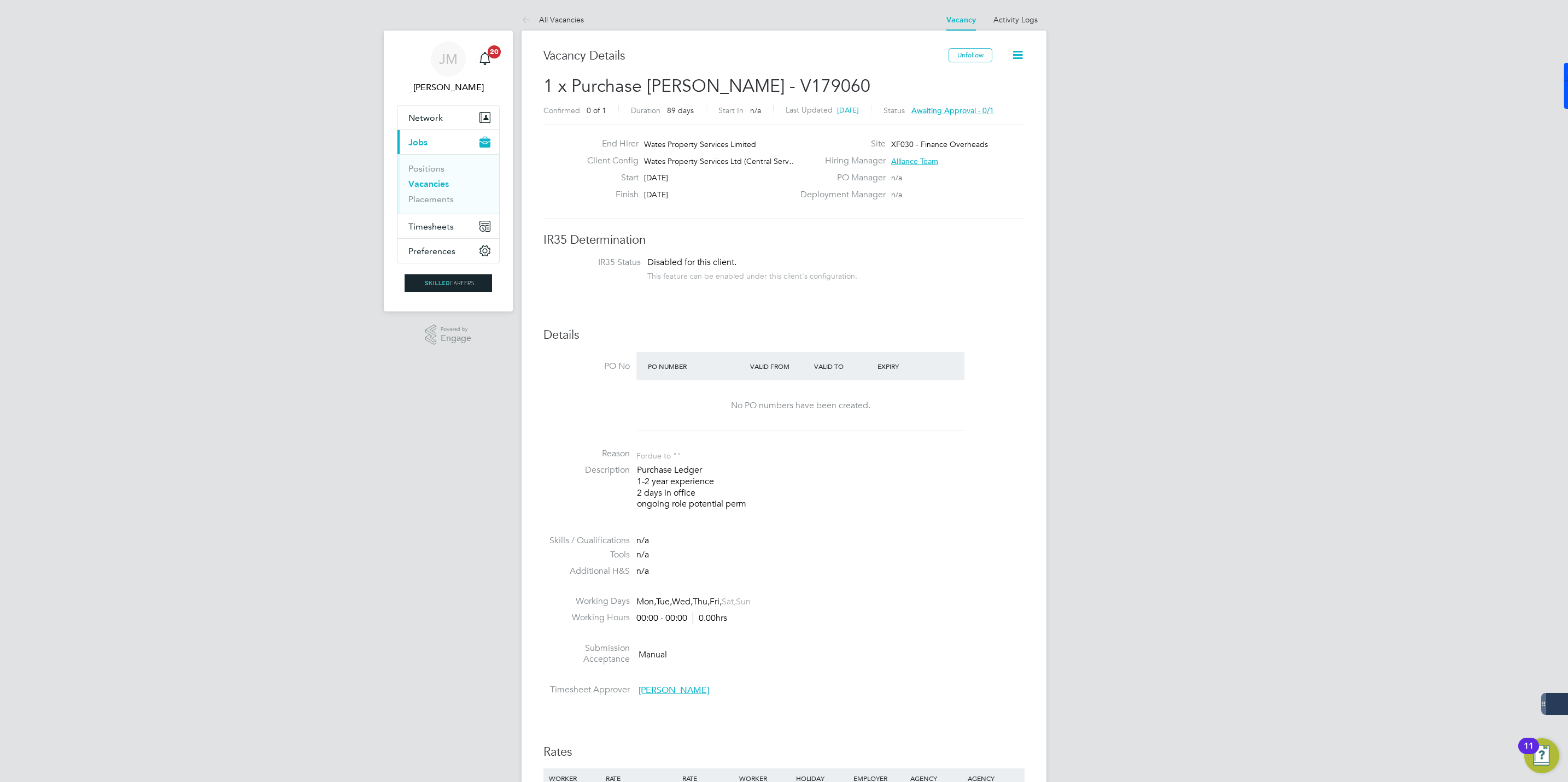
click at [558, 15] on link "All Vacancies" at bounding box center [553, 19] width 62 height 10
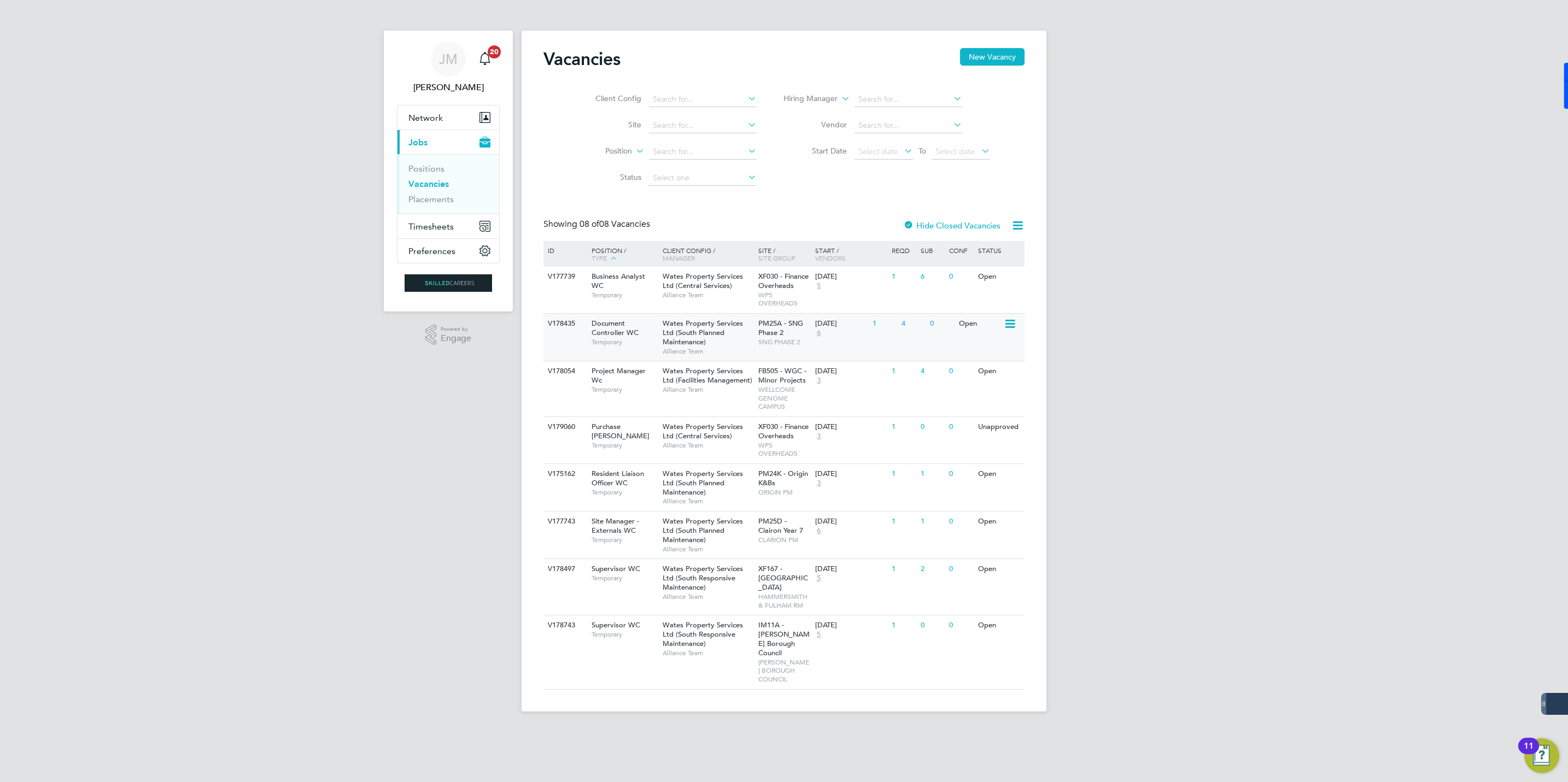
click at [648, 335] on div "Document Controller WC Temporary" at bounding box center [621, 333] width 77 height 38
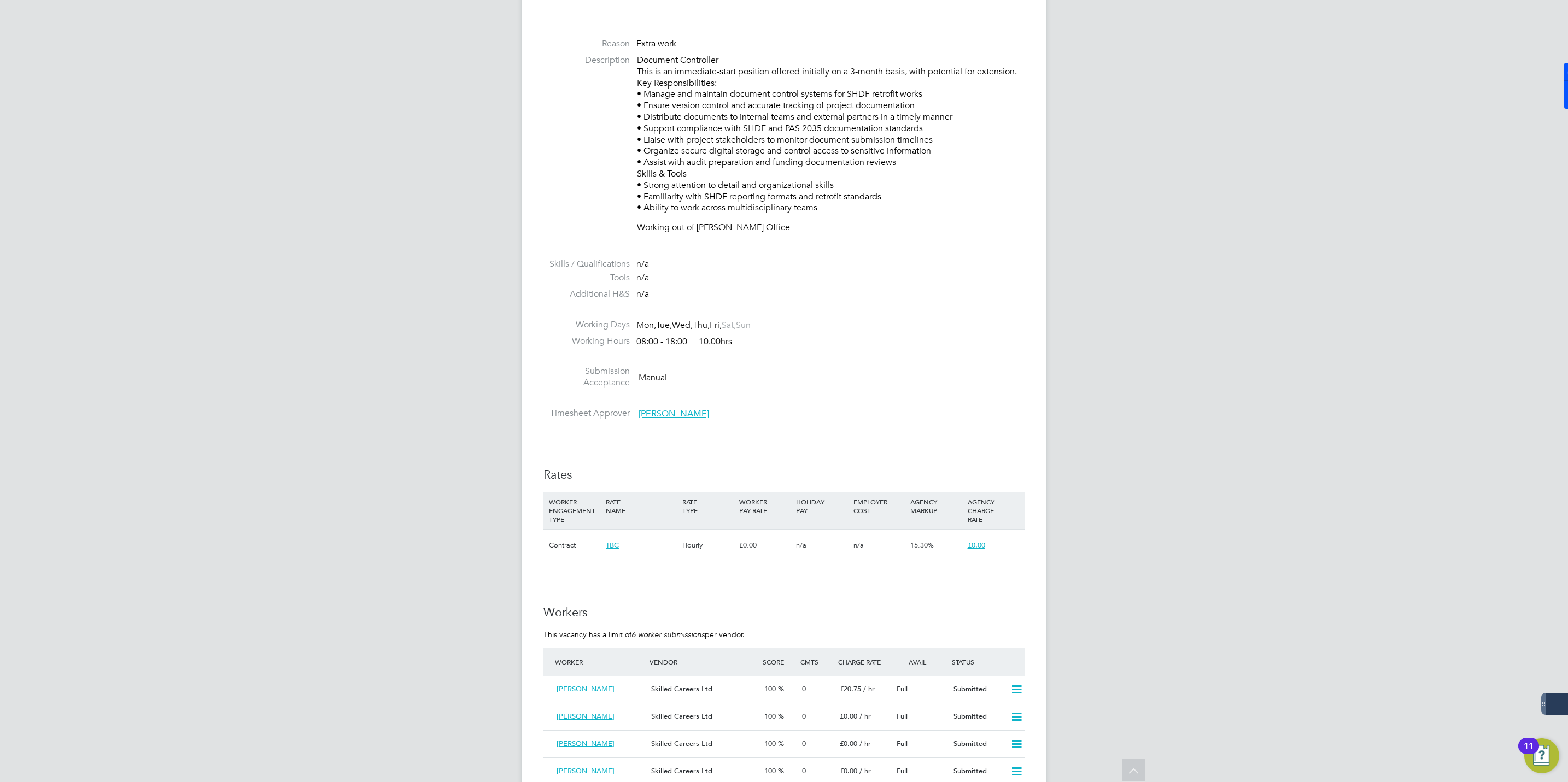
scroll to position [574, 0]
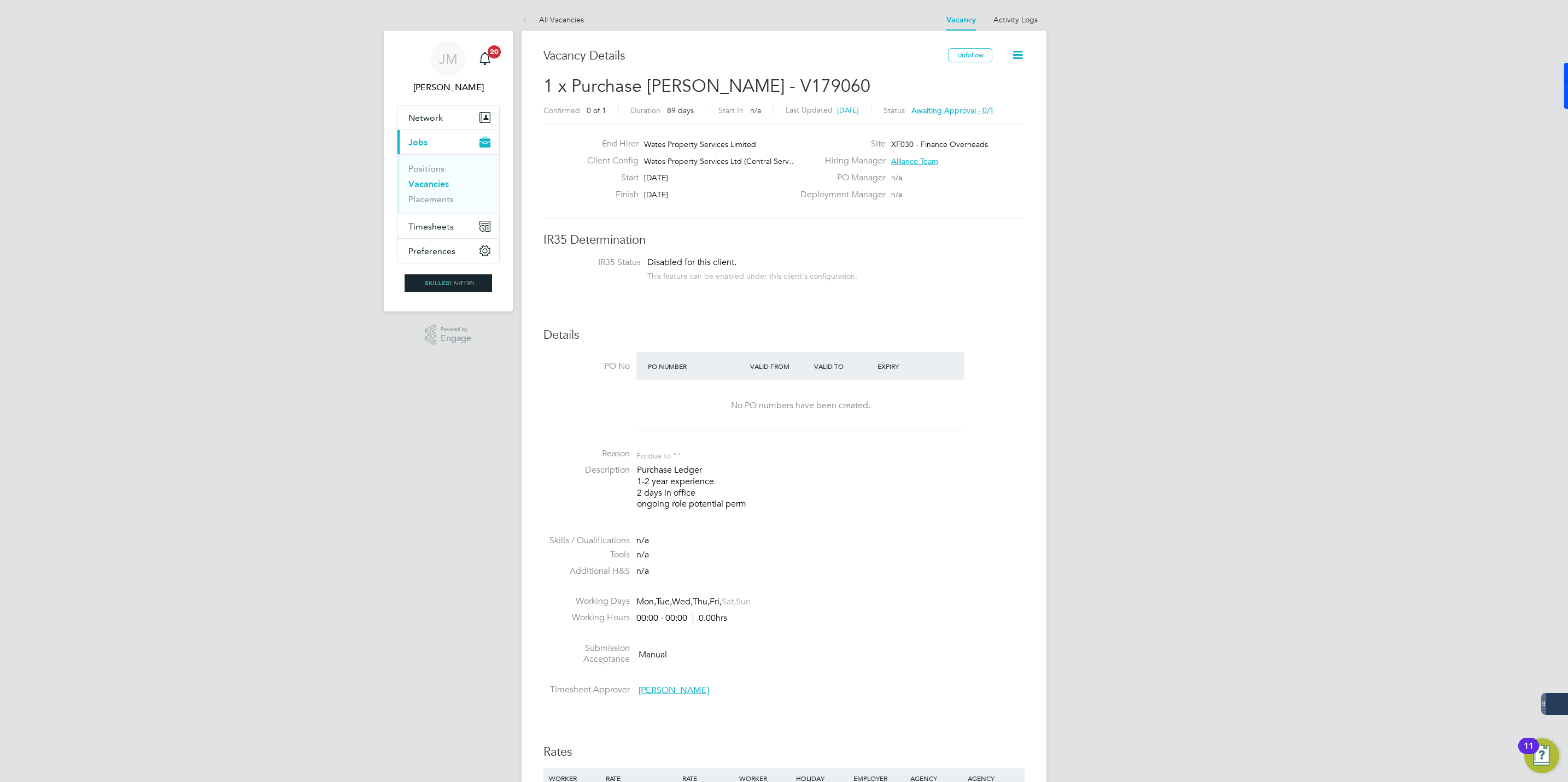
click at [967, 110] on span "Awaiting approval - 0/1" at bounding box center [953, 110] width 83 height 10
click at [744, 200] on span "Approver" at bounding box center [748, 200] width 31 height 9
click at [749, 52] on h3 "Vacancy Details" at bounding box center [746, 56] width 405 height 16
